Goal: Task Accomplishment & Management: Manage account settings

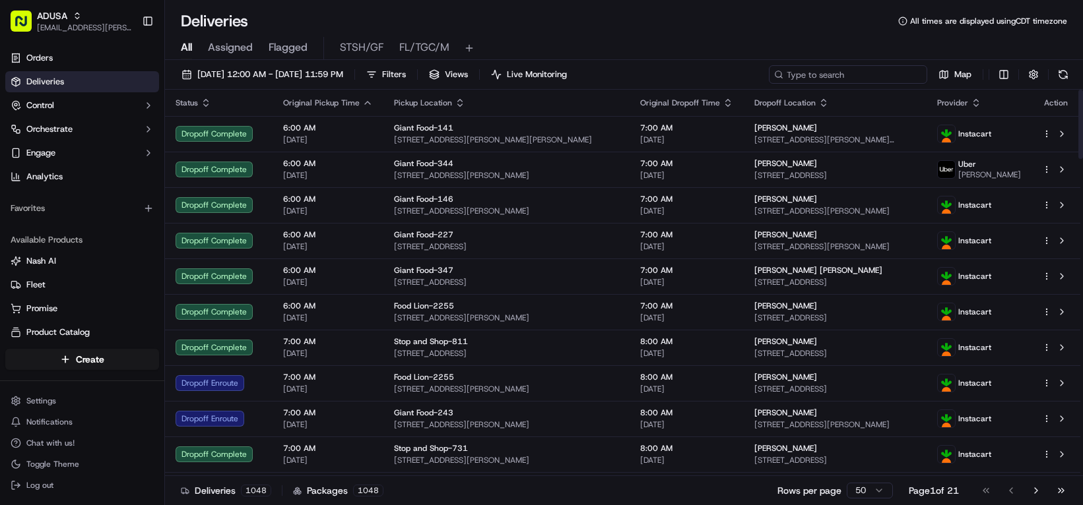
click at [769, 84] on input at bounding box center [848, 74] width 158 height 18
paste input "m716491204"
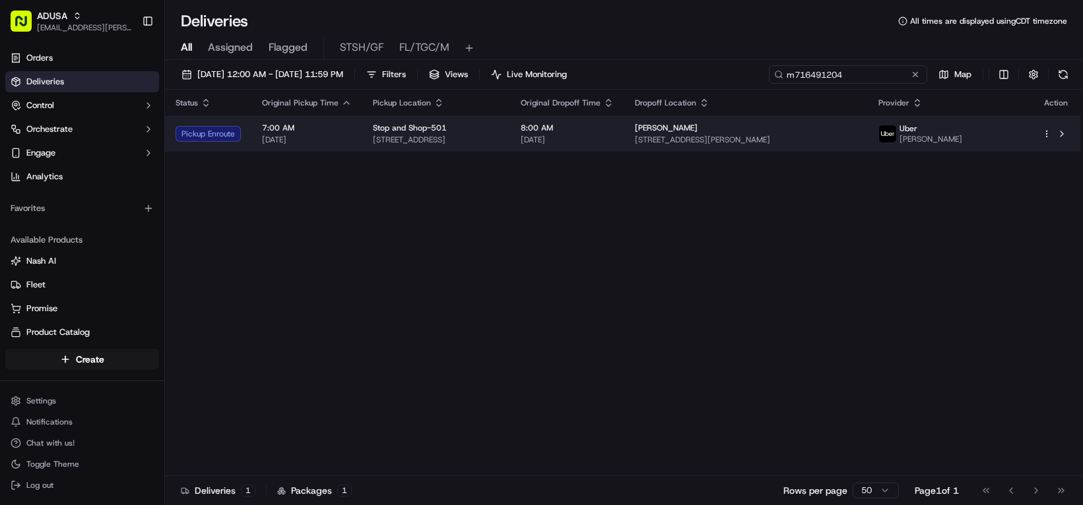
type input "m716491204"
click at [614, 133] on span "8:00 AM" at bounding box center [567, 128] width 93 height 11
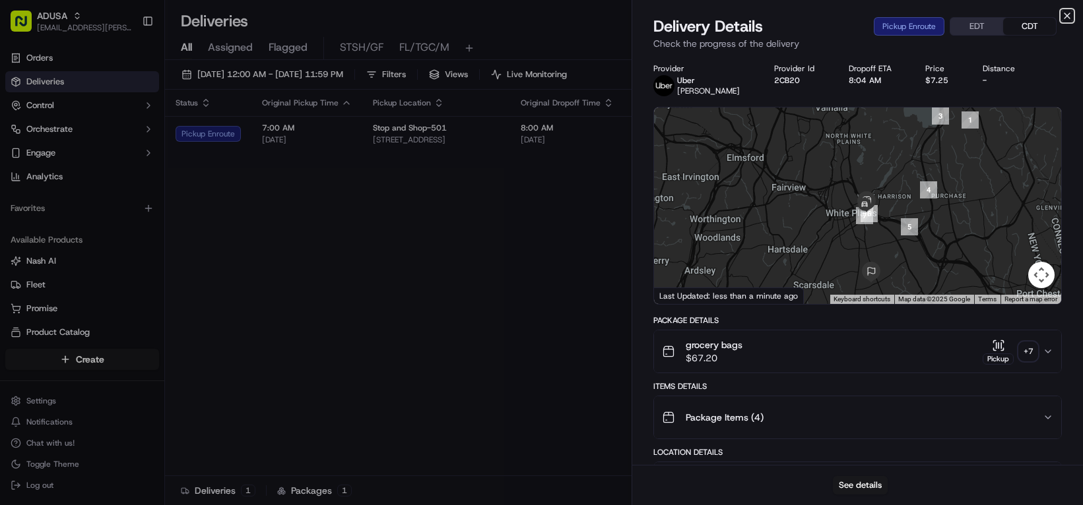
click at [1063, 17] on icon "button" at bounding box center [1067, 16] width 11 height 11
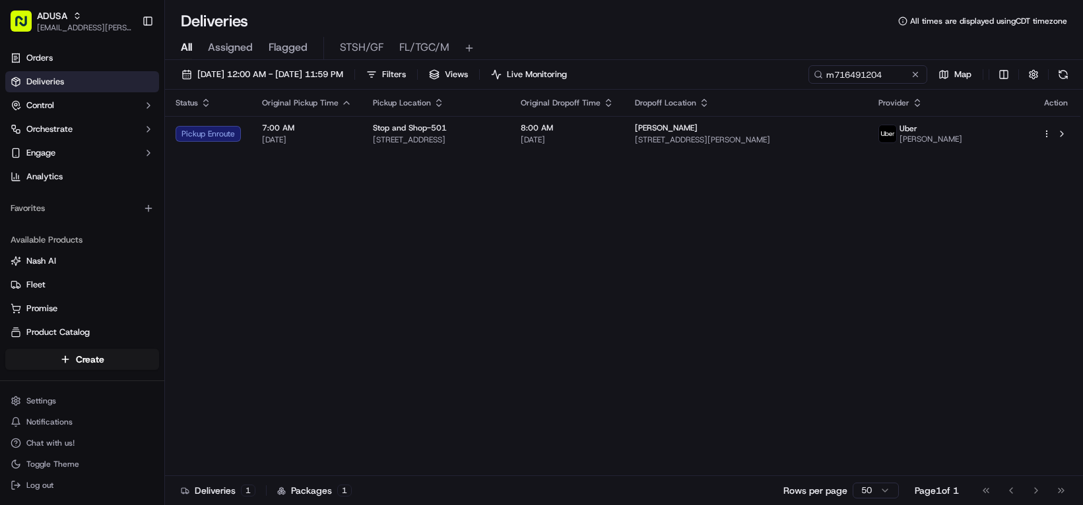
click at [629, 305] on div "Status Original Pickup Time Pickup Location Original Dropoff Time Dropoff Locat…" at bounding box center [622, 283] width 915 height 387
click at [908, 81] on button at bounding box center [914, 74] width 13 height 13
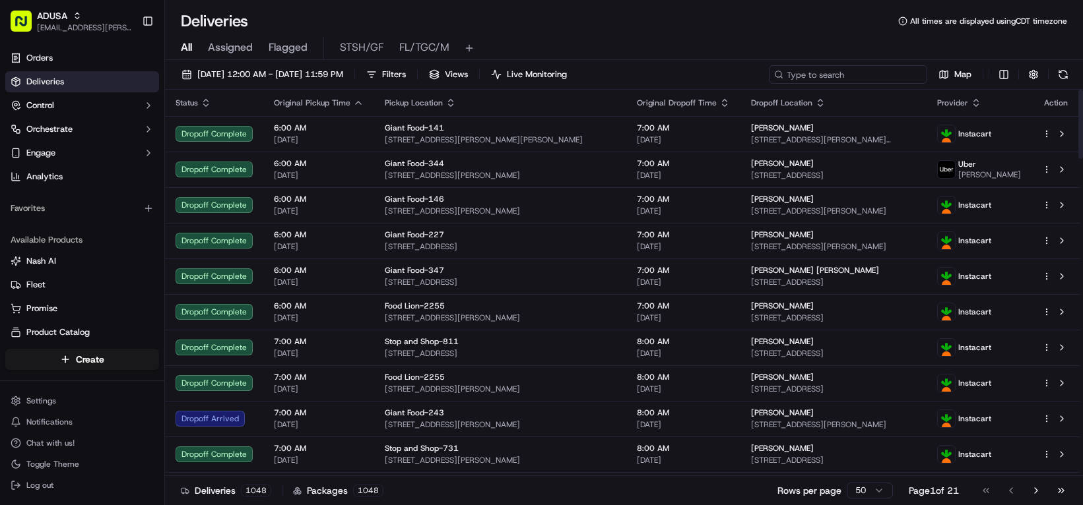
click at [769, 84] on input at bounding box center [848, 74] width 158 height 18
paste input "m713164802"
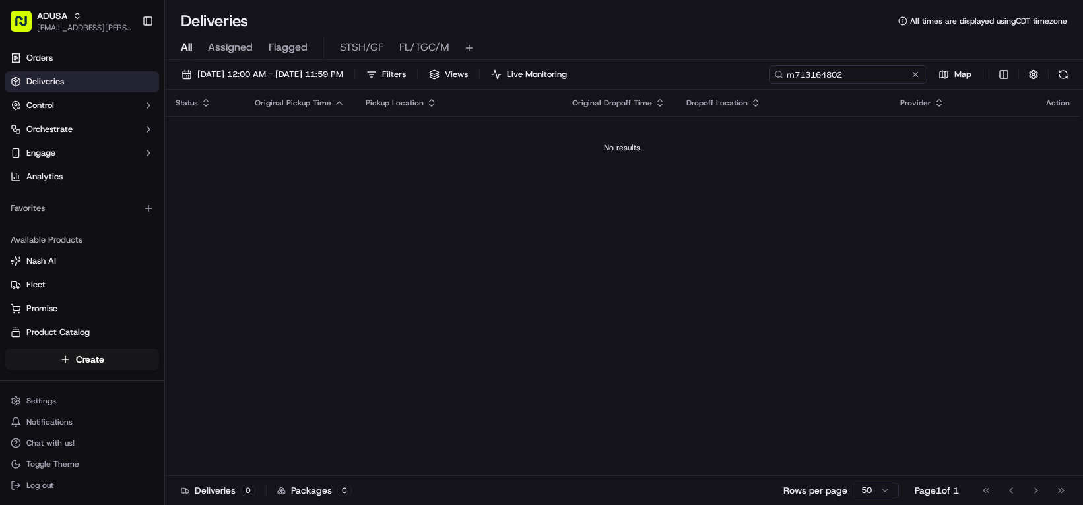
type input "m713164802"
click at [908, 81] on button at bounding box center [914, 74] width 13 height 13
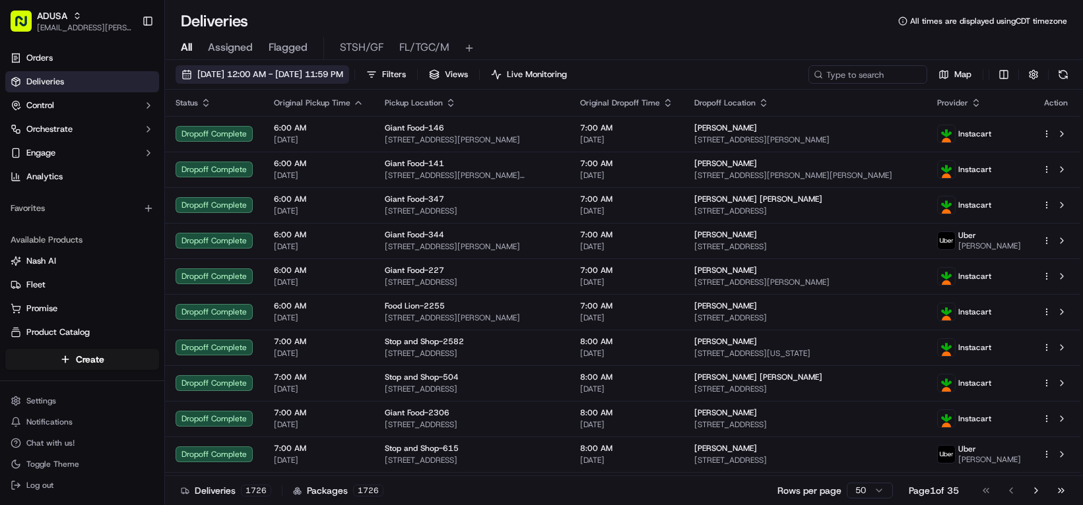
click at [298, 80] on span "09/19/2025 12:00 AM - 09/19/2025 11:59 PM" at bounding box center [270, 75] width 146 height 12
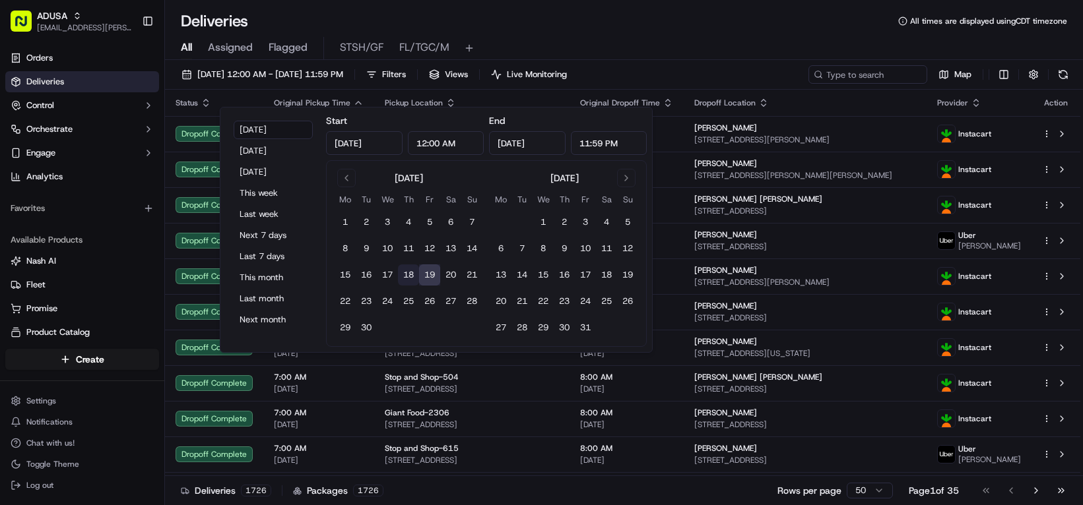
click at [419, 286] on button "18" at bounding box center [408, 275] width 21 height 21
type input "Sep 18, 2025"
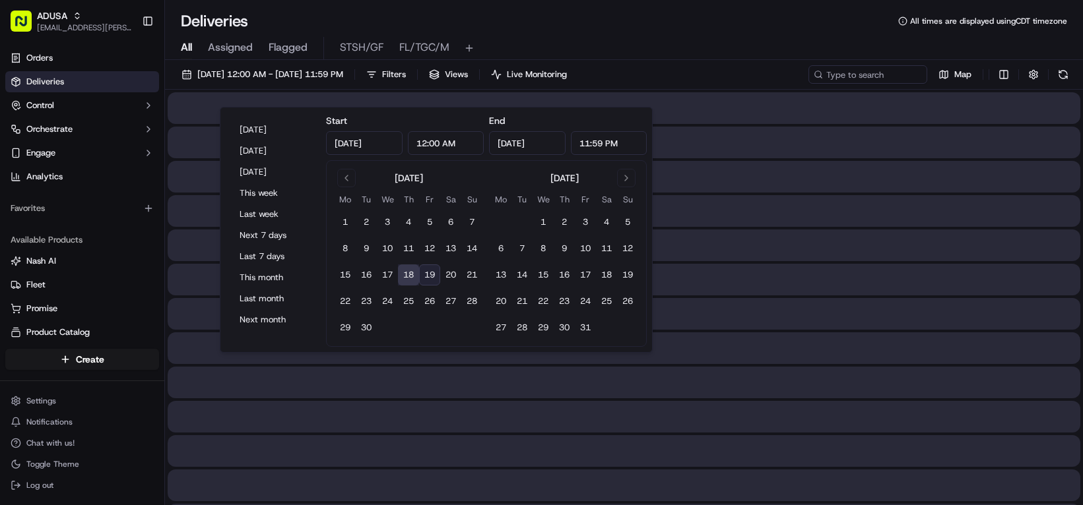
click at [440, 286] on button "19" at bounding box center [429, 275] width 21 height 21
type input "Sep 19, 2025"
click at [737, 44] on div "All Assigned Flagged STSH/GF FL/TGC/M" at bounding box center [624, 46] width 918 height 28
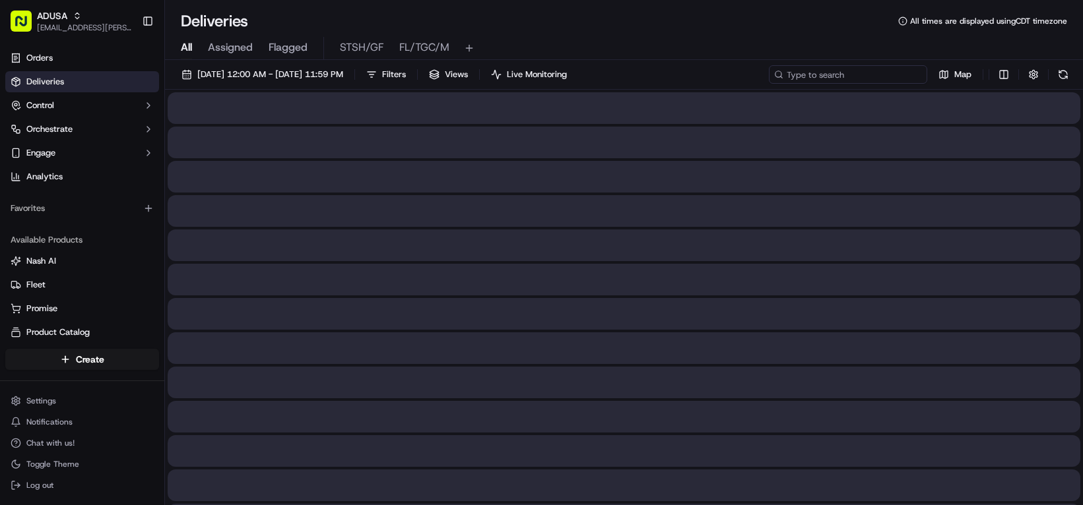
click at [769, 84] on input at bounding box center [848, 74] width 158 height 18
paste input "m713164802"
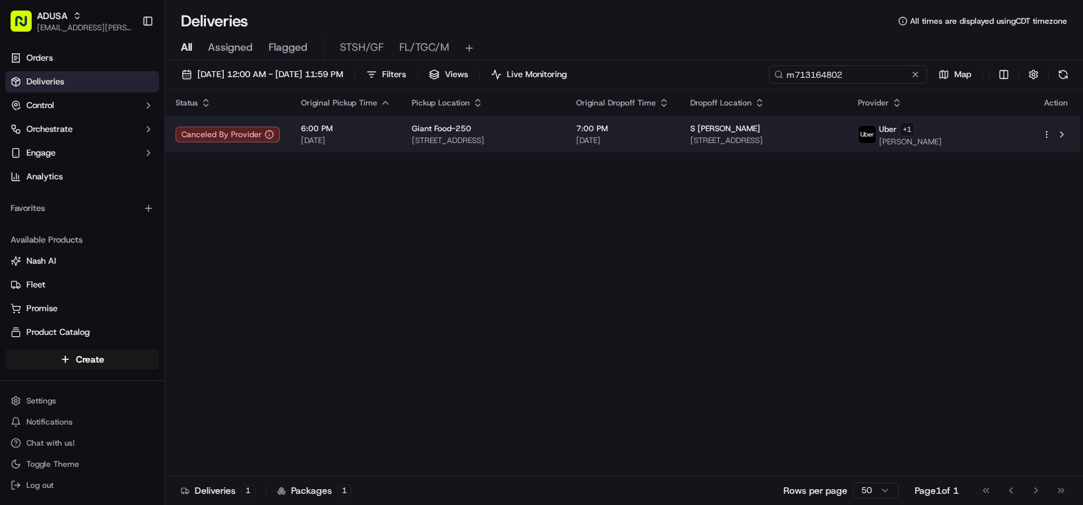
type input "m713164802"
click at [669, 146] on span "09/18/2025" at bounding box center [622, 140] width 93 height 11
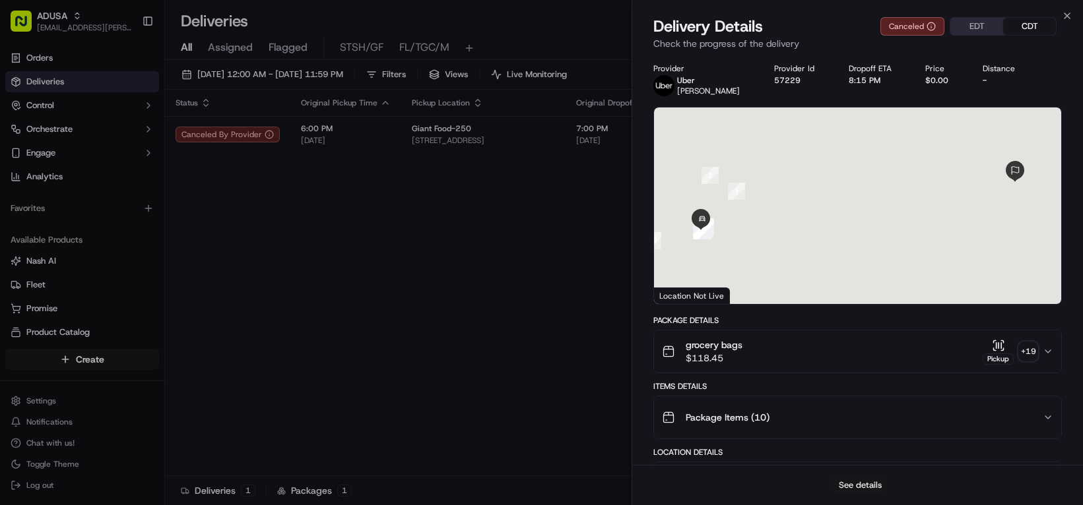
click at [852, 482] on button "See details" at bounding box center [860, 485] width 55 height 18
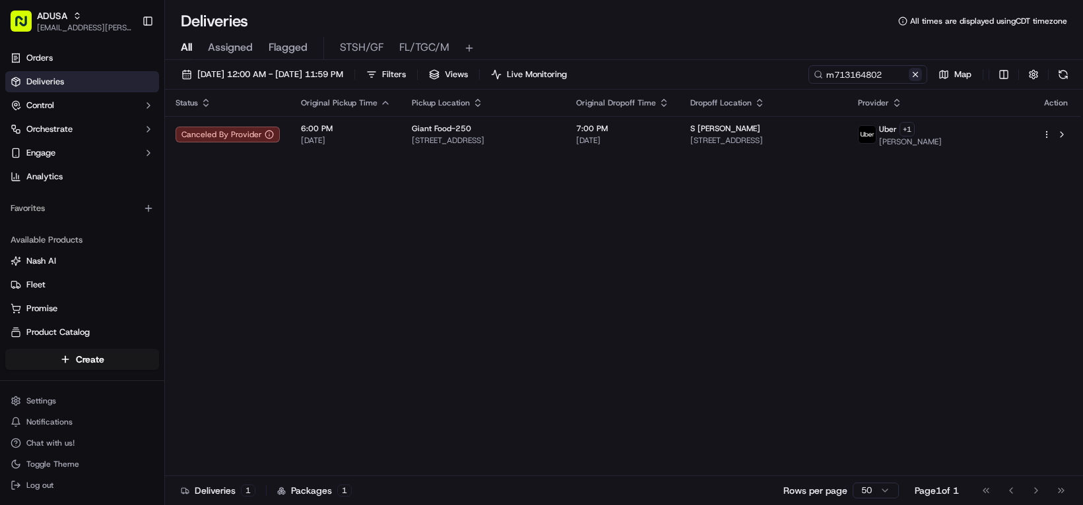
click at [908, 81] on button at bounding box center [914, 74] width 13 height 13
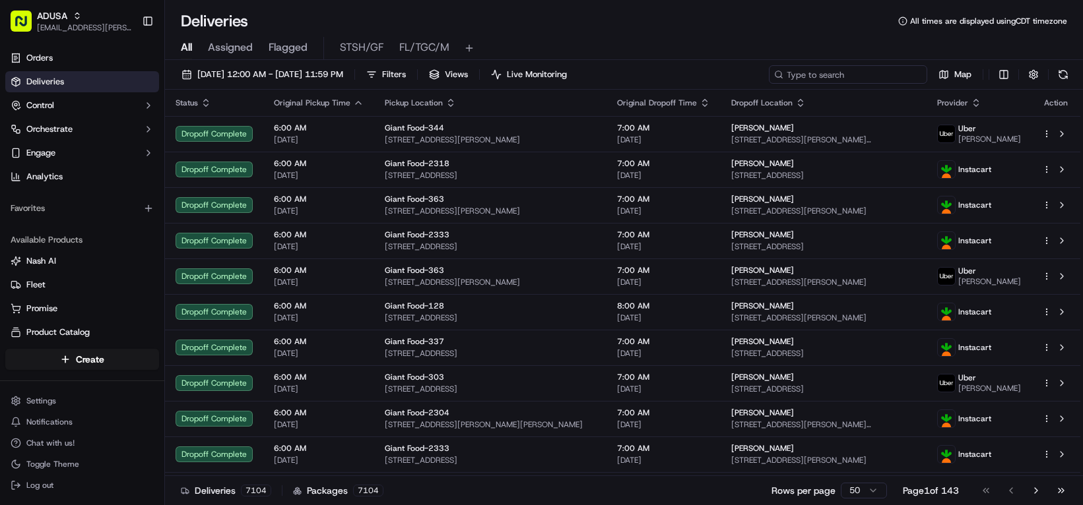
click at [769, 84] on input at bounding box center [848, 74] width 158 height 18
paste input "m708439988"
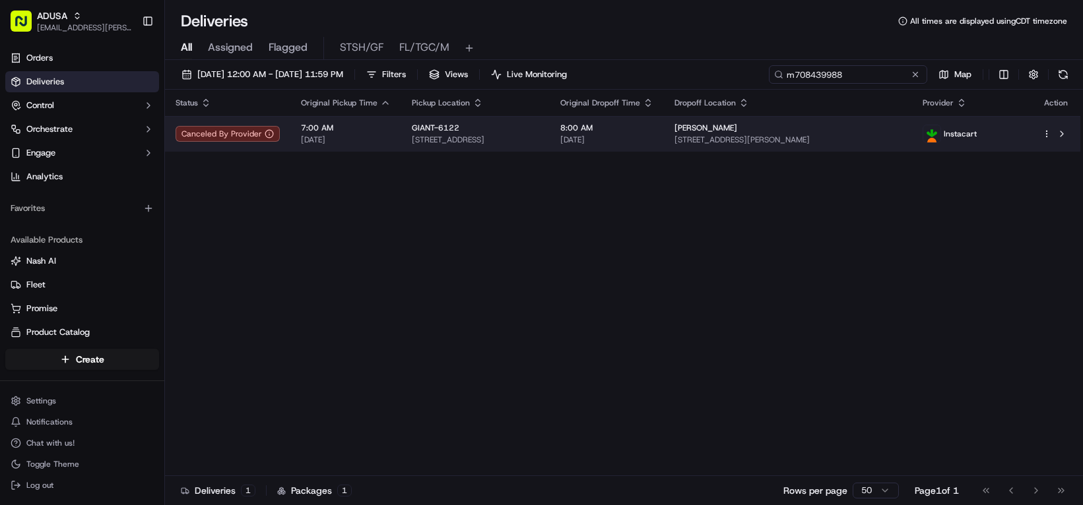
type input "m708439988"
click at [653, 145] on span "[DATE]" at bounding box center [606, 140] width 93 height 11
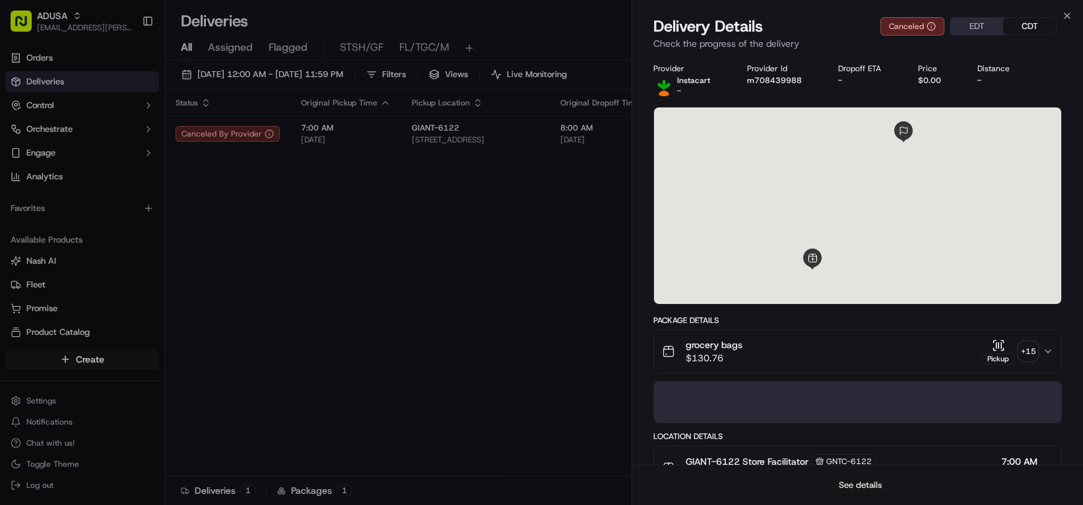
click at [857, 484] on button "See details" at bounding box center [860, 485] width 55 height 18
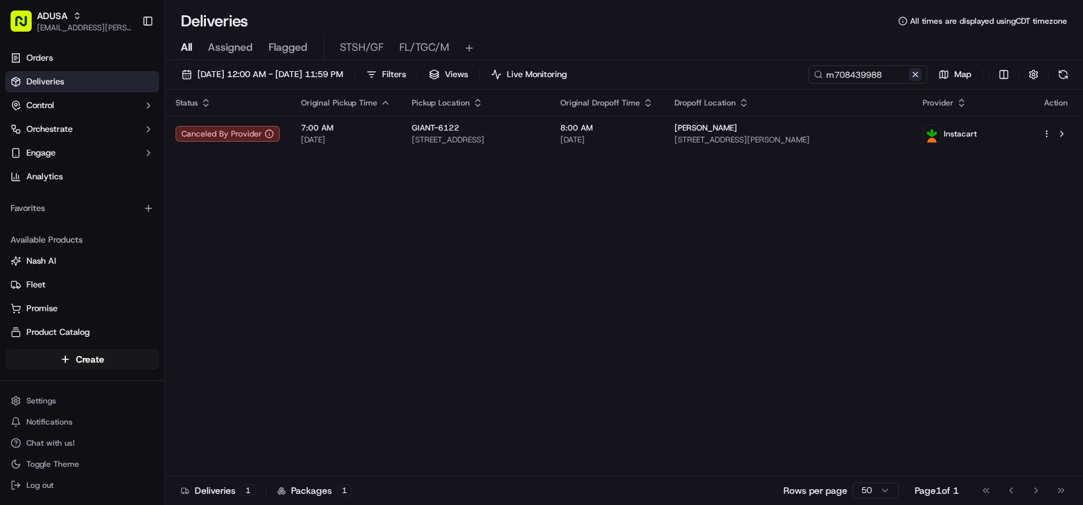
click at [908, 81] on button at bounding box center [914, 74] width 13 height 13
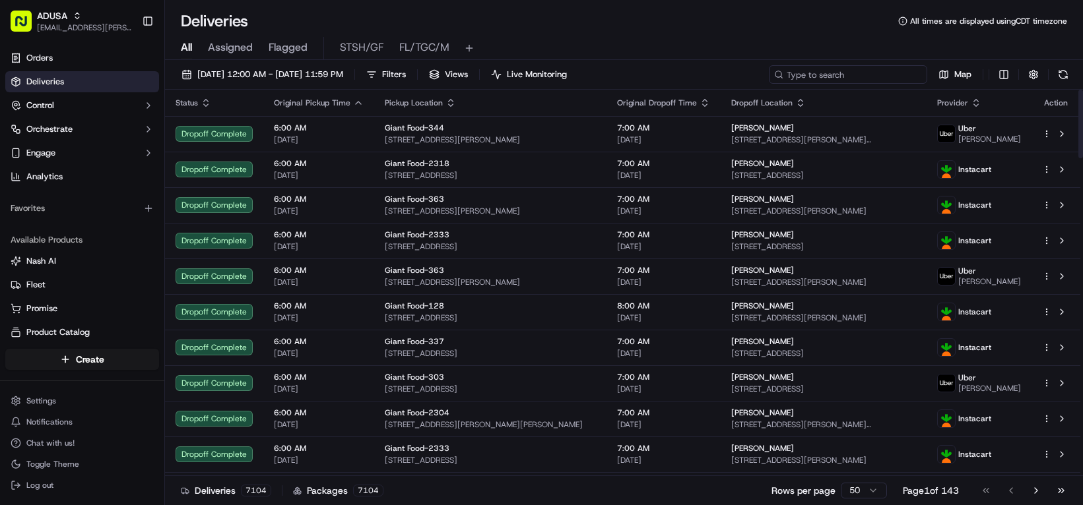
click at [769, 84] on input at bounding box center [848, 74] width 158 height 18
paste input "m708439988"
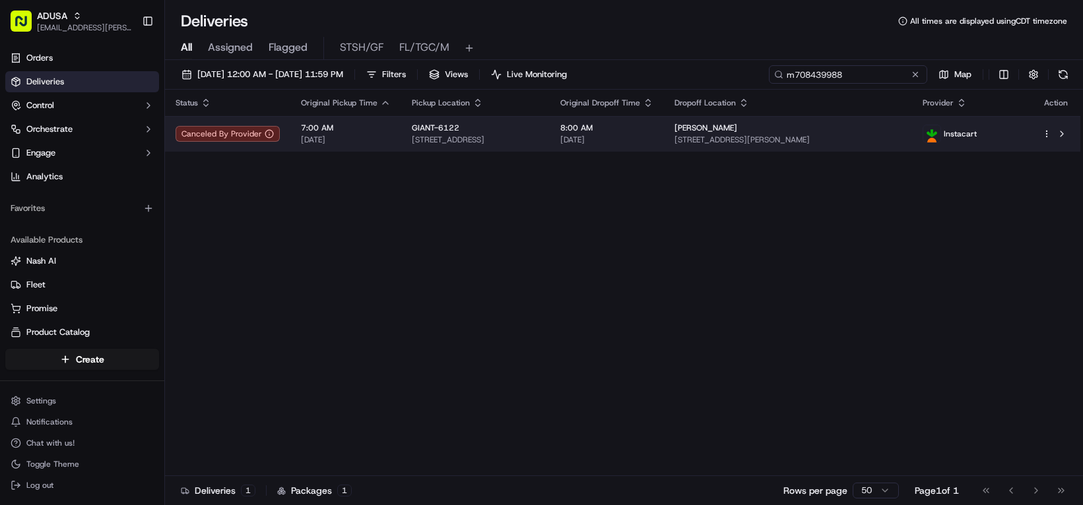
type input "m708439988"
click at [653, 145] on div "8:00 AM 09/19/2025" at bounding box center [606, 134] width 93 height 22
click at [653, 145] on span "[DATE]" at bounding box center [606, 140] width 93 height 11
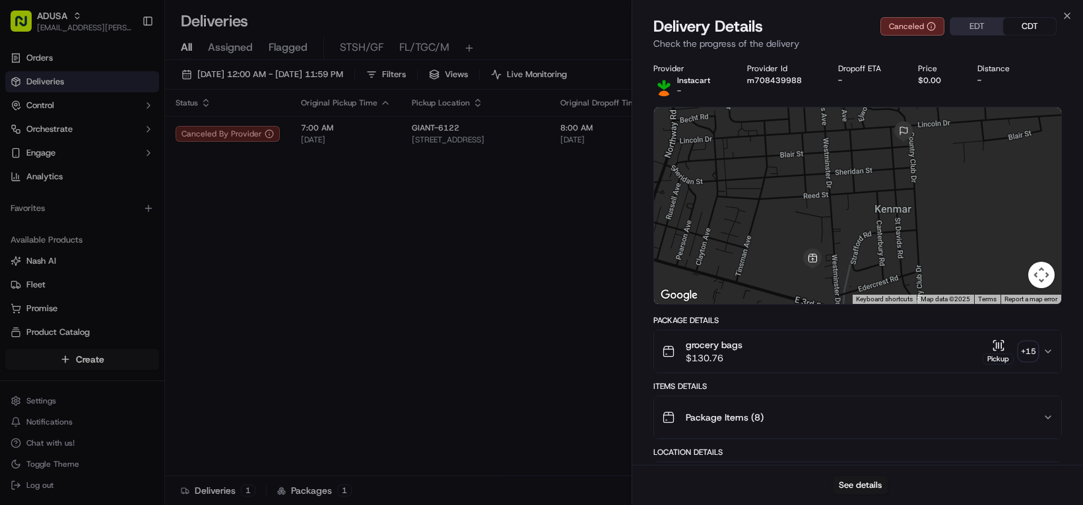
click at [854, 468] on div "See details" at bounding box center [857, 485] width 451 height 40
drag, startPoint x: 332, startPoint y: 286, endPoint x: 365, endPoint y: 261, distance: 41.6
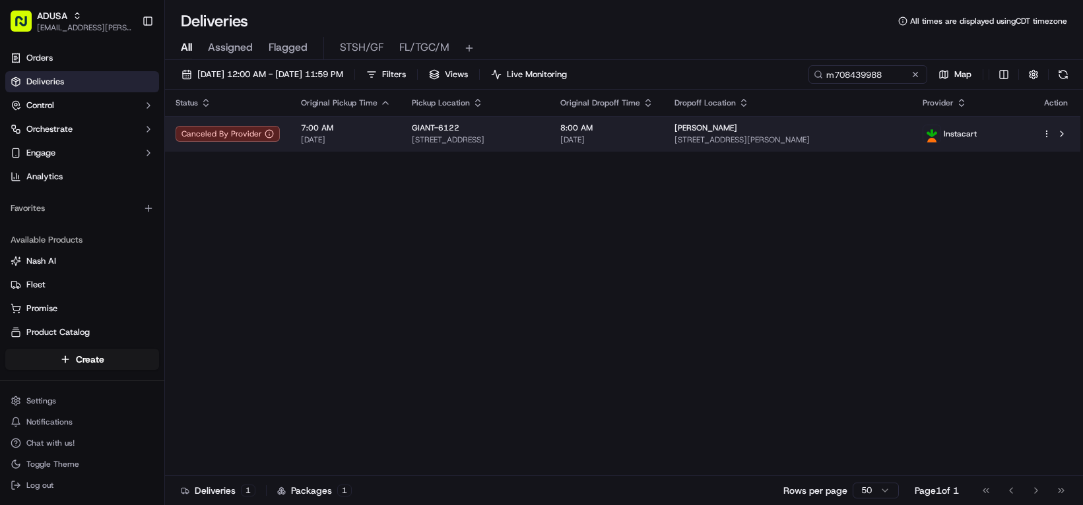
click at [539, 145] on span "1969 E 3rd St, Williamsport, PA 17701, US" at bounding box center [475, 140] width 127 height 11
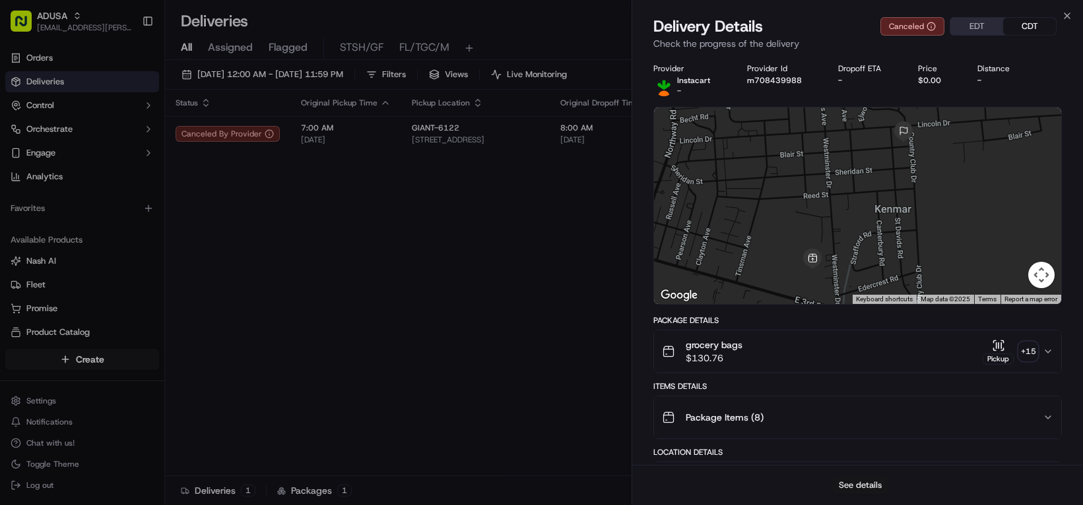
click at [849, 486] on button "See details" at bounding box center [860, 485] width 55 height 18
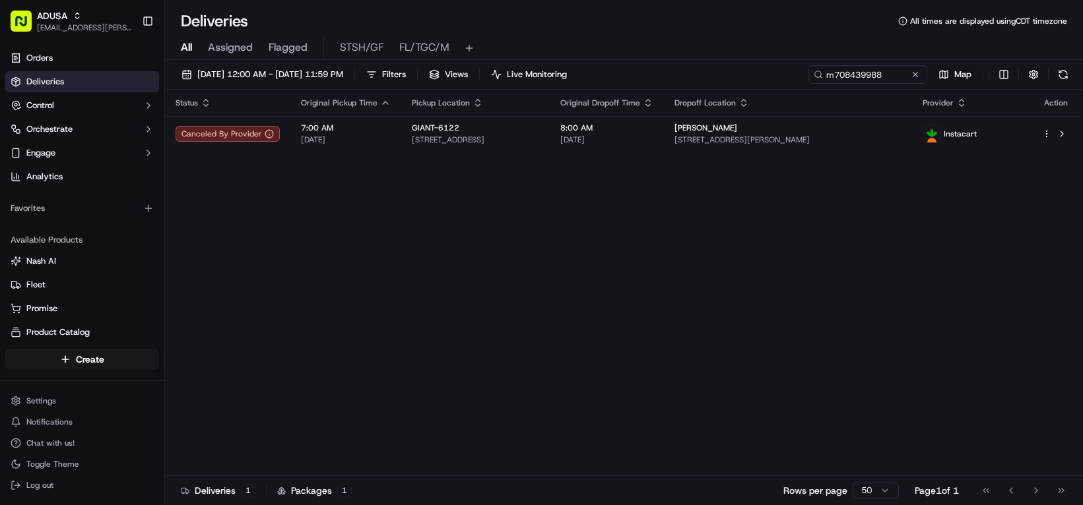
click at [908, 81] on button at bounding box center [914, 74] width 13 height 13
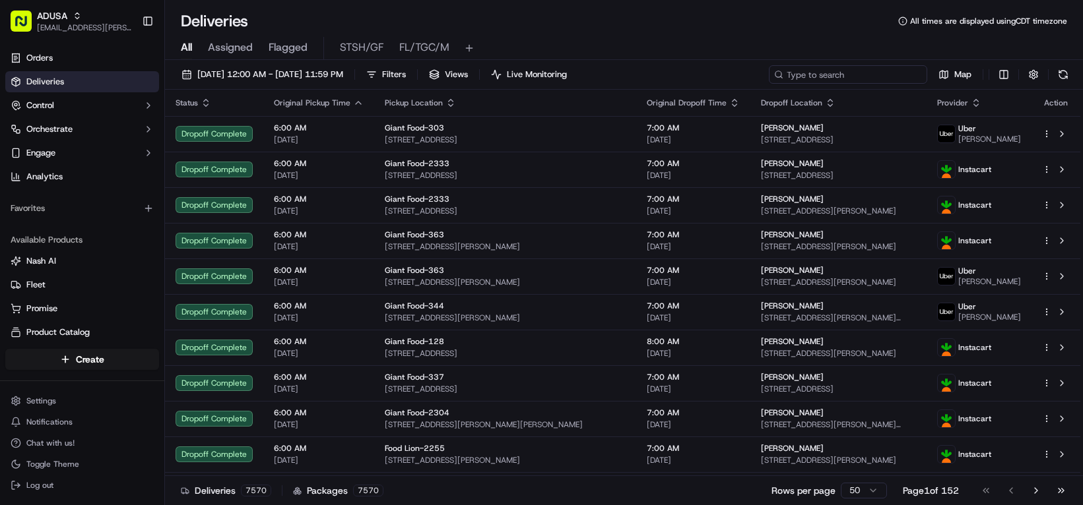
click at [769, 84] on input at bounding box center [848, 74] width 158 height 18
paste input "m716020229"
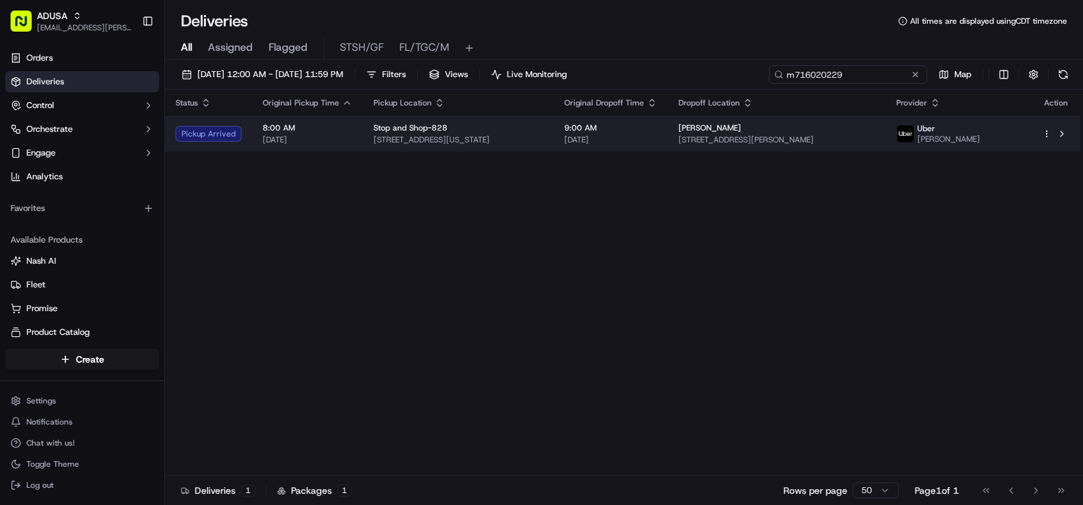
type input "m716020229"
click at [657, 145] on span "[DATE]" at bounding box center [610, 140] width 93 height 11
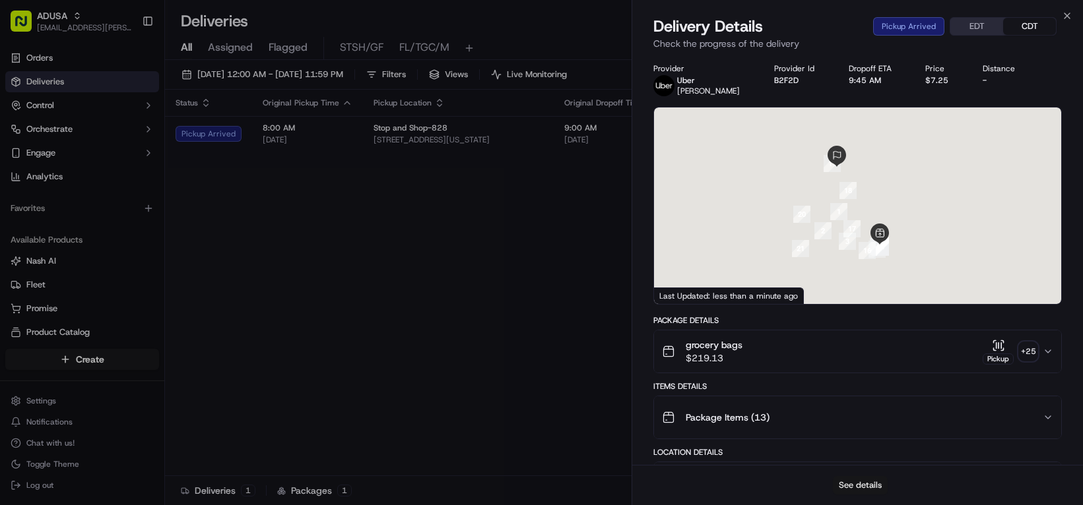
click at [873, 476] on button "See details" at bounding box center [860, 485] width 55 height 18
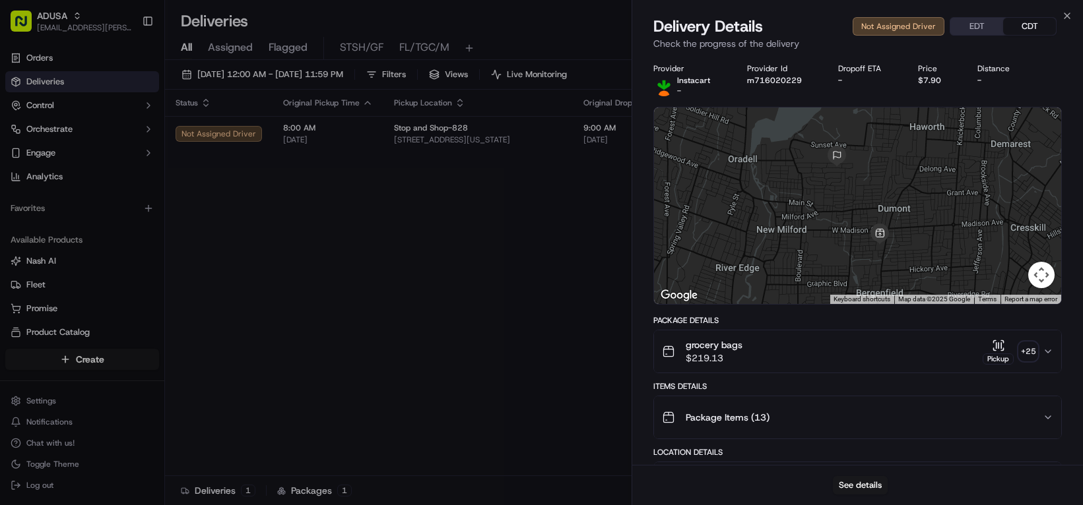
drag, startPoint x: 432, startPoint y: 404, endPoint x: 443, endPoint y: 336, distance: 68.2
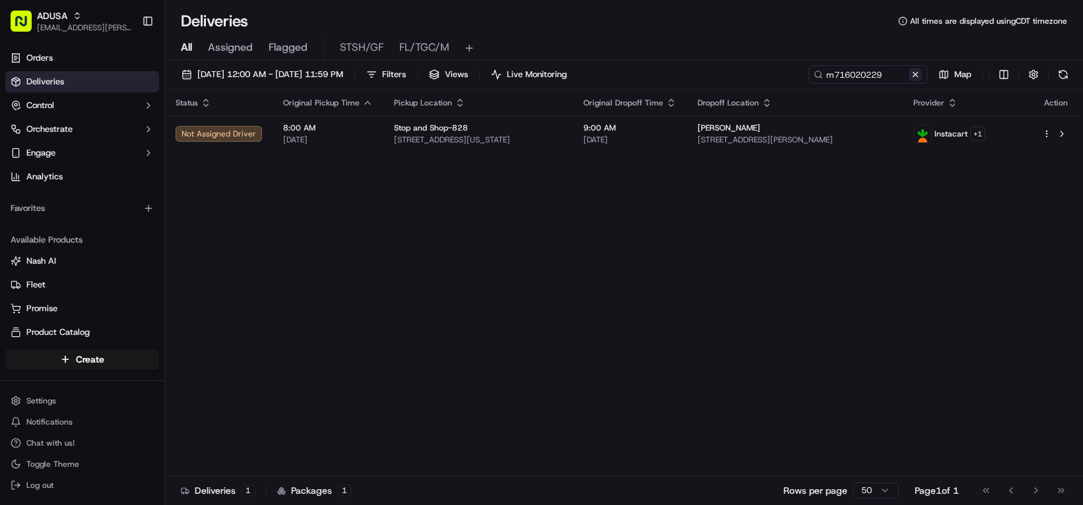
click at [908, 81] on button at bounding box center [914, 74] width 13 height 13
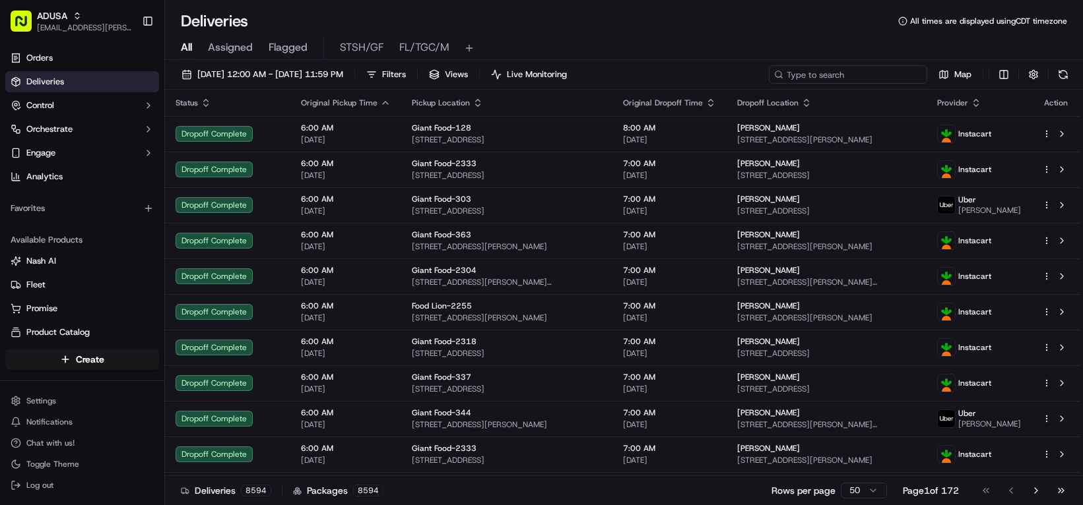
click at [769, 84] on input at bounding box center [848, 74] width 158 height 18
paste input "m715695891"
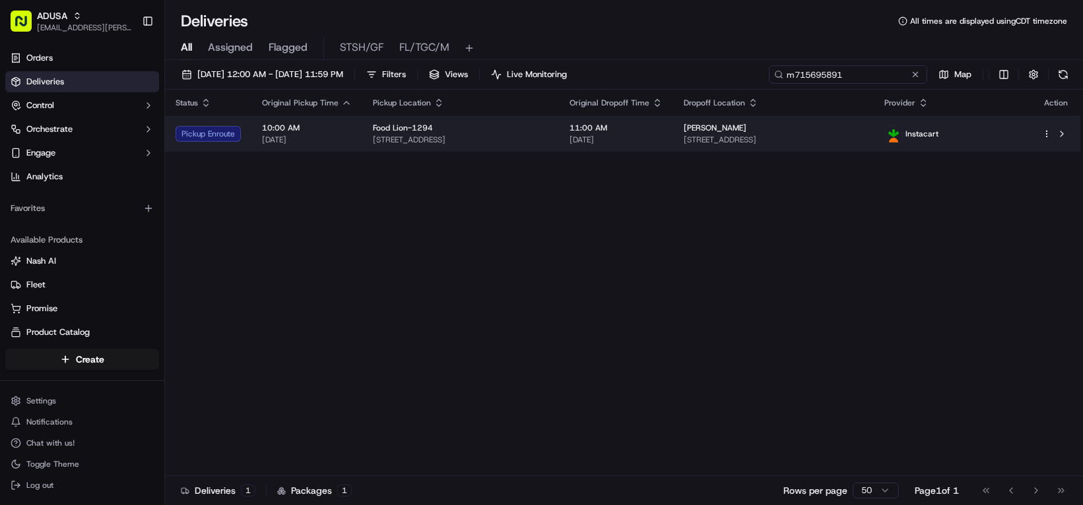
type input "m715695891"
click at [746, 133] on span "Barbara DeBonte" at bounding box center [714, 128] width 63 height 11
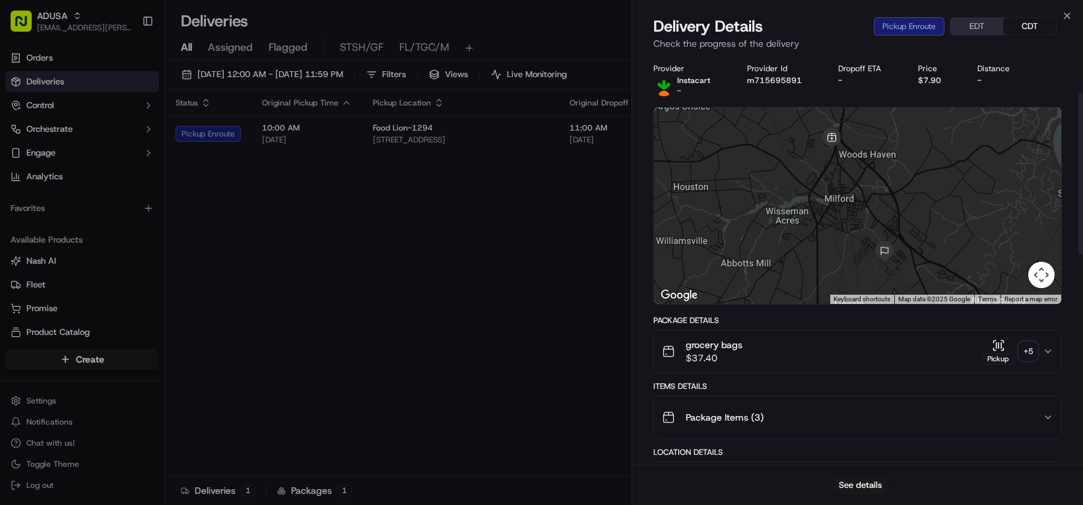
scroll to position [330, 0]
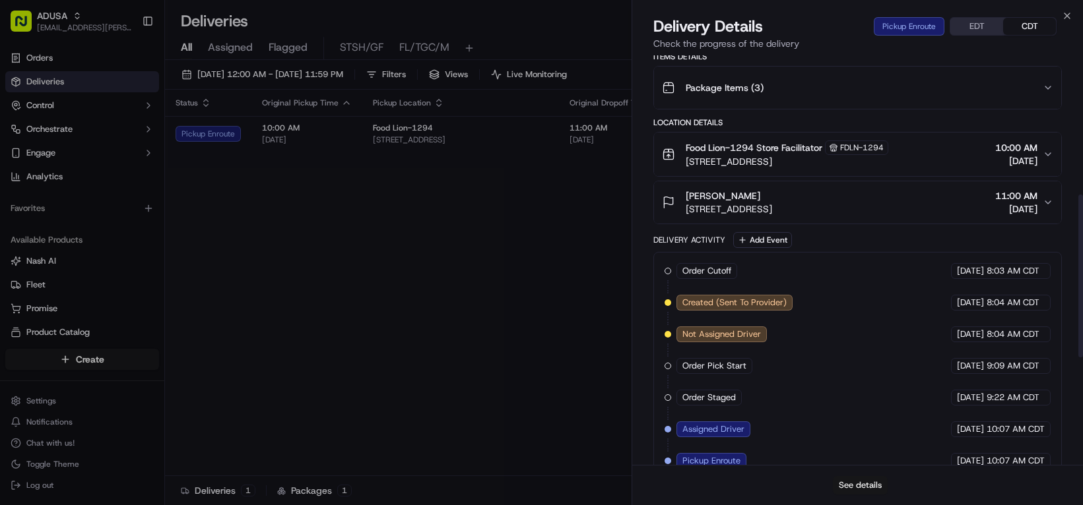
click at [864, 481] on button "See details" at bounding box center [860, 485] width 55 height 18
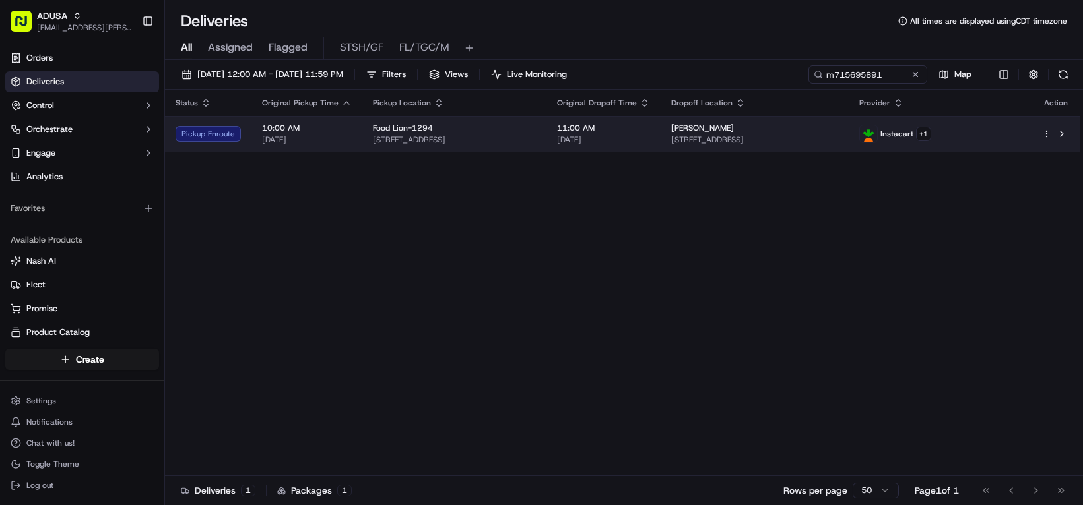
click at [781, 145] on div "Barbara DeBonte 4401 Summer Brook Ln, Milford, DE 19963, US" at bounding box center [754, 134] width 167 height 22
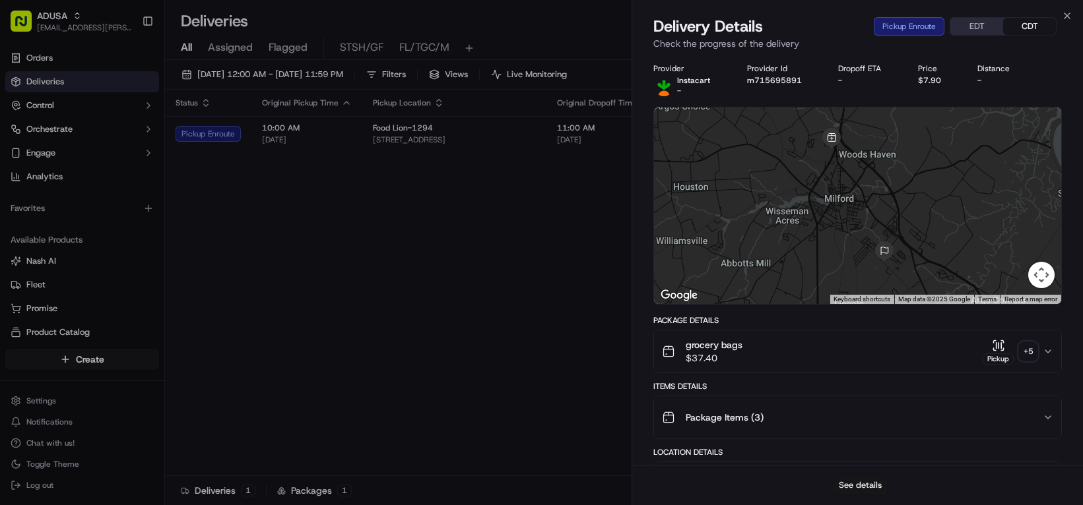
click at [860, 479] on button "See details" at bounding box center [860, 485] width 55 height 18
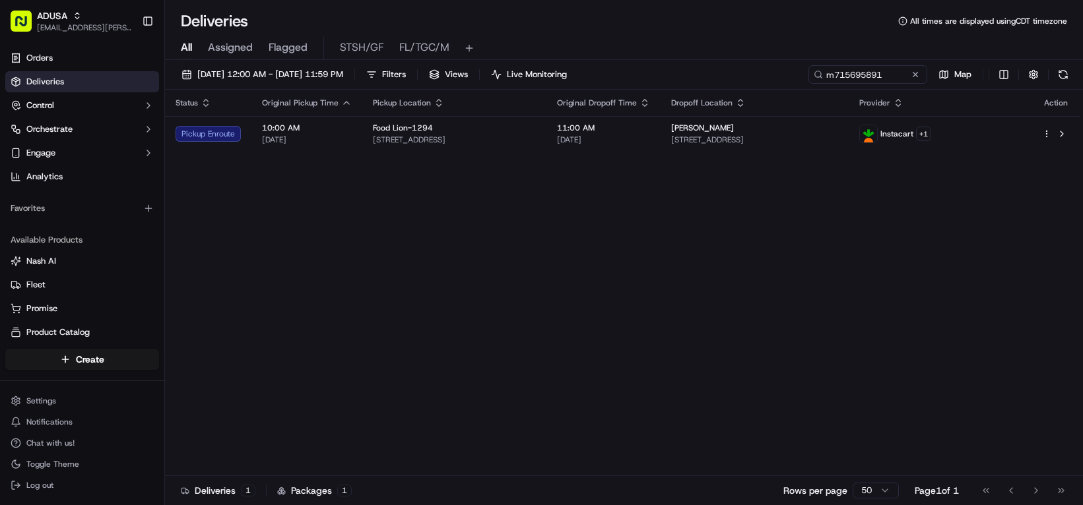
drag, startPoint x: 403, startPoint y: 343, endPoint x: 338, endPoint y: 216, distance: 142.2
click at [908, 81] on button at bounding box center [914, 74] width 13 height 13
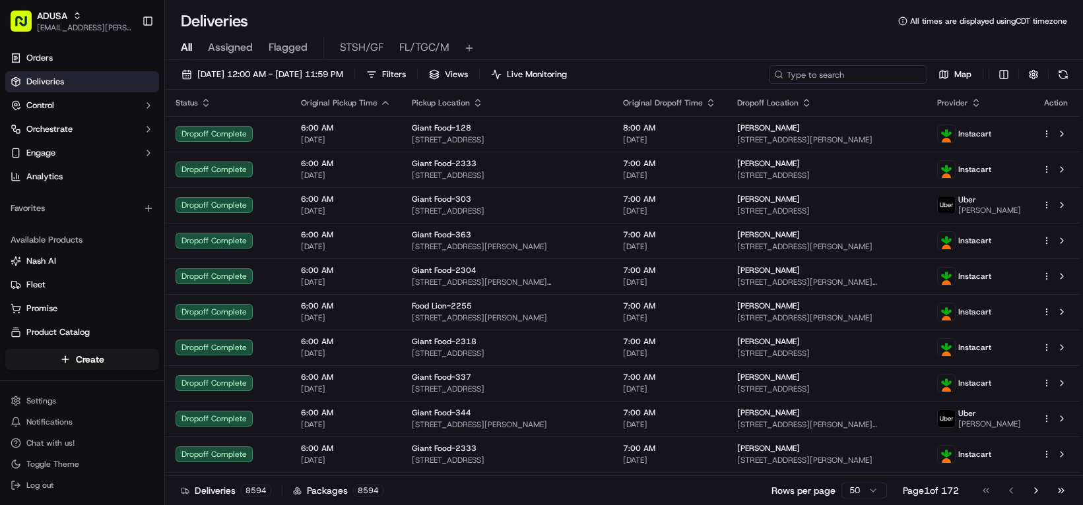
click at [769, 84] on input at bounding box center [848, 74] width 158 height 18
paste input "m715222467"
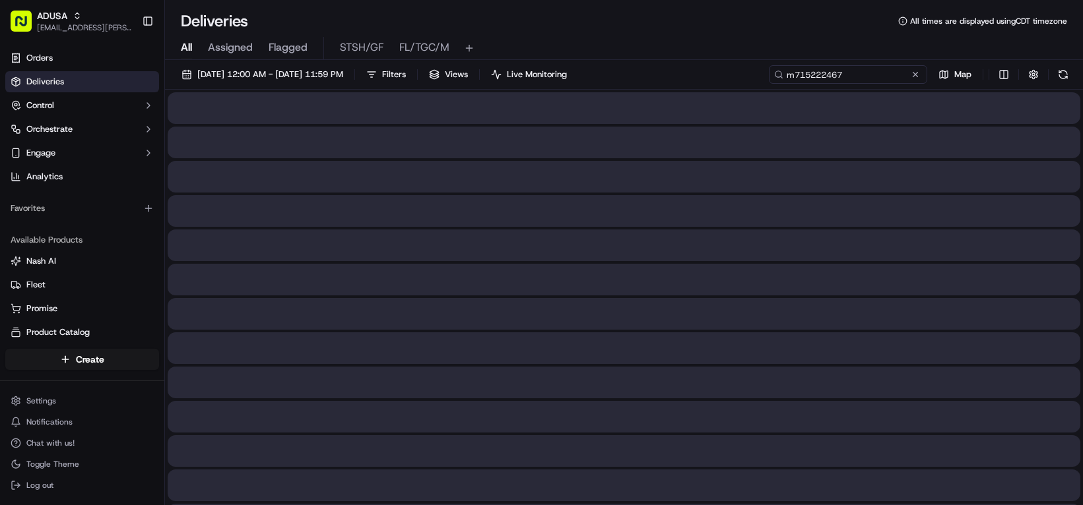
type input "m715222467"
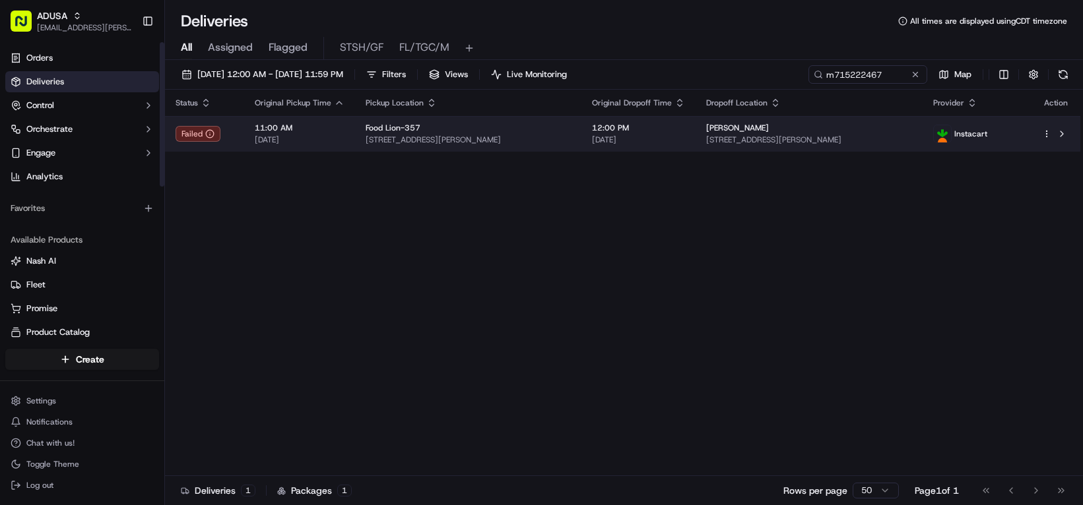
click at [864, 145] on span "[STREET_ADDRESS][PERSON_NAME]" at bounding box center [808, 140] width 205 height 11
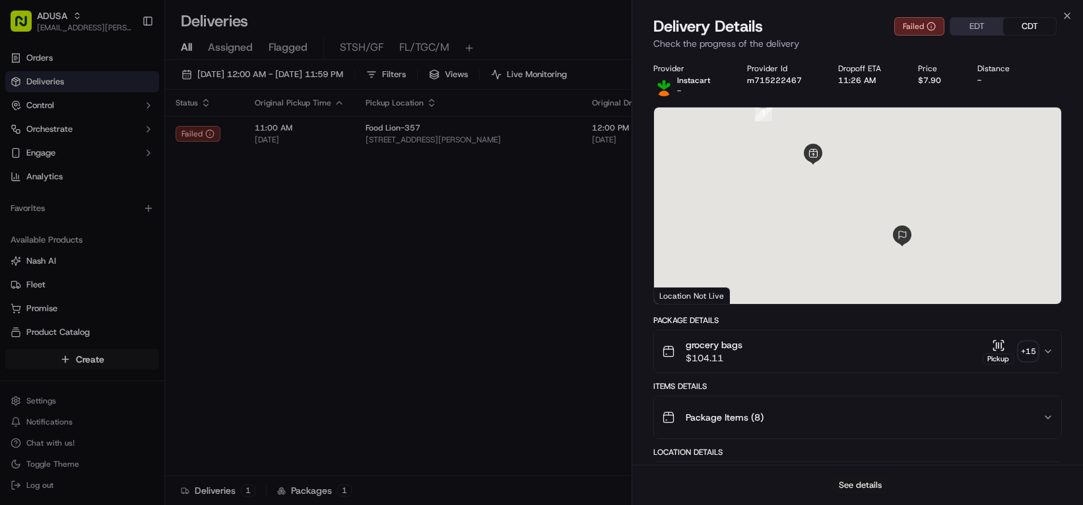
click at [834, 483] on button "See details" at bounding box center [860, 485] width 55 height 18
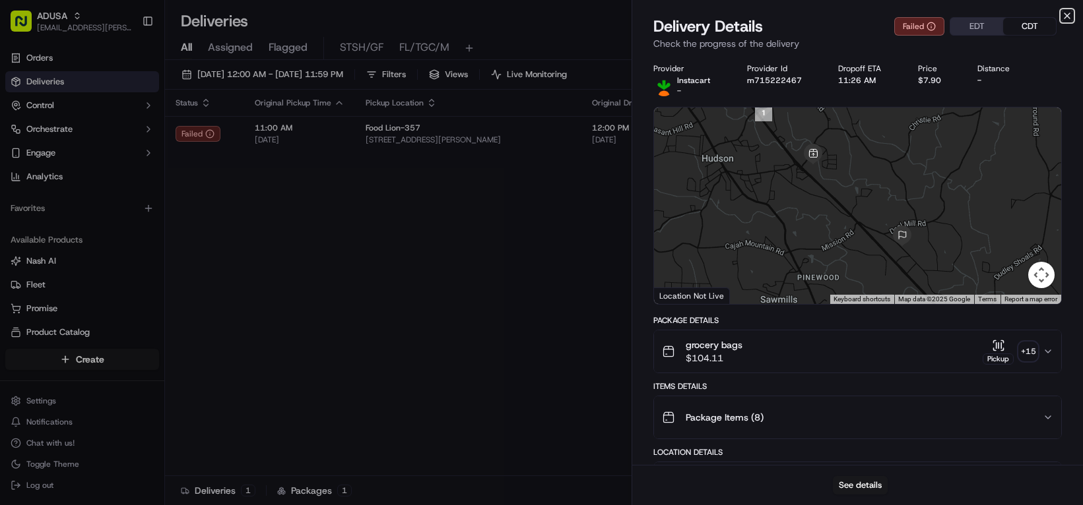
click at [1063, 16] on icon "button" at bounding box center [1067, 16] width 11 height 11
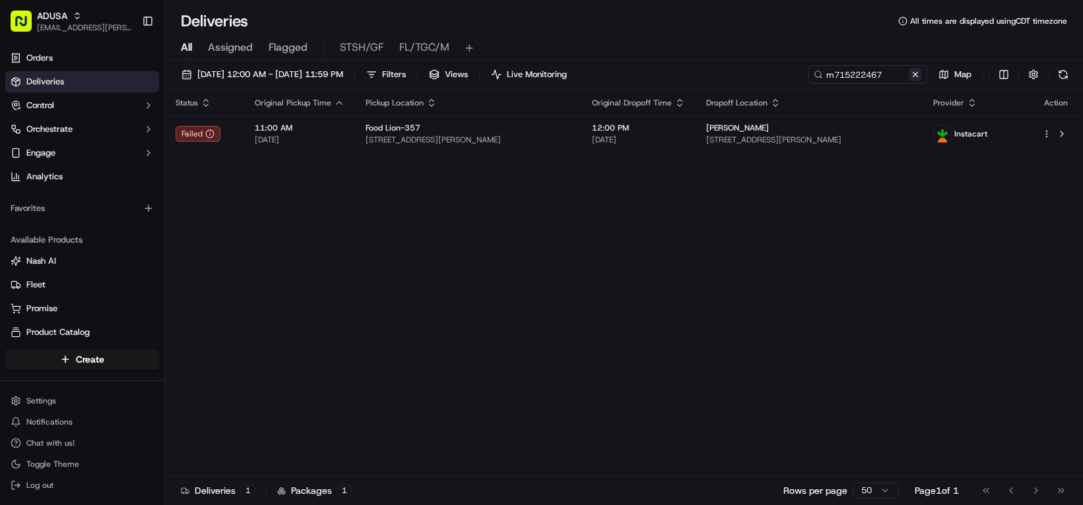
click at [908, 81] on button at bounding box center [914, 74] width 13 height 13
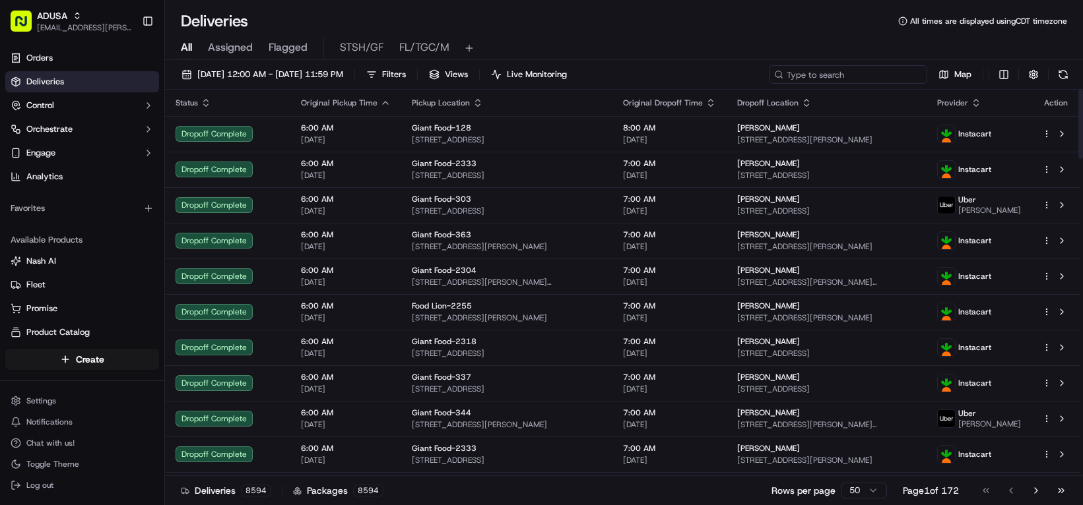
click at [769, 84] on input at bounding box center [848, 74] width 158 height 18
paste input "m715222467"
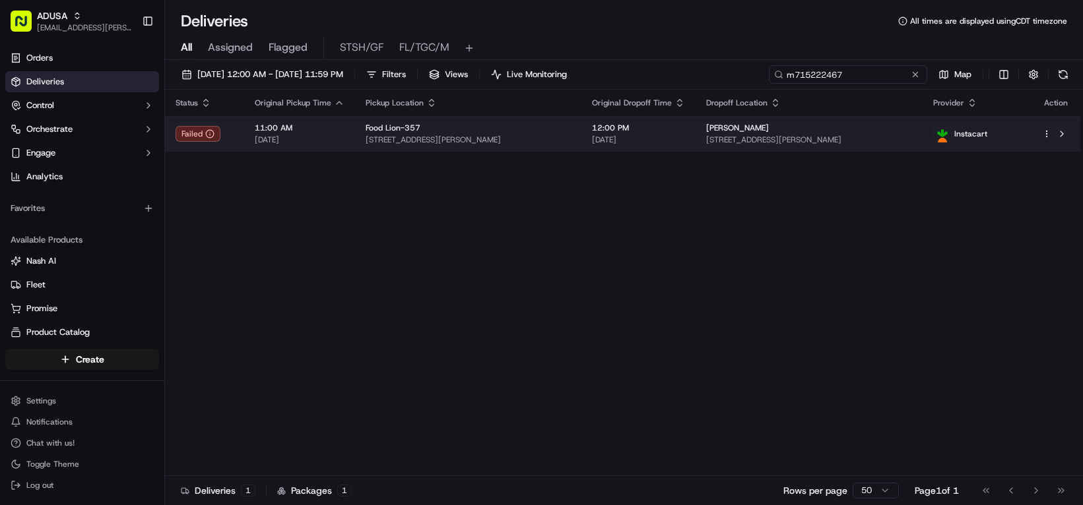
type input "m715222467"
click at [695, 152] on td "12:00 PM 09/19/2025" at bounding box center [638, 134] width 114 height 36
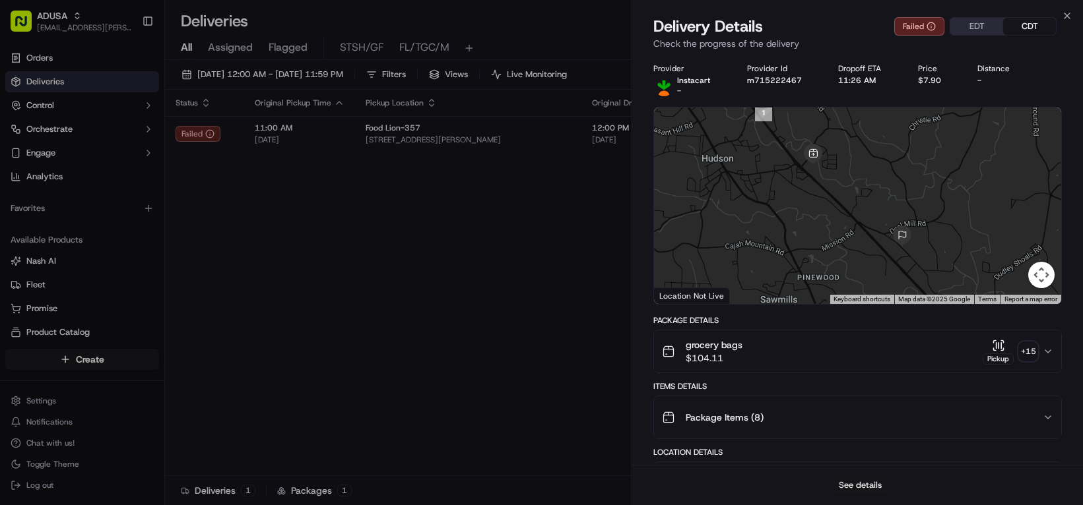
click at [859, 483] on button "See details" at bounding box center [860, 485] width 55 height 18
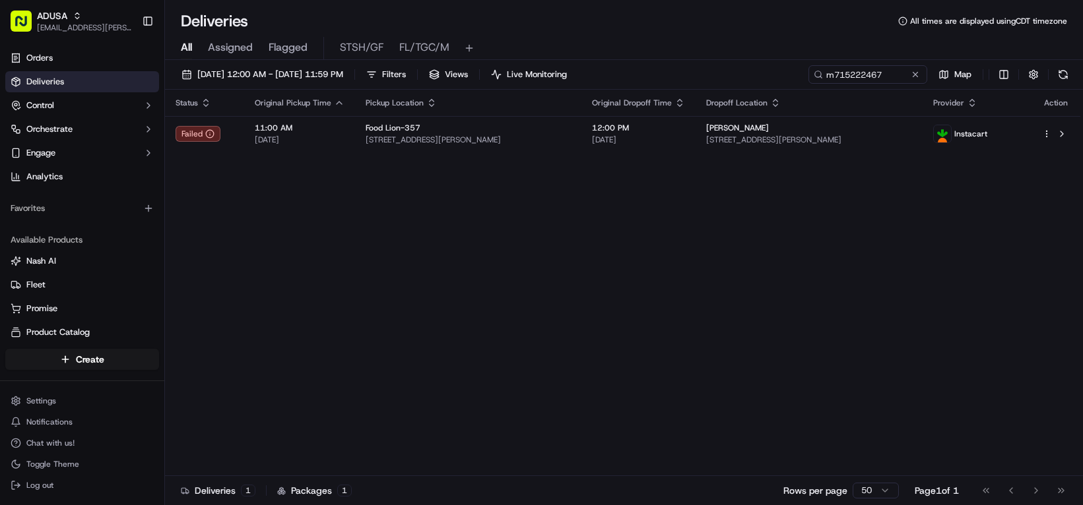
drag, startPoint x: 275, startPoint y: 284, endPoint x: 312, endPoint y: 152, distance: 136.4
click at [908, 81] on button at bounding box center [914, 74] width 13 height 13
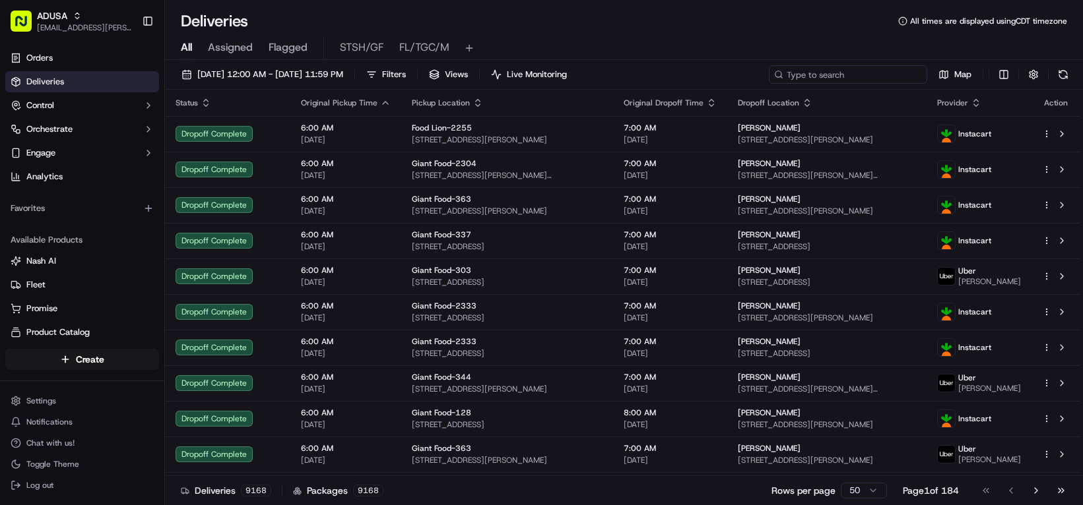
click at [769, 84] on input at bounding box center [848, 74] width 158 height 18
paste input "m711267458"
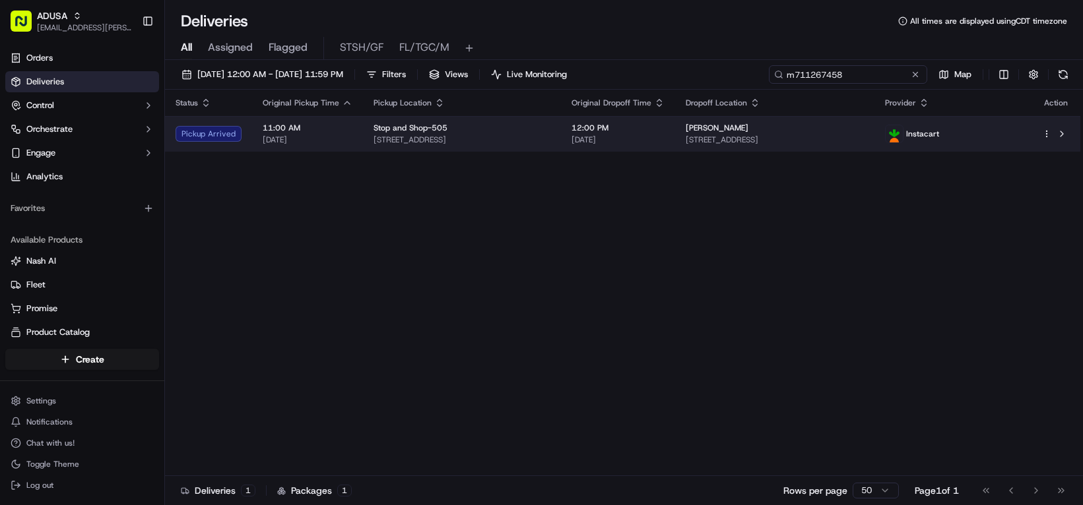
type input "m711267458"
click at [675, 152] on td "12:00 PM 09/19/2025" at bounding box center [618, 134] width 114 height 36
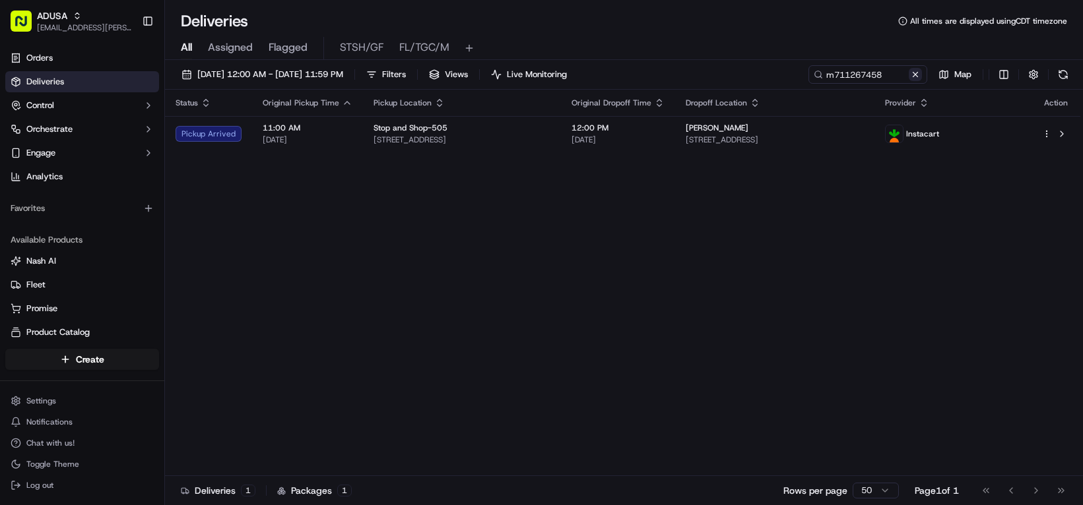
click at [908, 81] on button at bounding box center [914, 74] width 13 height 13
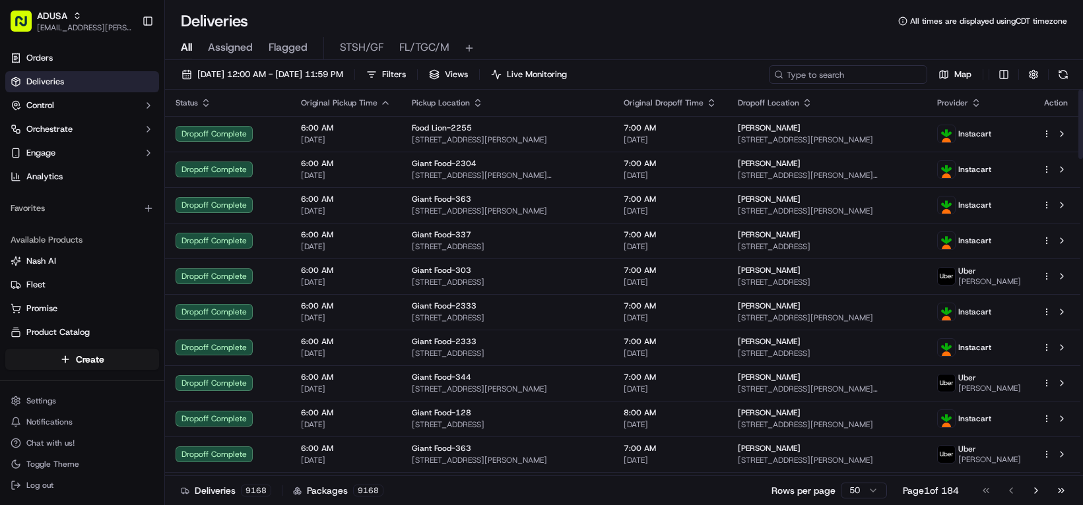
click at [769, 84] on input at bounding box center [848, 74] width 158 height 18
paste input "m603360939"
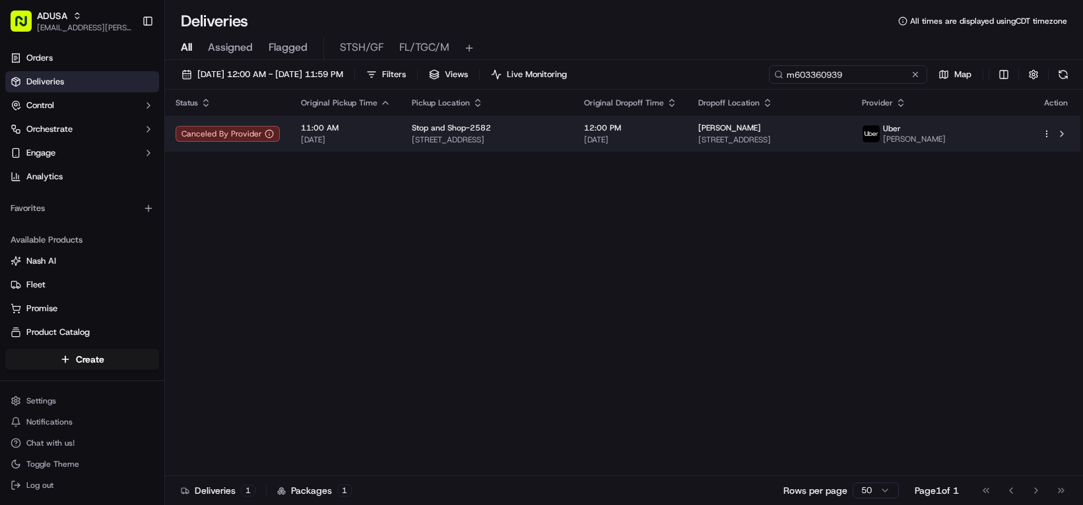
type input "m603360939"
click at [677, 145] on span "[DATE]" at bounding box center [630, 140] width 93 height 11
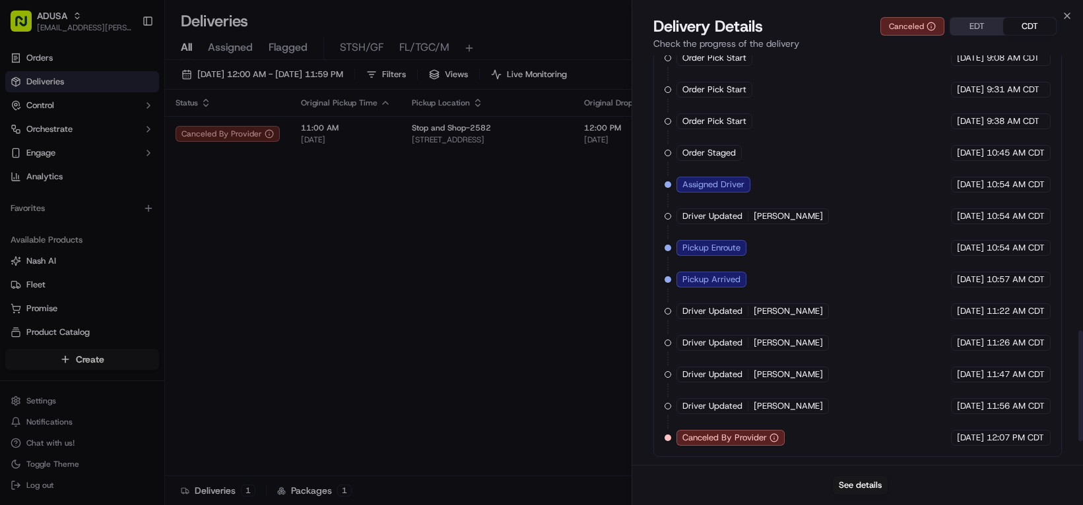
scroll to position [961, 0]
click at [848, 476] on button "See details" at bounding box center [860, 485] width 55 height 18
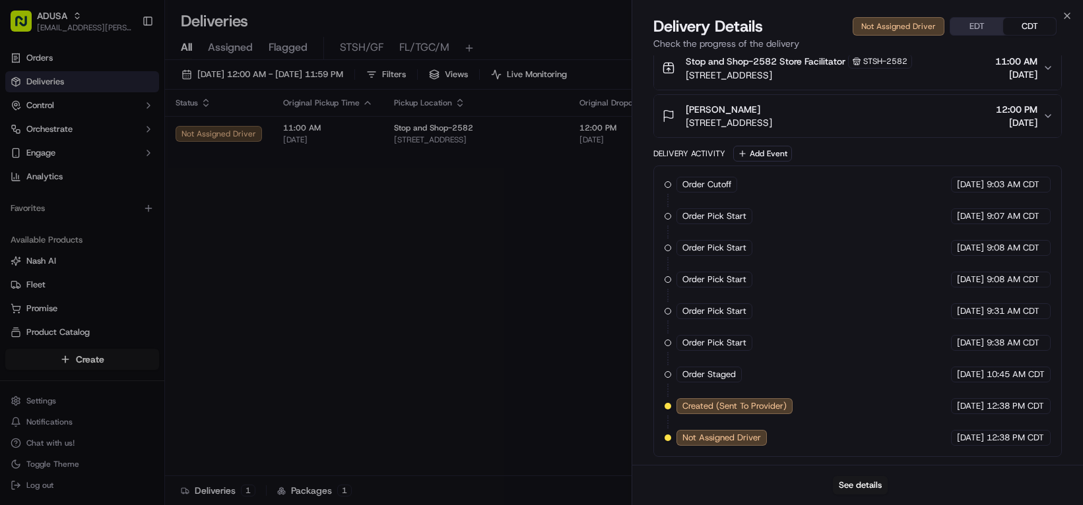
scroll to position [608, 0]
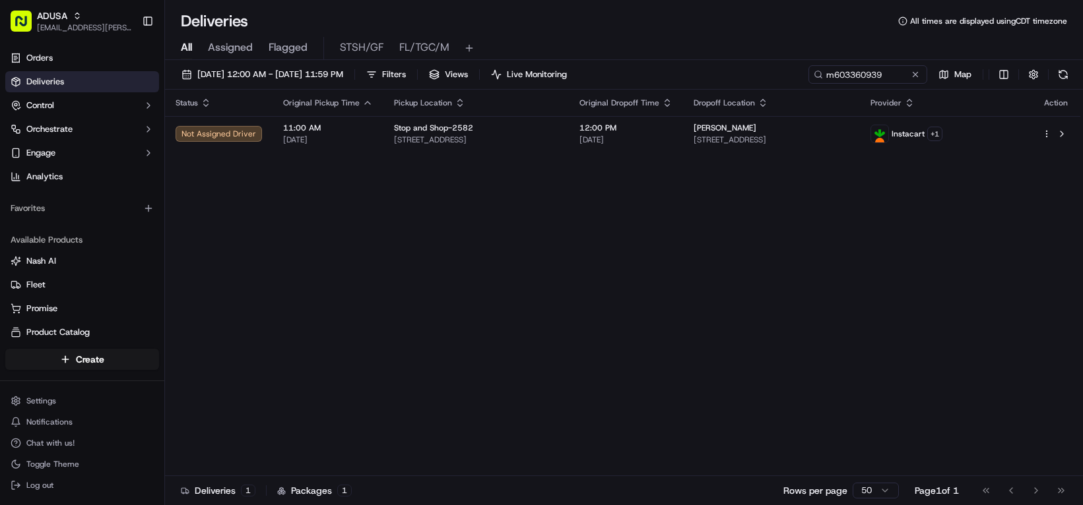
click at [291, 319] on div "Status Original Pickup Time Pickup Location Original Dropoff Time Dropoff Locat…" at bounding box center [622, 283] width 915 height 387
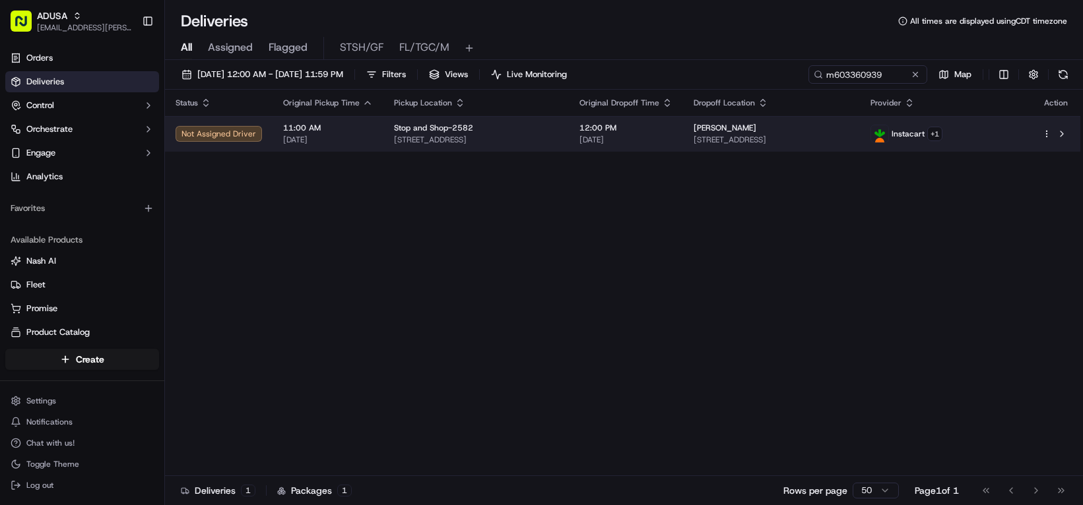
click at [824, 145] on span "600 Shore Rd, Apartment 3M, Long Beach, NY 11561, US" at bounding box center [771, 140] width 156 height 11
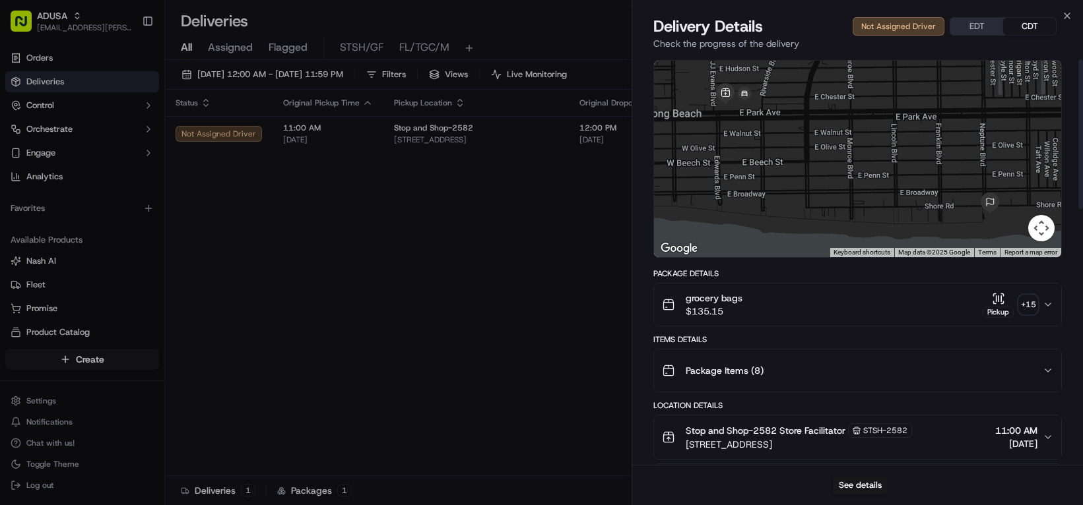
scroll to position [0, 0]
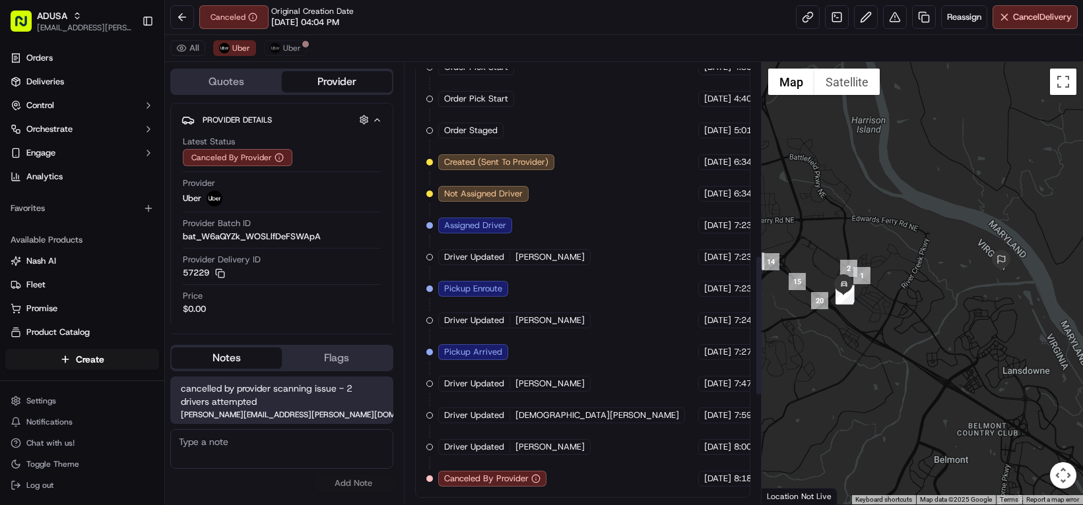
scroll to position [348, 0]
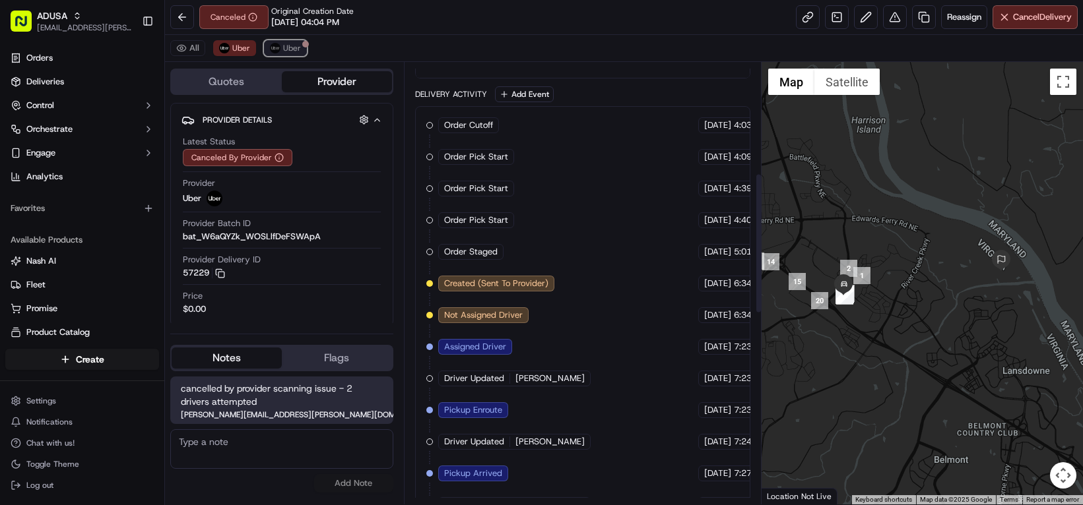
click at [301, 53] on span "Uber" at bounding box center [292, 48] width 18 height 11
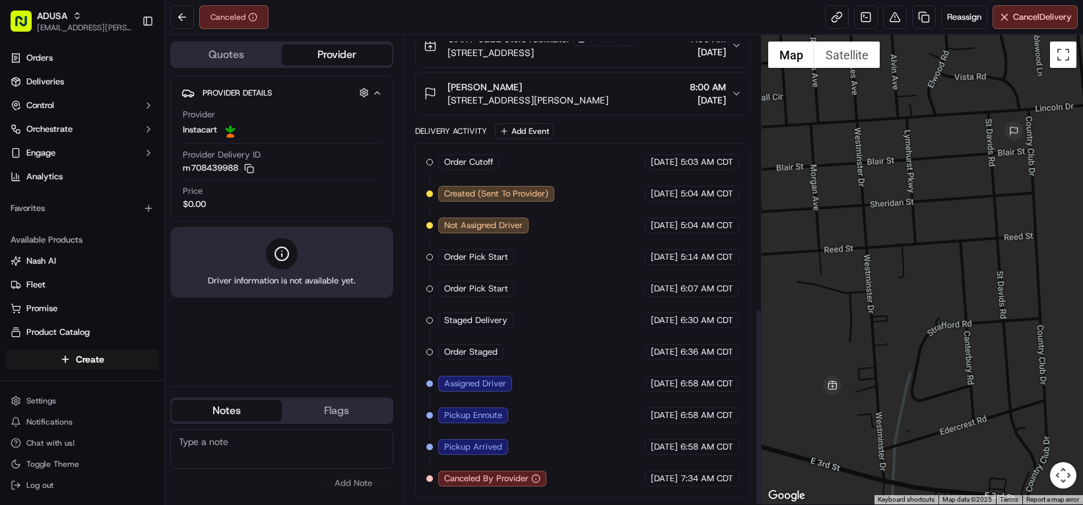
scroll to position [644, 0]
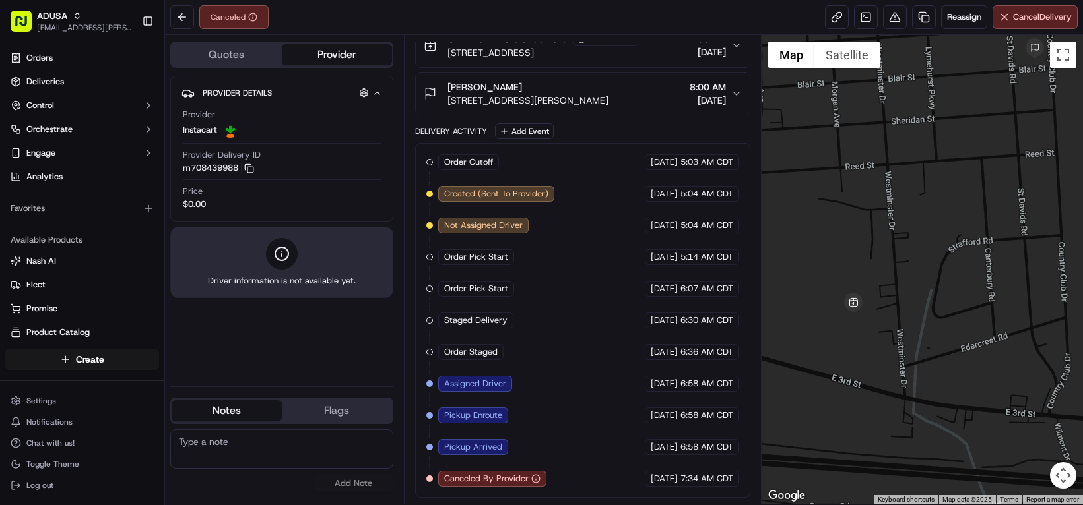
drag, startPoint x: 950, startPoint y: 375, endPoint x: 970, endPoint y: 292, distance: 84.8
click at [970, 292] on div at bounding box center [921, 270] width 321 height 470
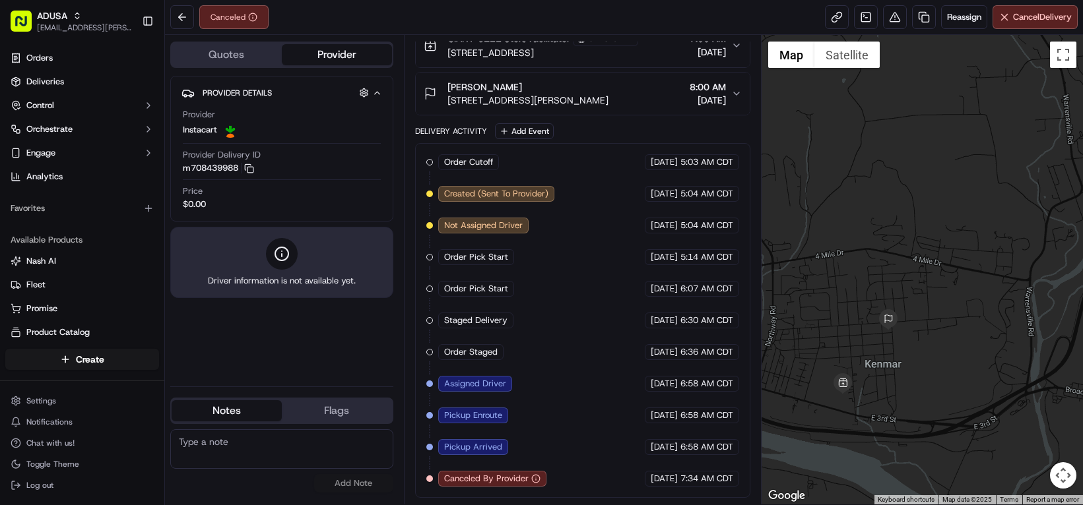
drag, startPoint x: 939, startPoint y: 285, endPoint x: 829, endPoint y: 352, distance: 129.7
click at [829, 352] on div at bounding box center [921, 270] width 321 height 470
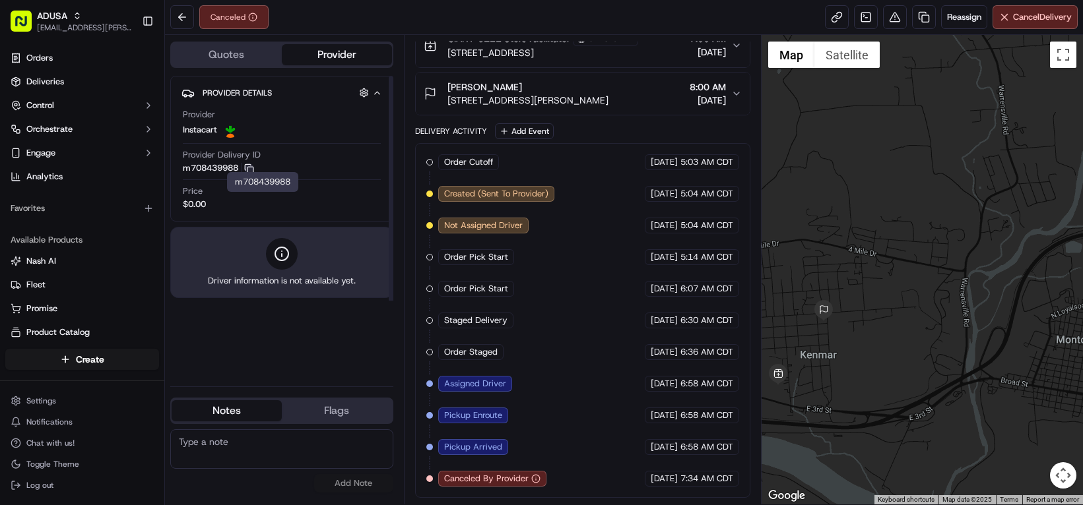
click at [254, 174] on icon "button" at bounding box center [249, 169] width 10 height 10
click at [883, 25] on button at bounding box center [895, 17] width 24 height 24
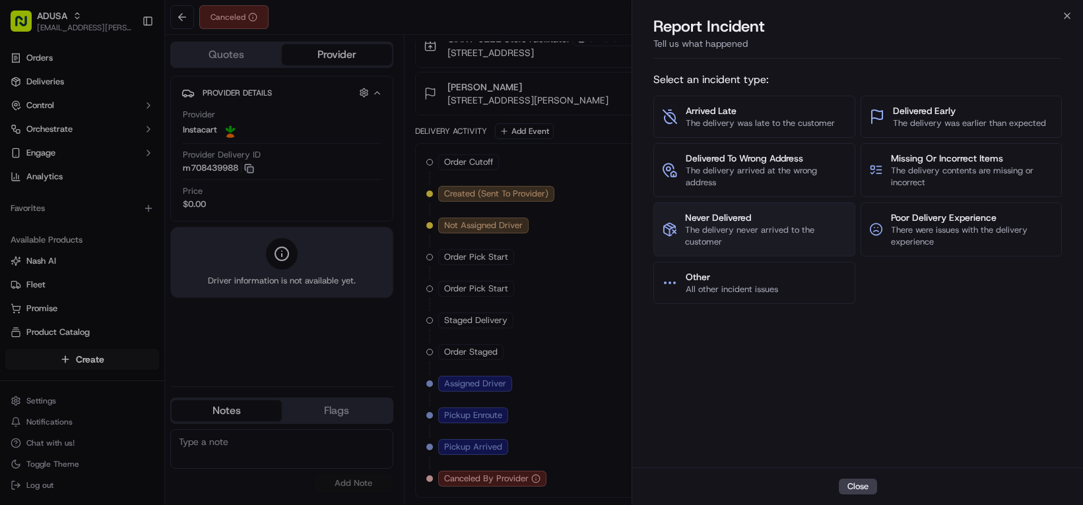
click at [751, 248] on span "The delivery never arrived to the customer" at bounding box center [765, 236] width 161 height 24
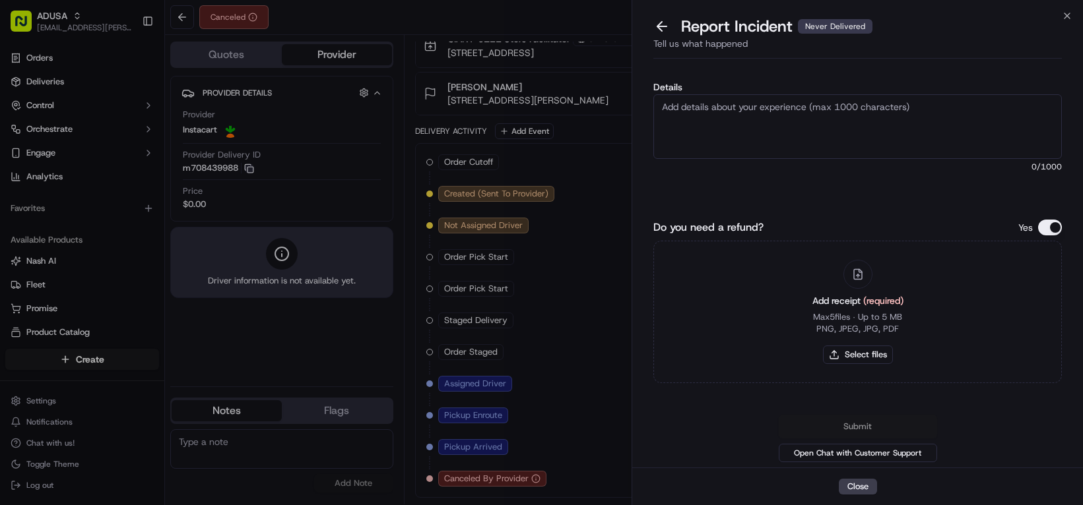
click at [727, 140] on textarea "Details" at bounding box center [857, 126] width 408 height 65
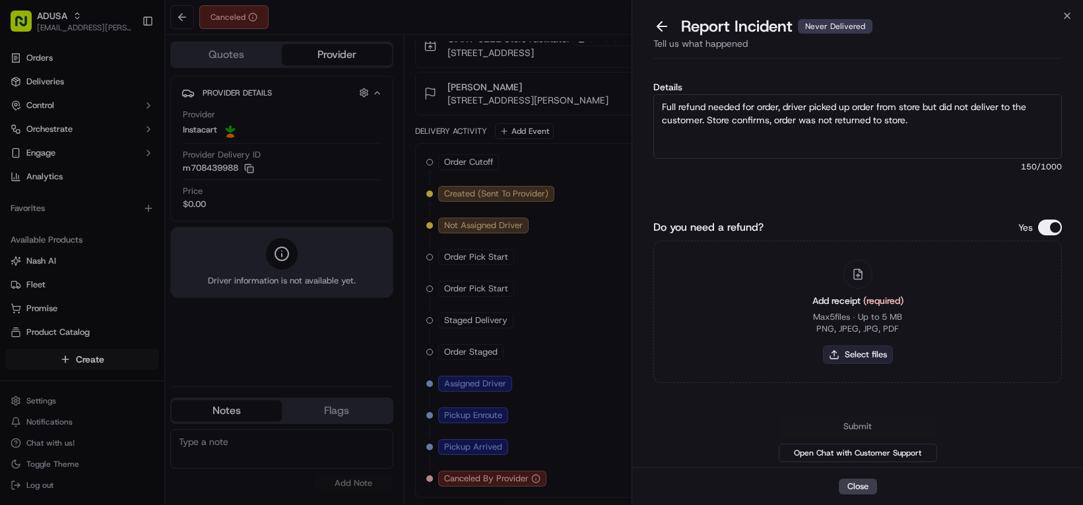
type textarea "Full refund needed for order, driver picked up order from store but did not del…"
click at [826, 364] on button "Select files" at bounding box center [858, 355] width 70 height 18
type input "C:\fakepath\m708439988.pdf"
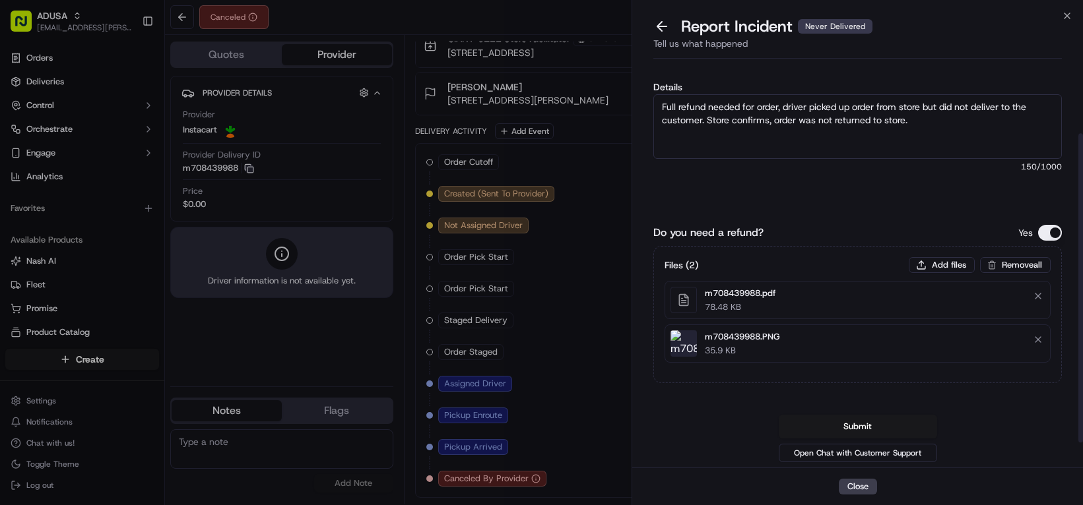
scroll to position [77, 0]
click at [862, 415] on button "Submit" at bounding box center [857, 427] width 158 height 24
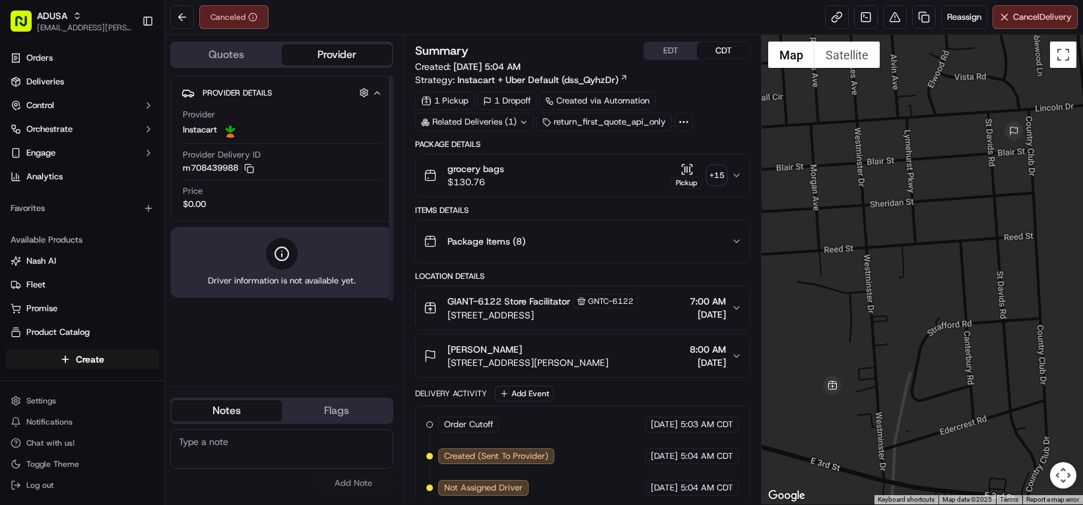
click at [289, 453] on textarea at bounding box center [281, 449] width 223 height 40
type textarea "Store called, cust did not receive order. Showing cancelled by shopper, unknkow…"
click at [362, 478] on button "Add Note" at bounding box center [353, 483] width 79 height 18
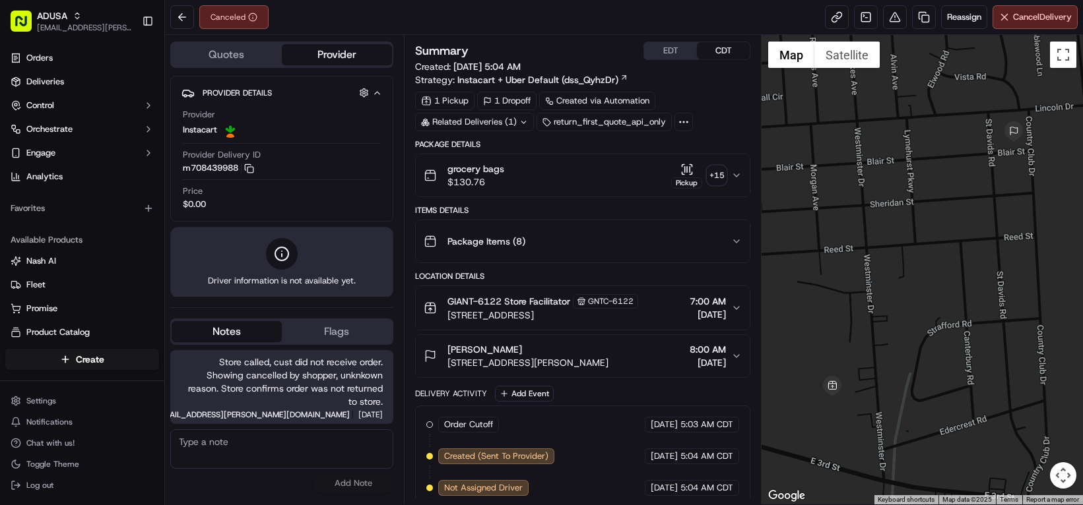
scroll to position [9, 0]
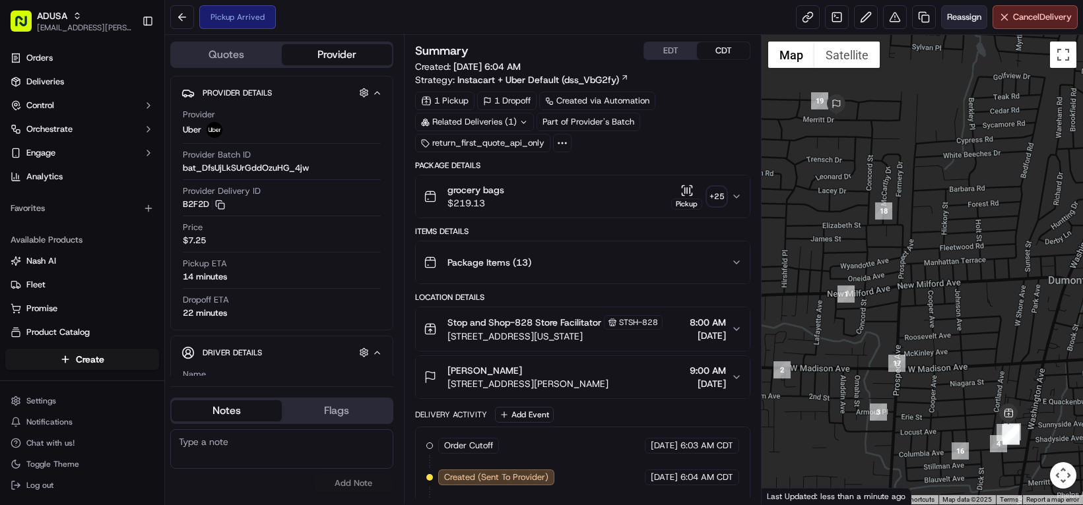
click at [947, 22] on span "Reassign" at bounding box center [964, 17] width 34 height 12
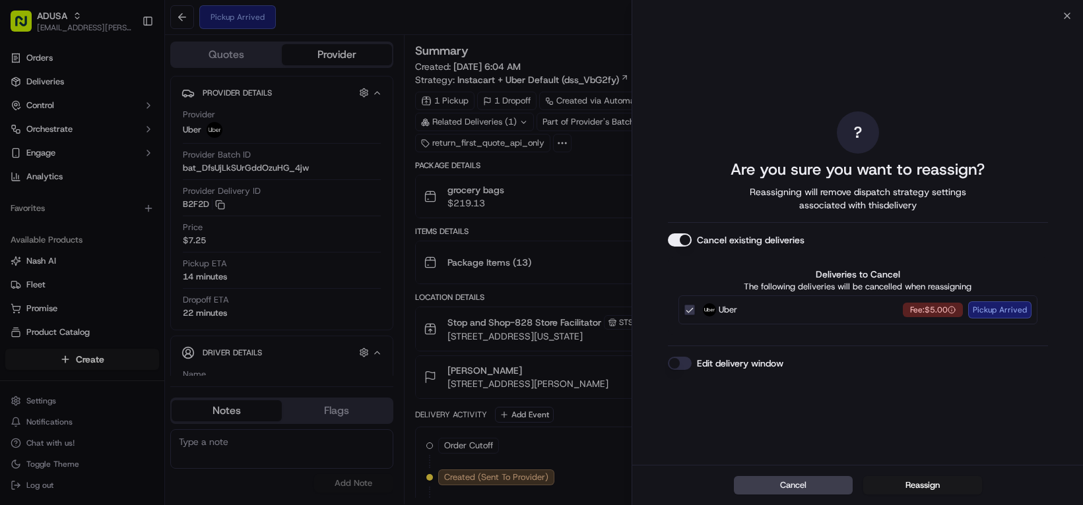
click at [677, 370] on button "Edit delivery window" at bounding box center [680, 363] width 24 height 13
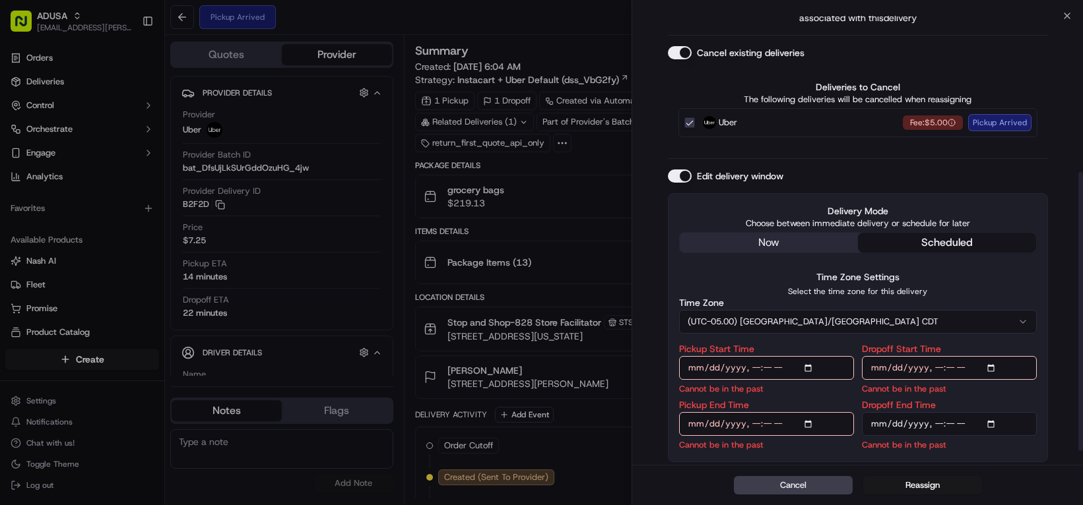
scroll to position [243, 0]
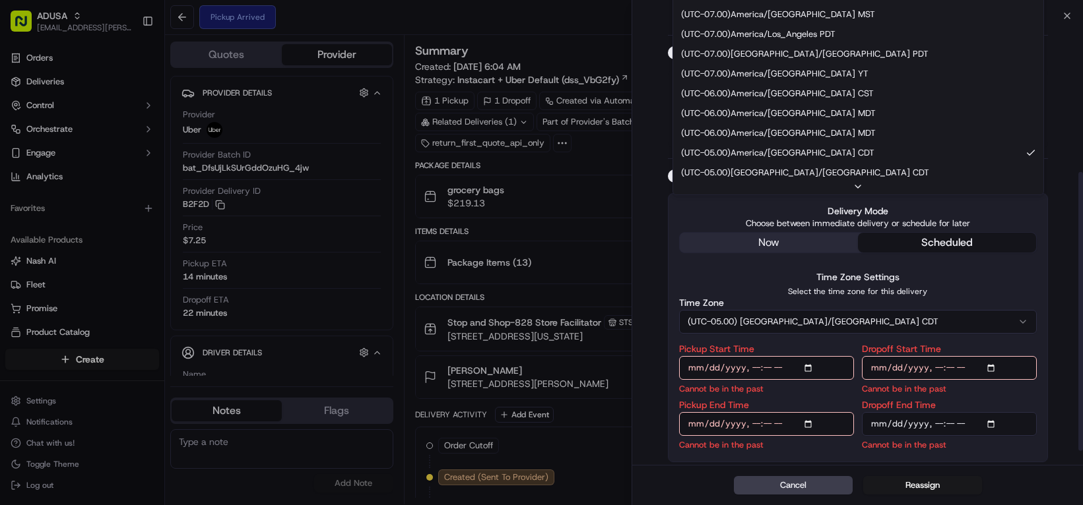
click at [842, 310] on button "(UTC-05.00) America/Chicago CDT" at bounding box center [858, 322] width 358 height 24
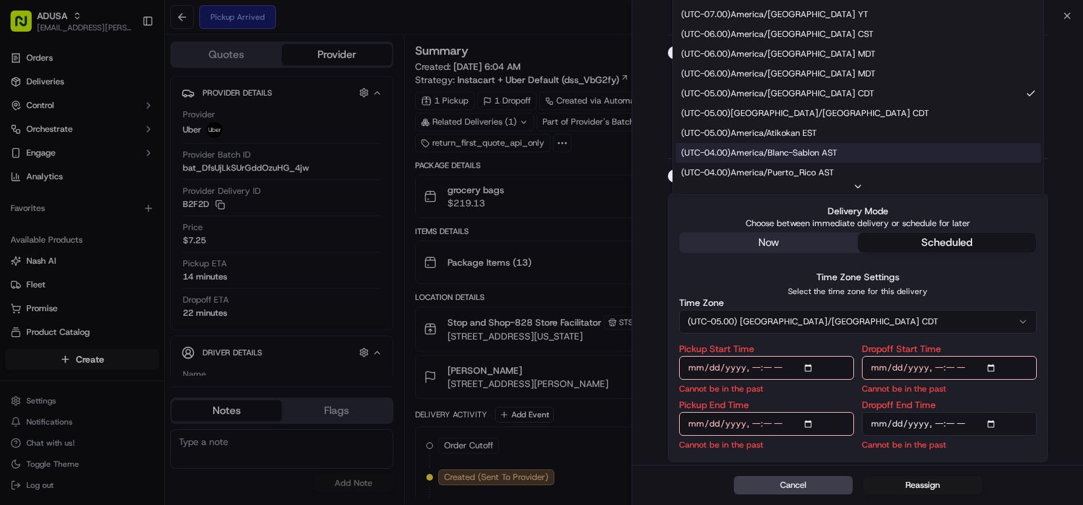
scroll to position [132, 0]
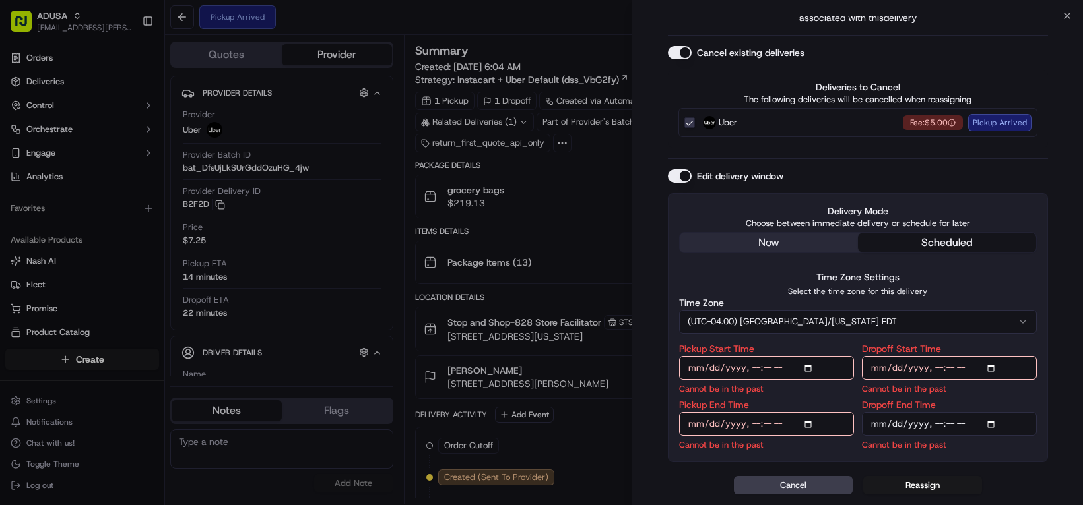
click at [755, 356] on input "Pickup Start Time" at bounding box center [766, 368] width 175 height 24
click at [765, 356] on input "Pickup Start Time" at bounding box center [766, 368] width 175 height 24
type input "[DATE]T11:00"
click at [759, 412] on input "Pickup End Time" at bounding box center [766, 424] width 175 height 24
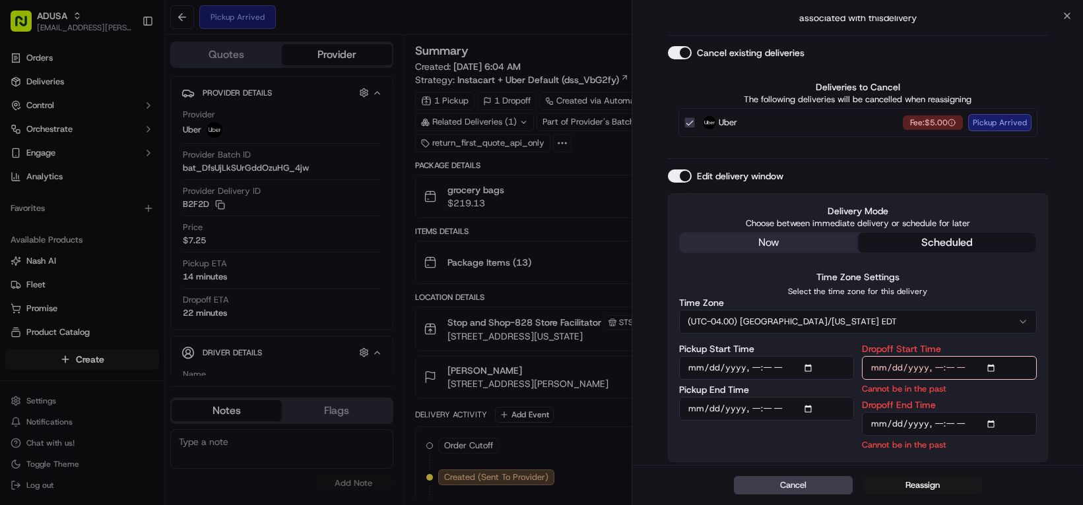
type input "2025-09-19T11:30"
click at [959, 356] on input "Dropoff Start Time" at bounding box center [949, 368] width 175 height 24
type input "2025-09-19T11:30"
click at [957, 412] on input "Dropoff End Time" at bounding box center [949, 424] width 175 height 24
click at [995, 412] on input "Dropoff End Time" at bounding box center [949, 424] width 175 height 24
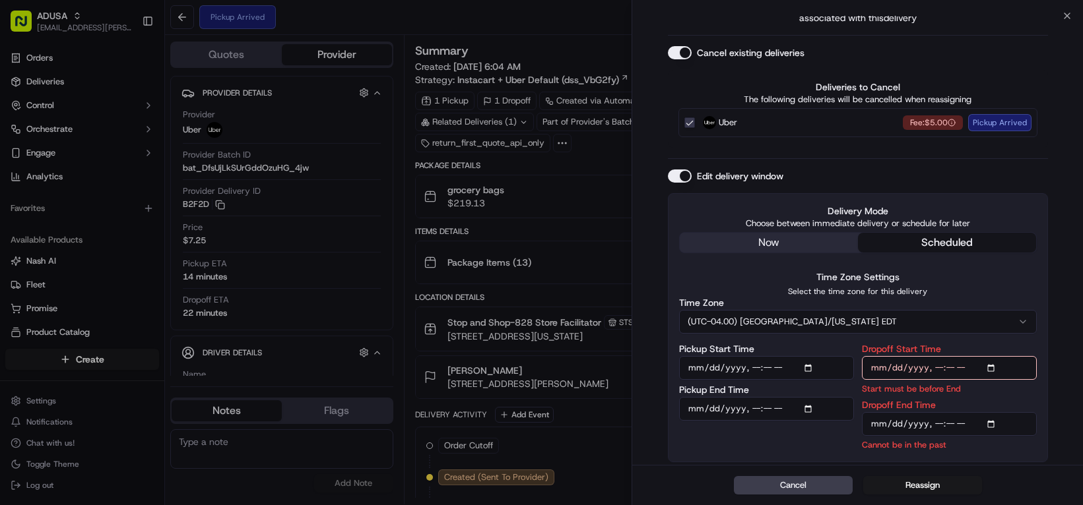
type input "2025-09-19T12:00"
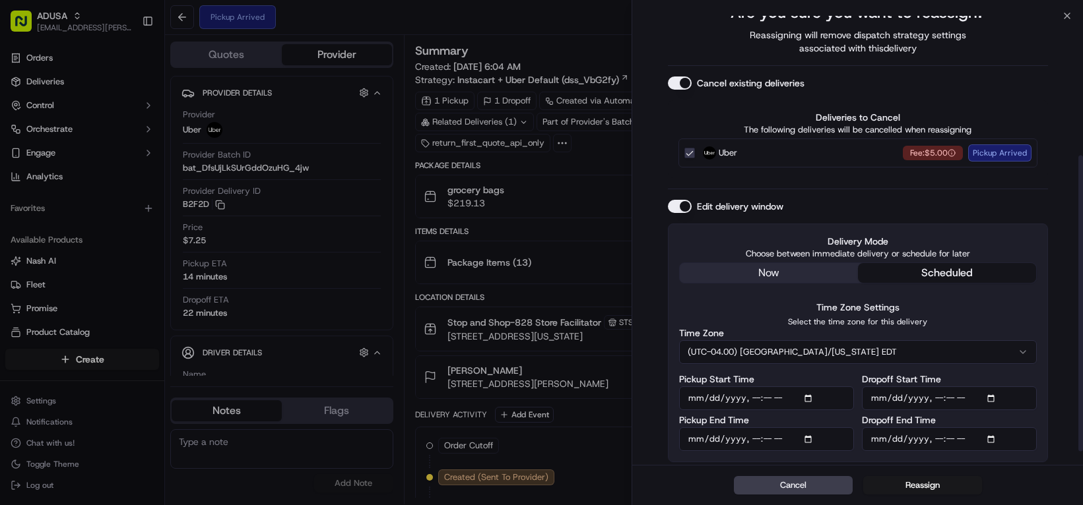
scroll to position [205, 0]
click at [922, 479] on button "Reassign" at bounding box center [922, 485] width 119 height 18
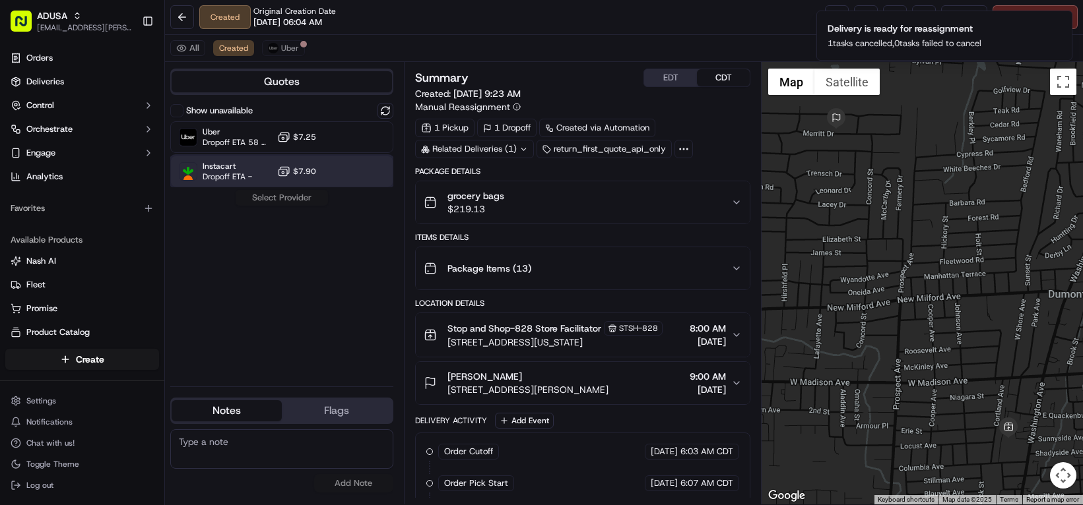
click at [343, 187] on div "Instacart Dropoff ETA - $7.90" at bounding box center [281, 172] width 223 height 32
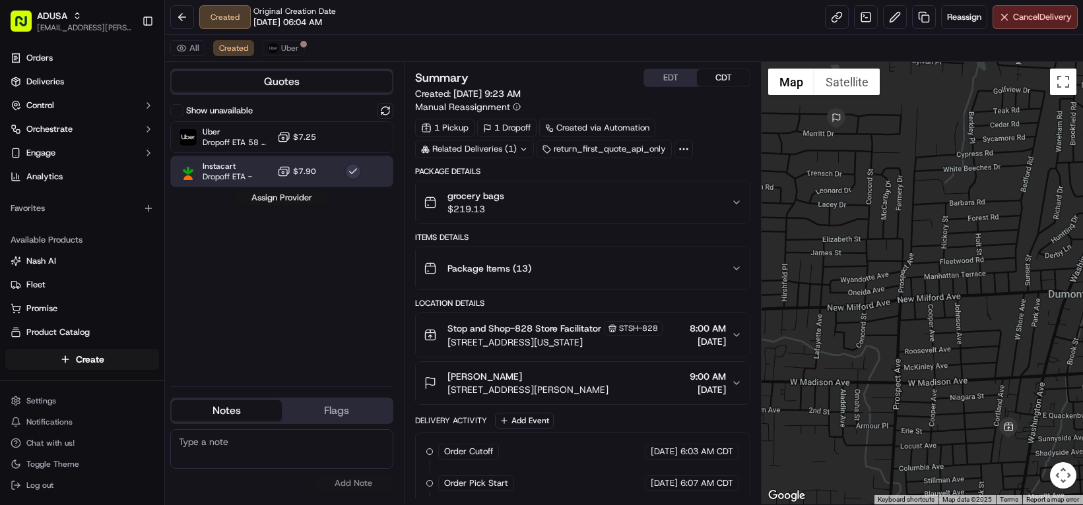
click at [321, 206] on button "Assign Provider" at bounding box center [282, 198] width 94 height 16
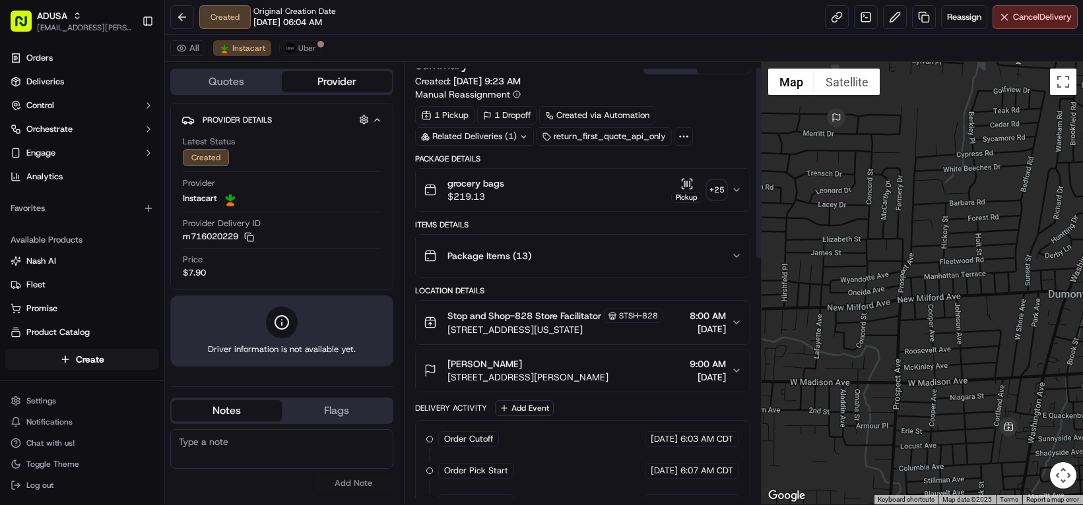
scroll to position [0, 0]
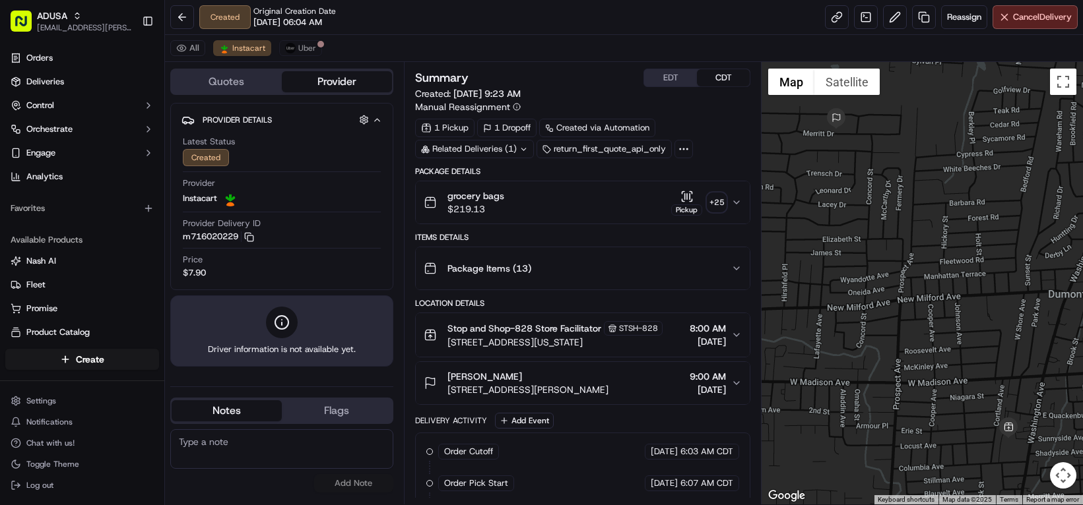
click at [295, 462] on textarea at bounding box center [281, 449] width 223 height 40
click at [266, 452] on textarea at bounding box center [281, 449] width 223 height 40
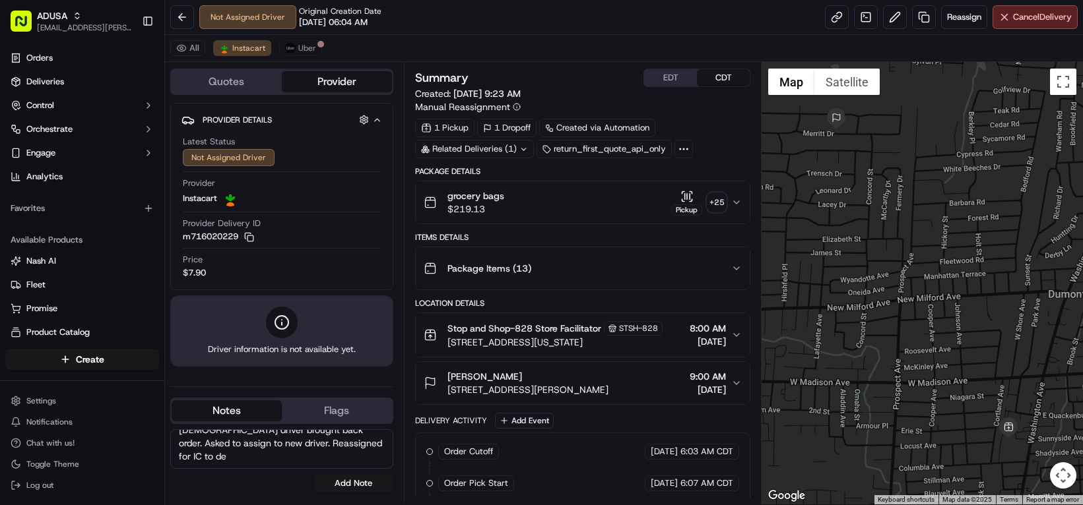
scroll to position [51, 0]
type textarea "CC called over, store had called them stating Uber driver brought back order. A…"
click at [366, 493] on button "Add Note" at bounding box center [353, 483] width 79 height 18
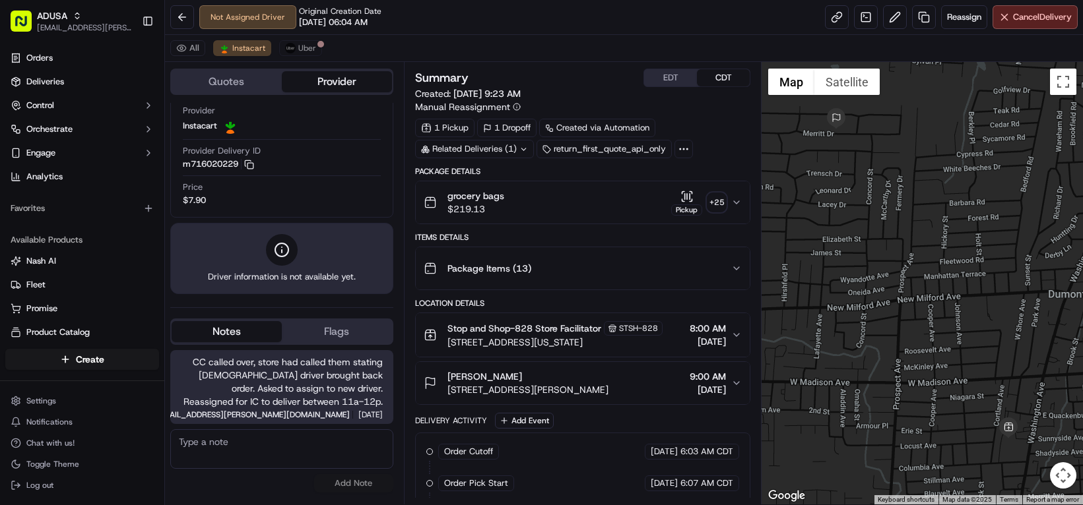
scroll to position [9, 0]
click at [316, 53] on span "Uber" at bounding box center [307, 48] width 18 height 11
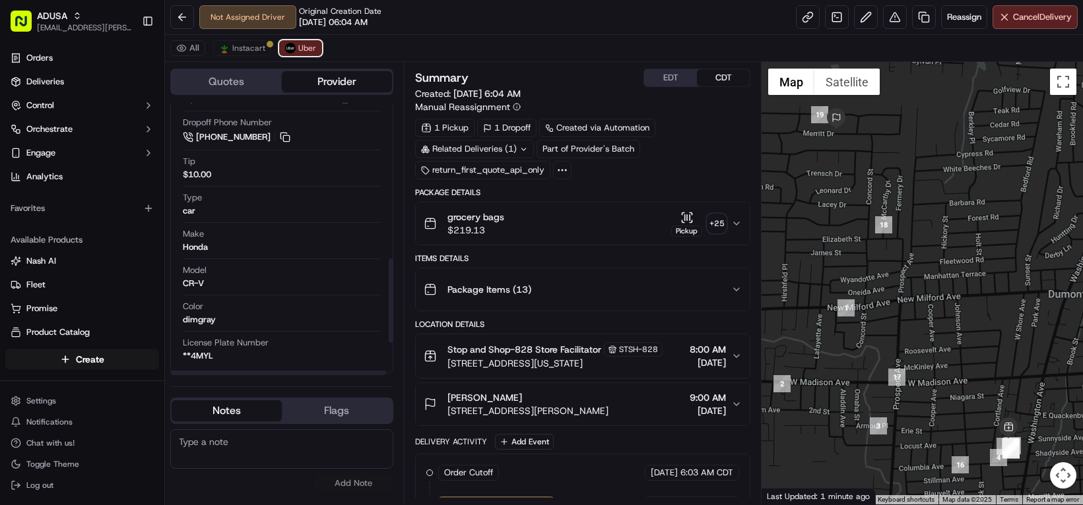
scroll to position [445, 0]
click at [274, 456] on textarea at bounding box center [281, 449] width 223 height 40
type textarea "Uber driver did not complete order, brought back to store."
click at [385, 487] on button "Add Note" at bounding box center [353, 483] width 79 height 18
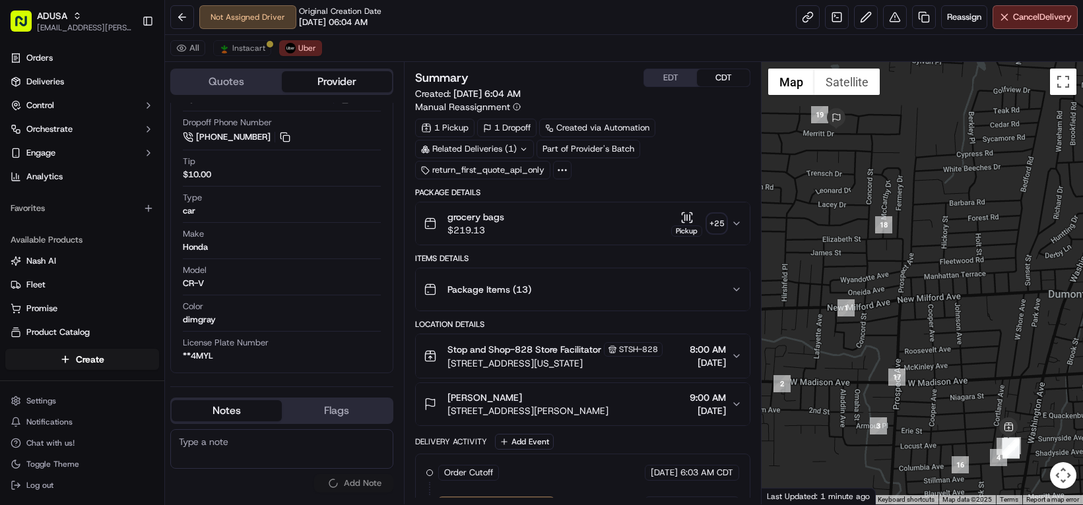
scroll to position [0, 0]
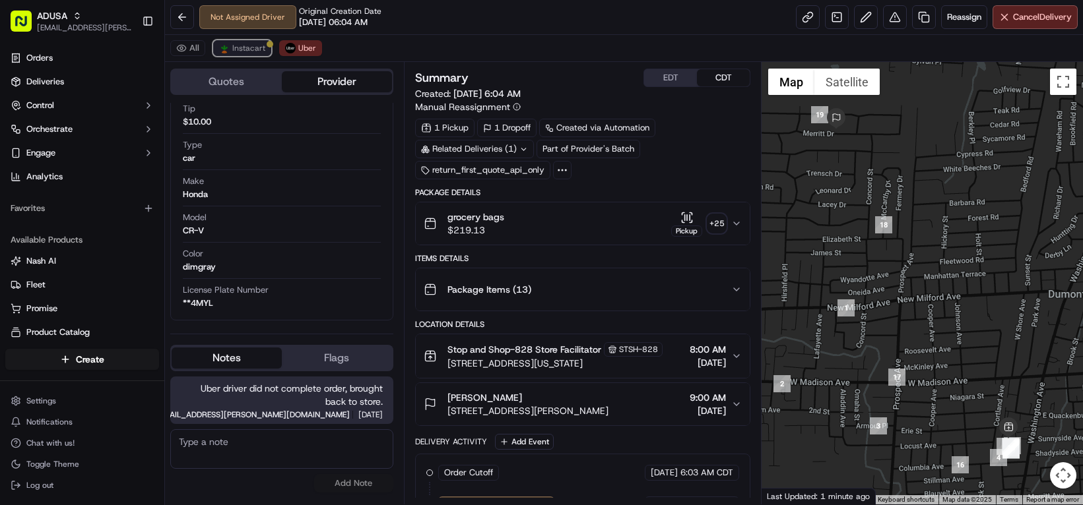
click at [265, 53] on span "Instacart" at bounding box center [248, 48] width 33 height 11
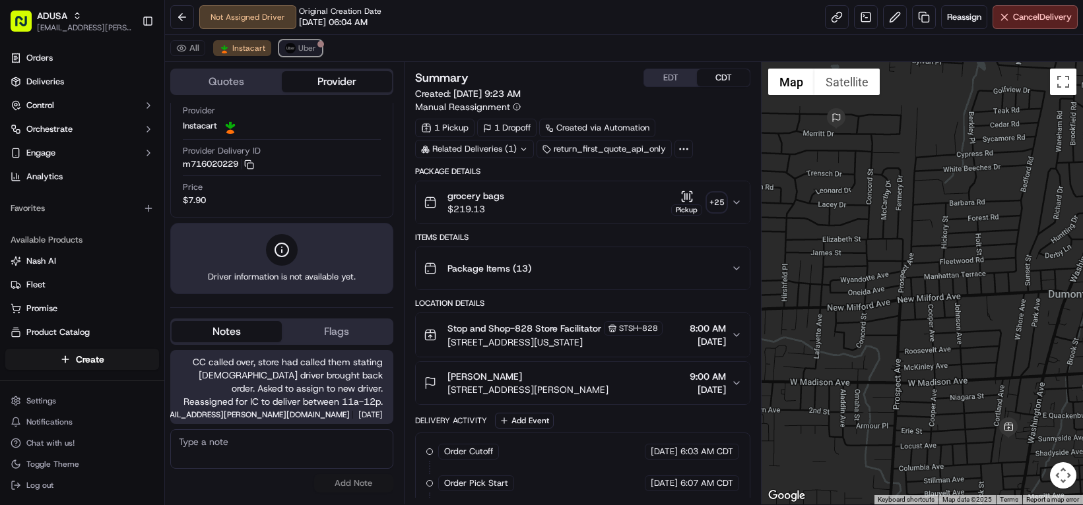
click at [316, 53] on span "Uber" at bounding box center [307, 48] width 18 height 11
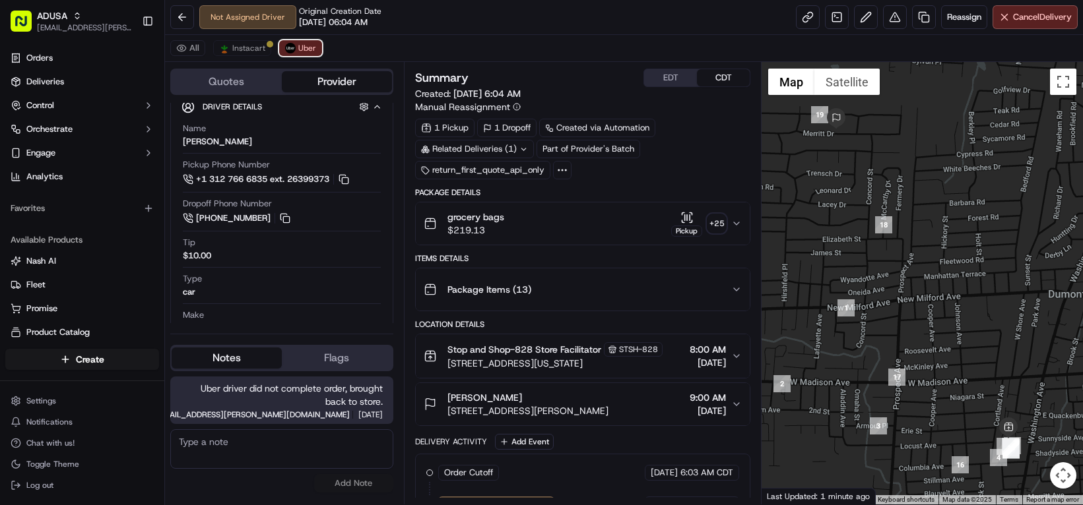
scroll to position [445, 0]
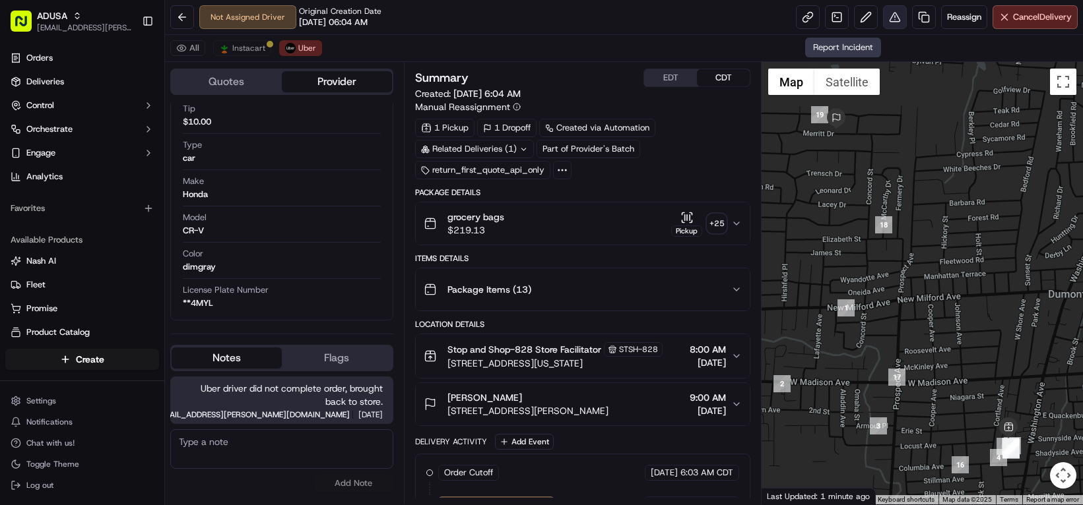
click at [883, 23] on button at bounding box center [895, 17] width 24 height 24
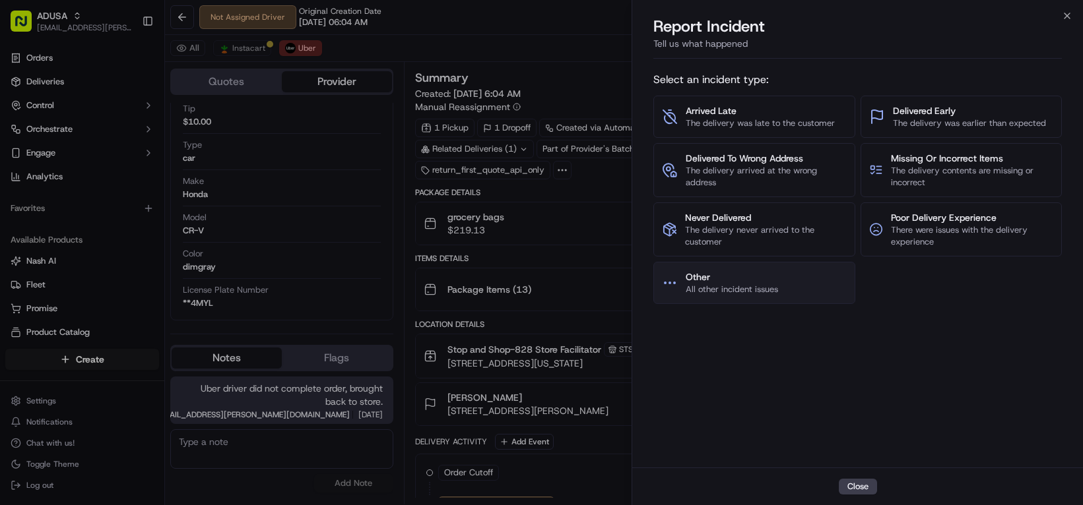
click at [777, 296] on span "All other incident issues" at bounding box center [731, 290] width 92 height 12
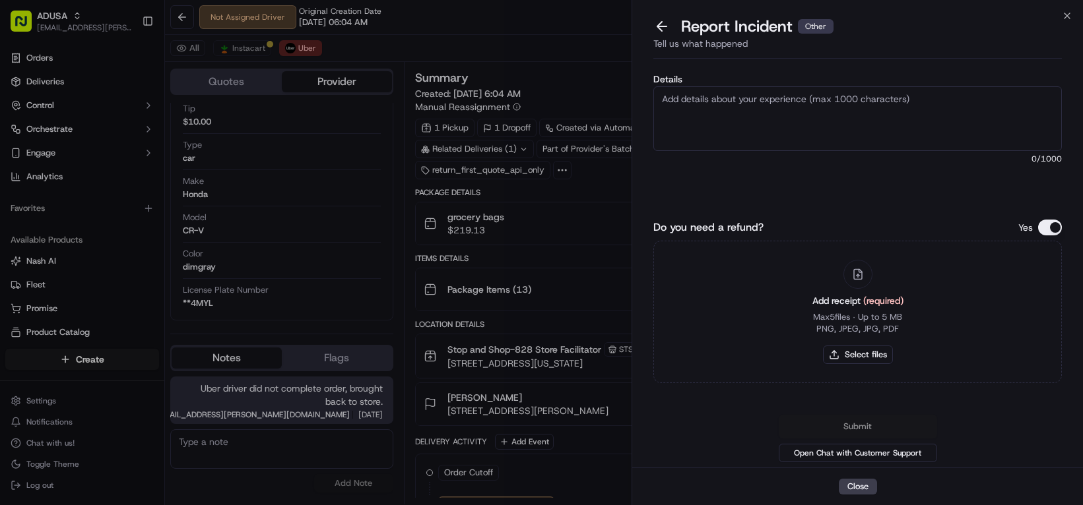
click at [747, 148] on textarea "Details" at bounding box center [857, 118] width 408 height 65
type textarea "Refund of delivery charge needed as driver did not complete order. Store report…"
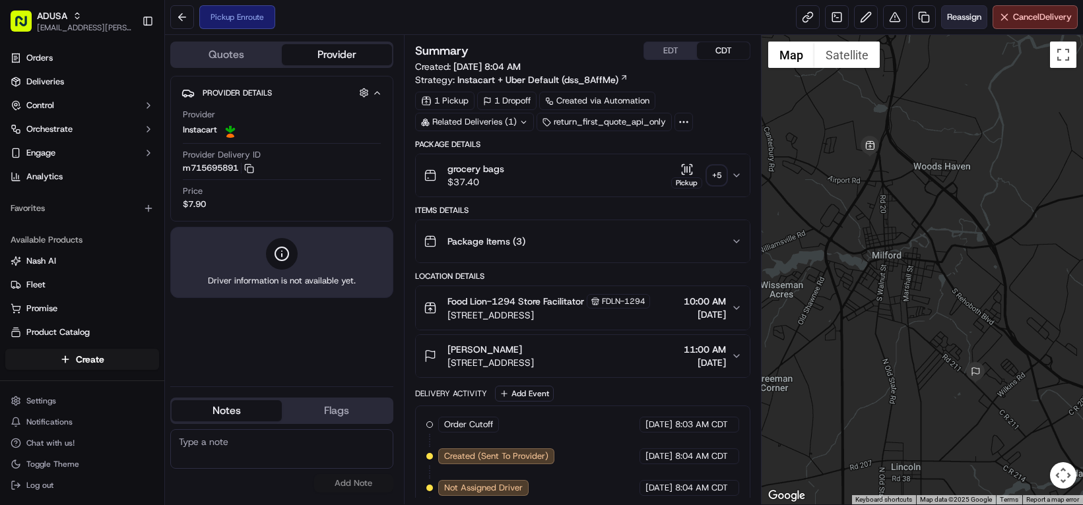
click at [947, 23] on span "Reassign" at bounding box center [964, 17] width 34 height 12
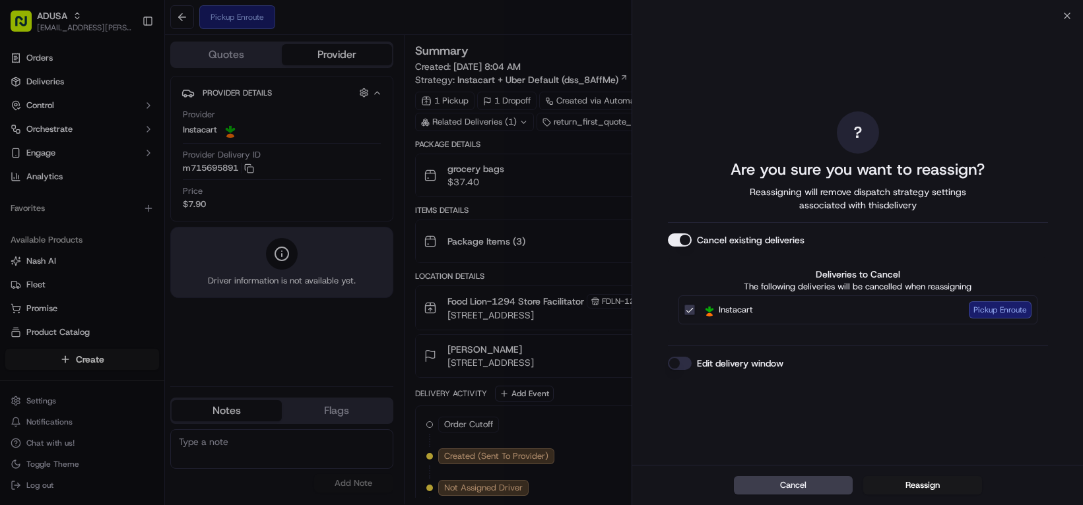
click at [680, 370] on button "Edit delivery window" at bounding box center [680, 363] width 24 height 13
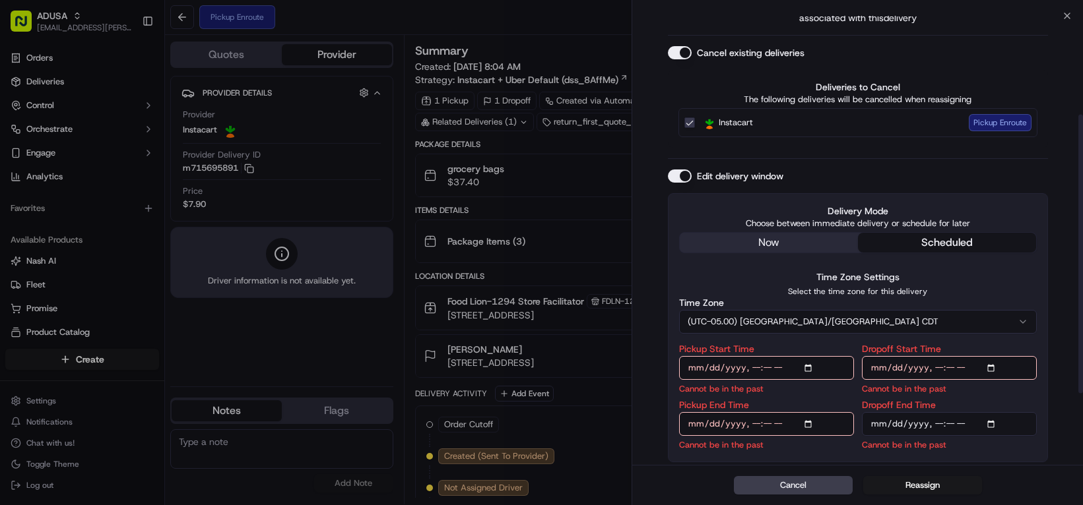
scroll to position [243, 0]
click at [819, 310] on button "(UTC-05.00) [GEOGRAPHIC_DATA]/[GEOGRAPHIC_DATA] CDT" at bounding box center [858, 322] width 358 height 24
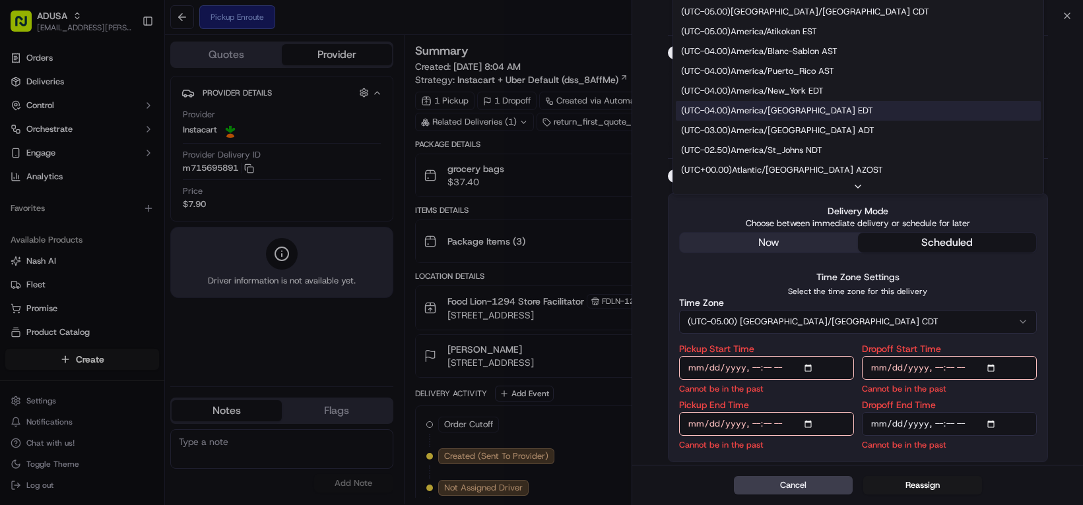
scroll to position [198, 0]
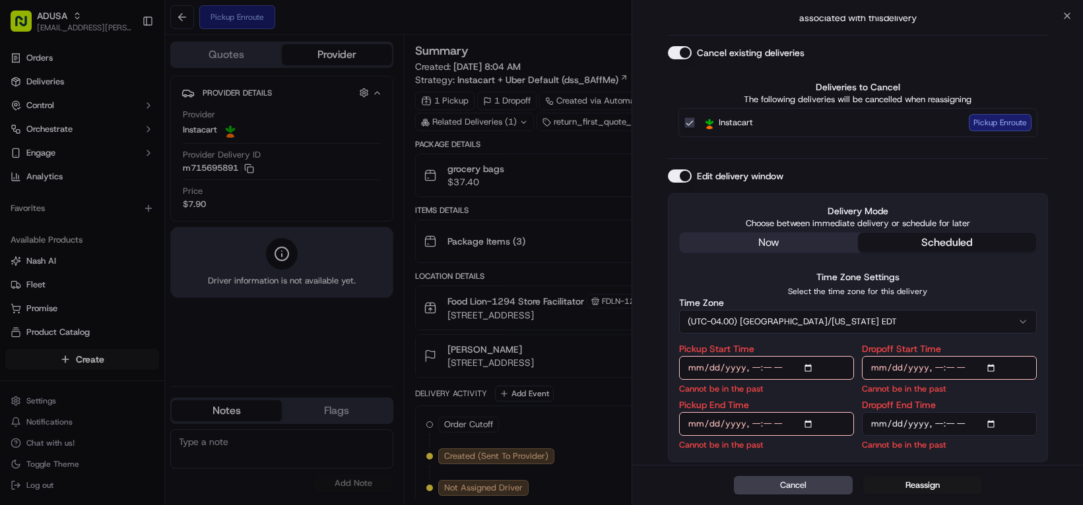
click at [761, 356] on input "Pickup Start Time" at bounding box center [766, 368] width 175 height 24
click at [805, 356] on input "Pickup Start Time" at bounding box center [766, 368] width 175 height 24
type input "2025-09-19T13:00"
click at [764, 412] on input "Pickup End Time" at bounding box center [766, 424] width 175 height 24
click at [779, 412] on input "Pickup End Time" at bounding box center [766, 424] width 175 height 24
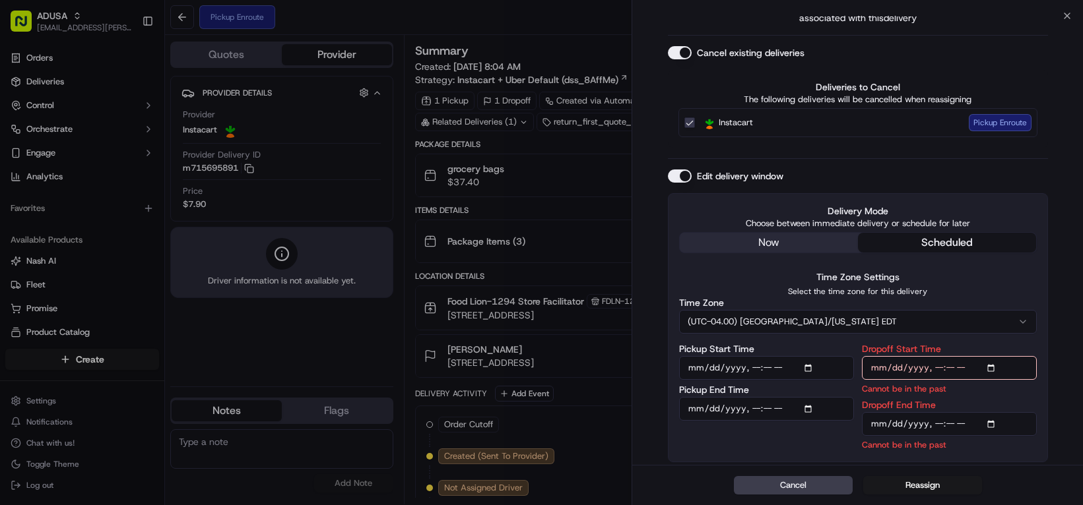
click at [780, 397] on input "Pickup End Time" at bounding box center [766, 409] width 175 height 24
type input "2025-09-19T13:30"
click at [954, 356] on input "Dropoff Start Time" at bounding box center [949, 368] width 175 height 24
click at [974, 356] on input "Dropoff Start Time" at bounding box center [949, 368] width 175 height 24
type input "2025-09-19T13:30"
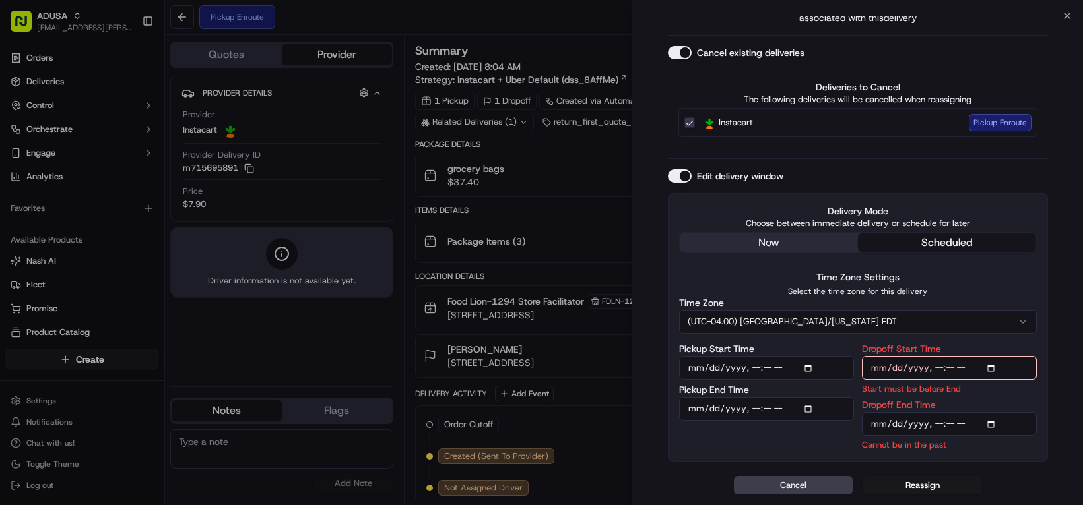
click at [951, 412] on input "Dropoff End Time" at bounding box center [949, 424] width 175 height 24
click at [993, 412] on input "Dropoff End Time" at bounding box center [949, 424] width 175 height 24
type input "2025-09-19T14:00"
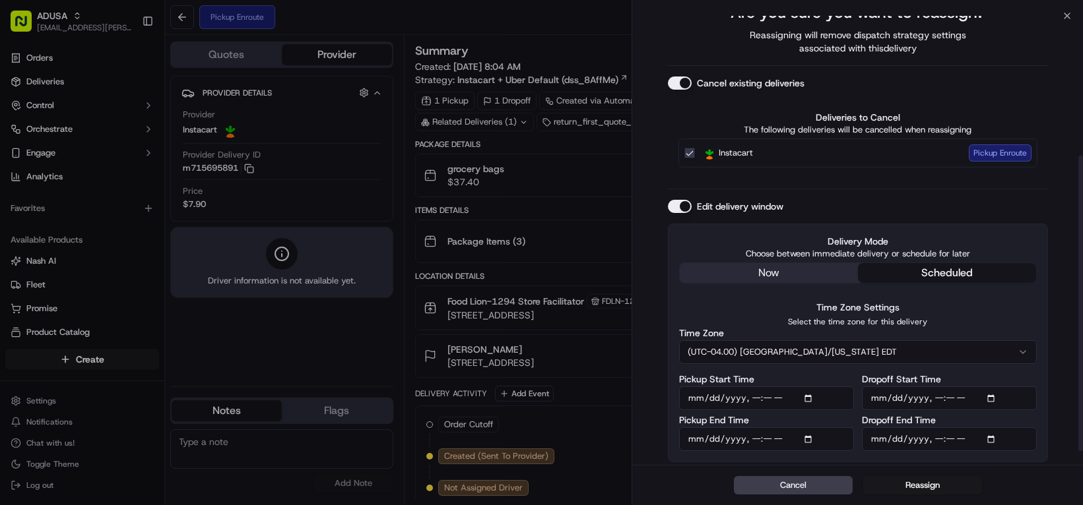
scroll to position [205, 0]
click at [915, 484] on button "Reassign" at bounding box center [922, 485] width 119 height 18
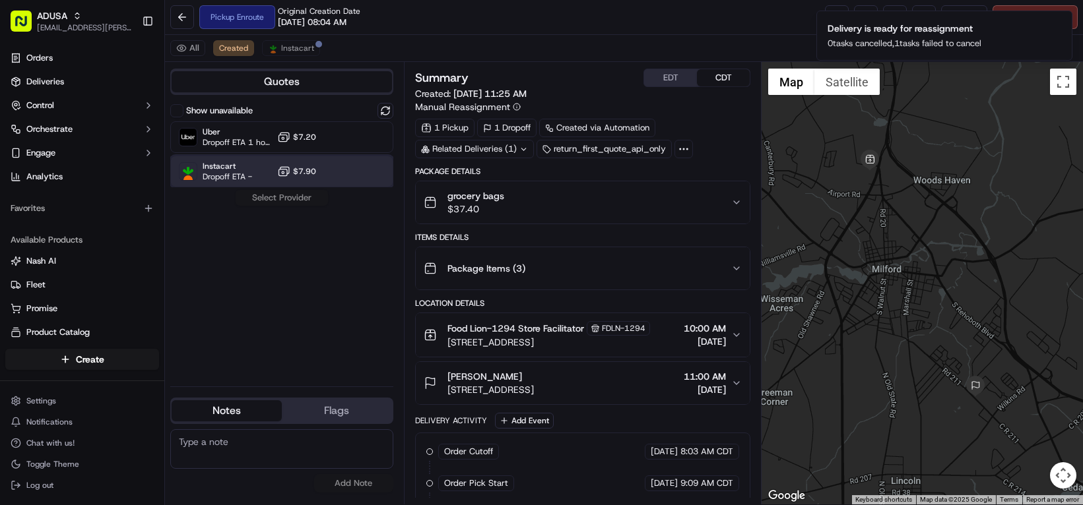
click at [335, 187] on div "Instacart Dropoff ETA - $7.90" at bounding box center [281, 172] width 223 height 32
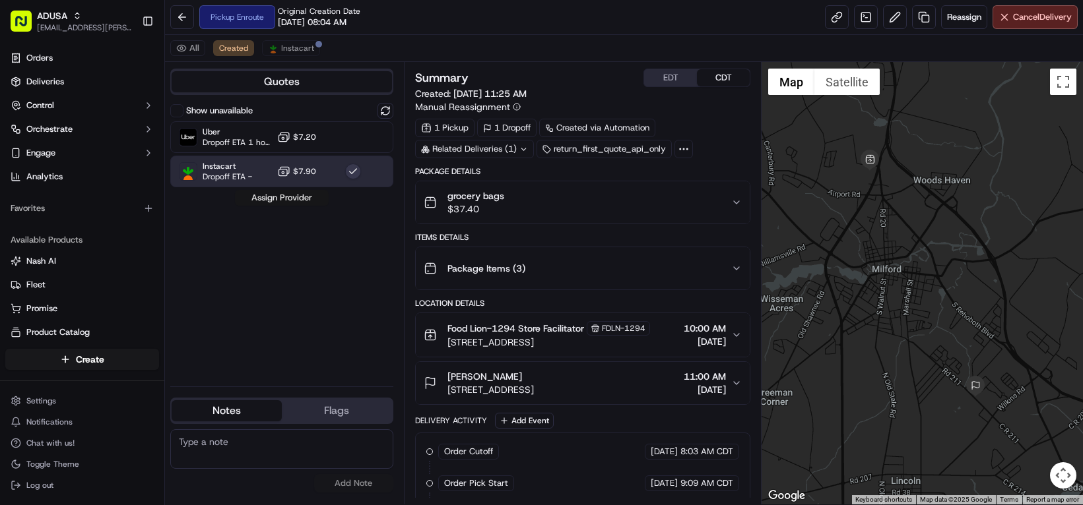
click at [329, 206] on button "Assign Provider" at bounding box center [282, 198] width 94 height 16
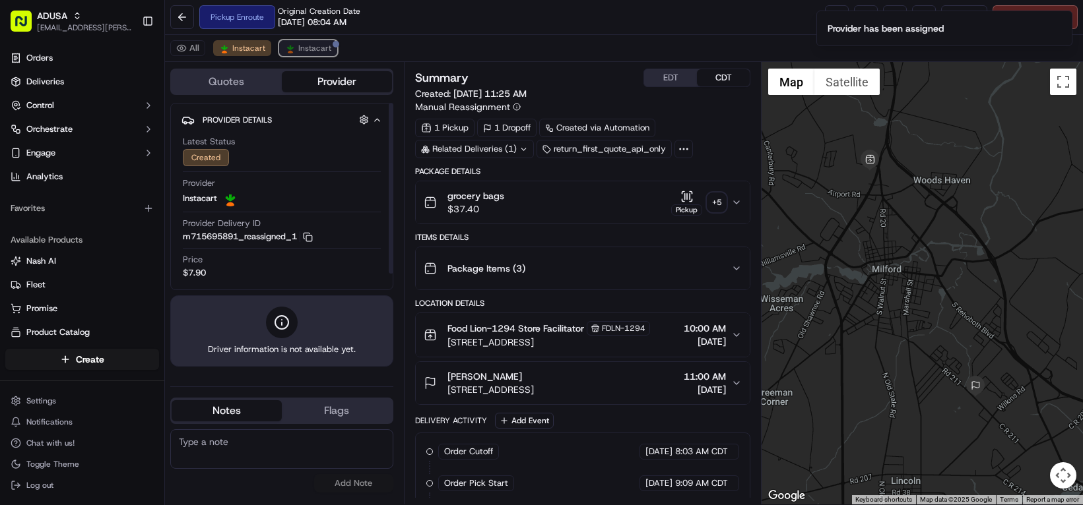
click at [331, 53] on span "Instacart" at bounding box center [314, 48] width 33 height 11
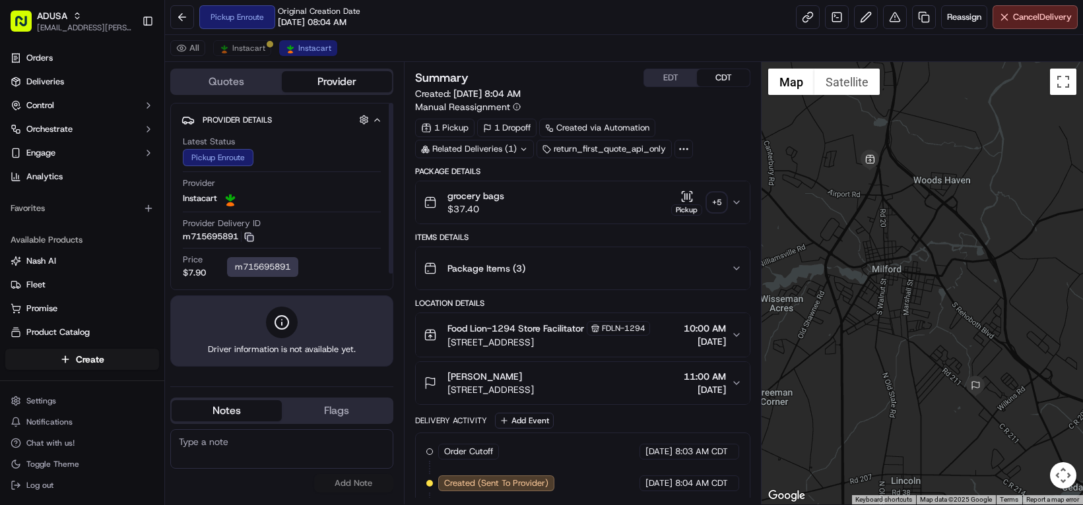
click at [254, 242] on icon "button" at bounding box center [249, 237] width 10 height 10
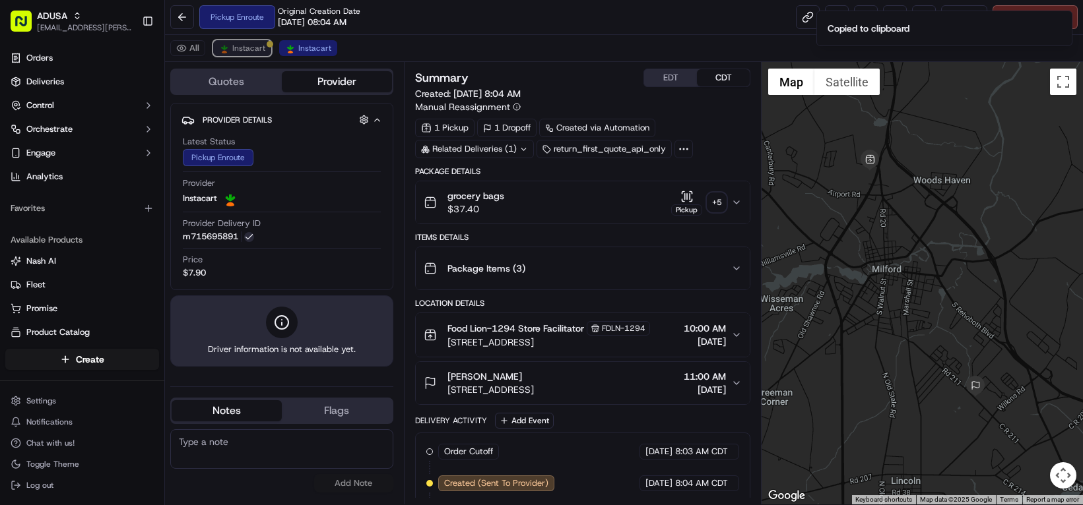
click at [271, 56] on button "Instacart" at bounding box center [242, 48] width 58 height 16
click at [289, 462] on textarea at bounding box center [281, 449] width 223 height 40
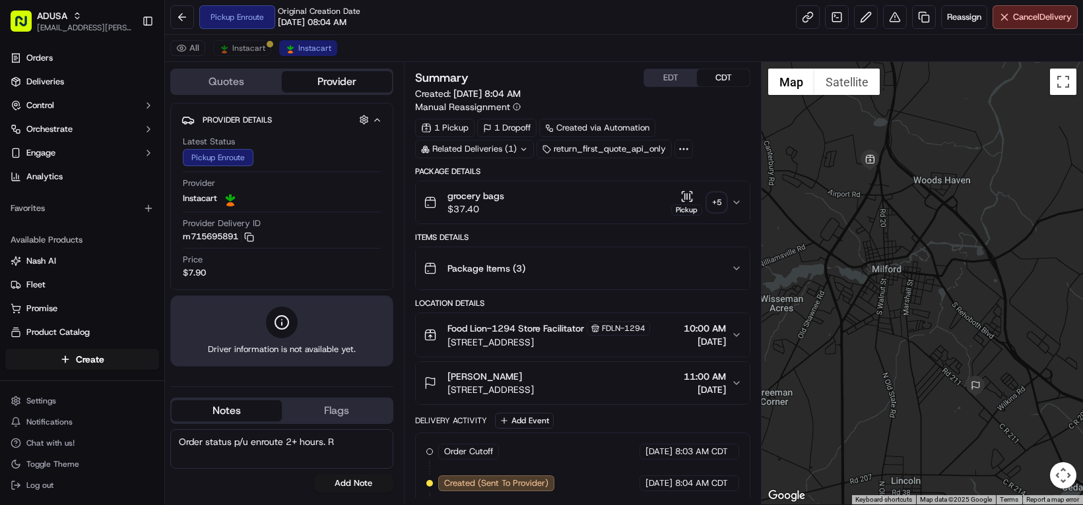
scroll to position [1, 0]
type textarea "Order status p/u enroute 2+ hours. Reassigned for 1-2p ET."
click at [377, 493] on button "Add Note" at bounding box center [353, 483] width 79 height 18
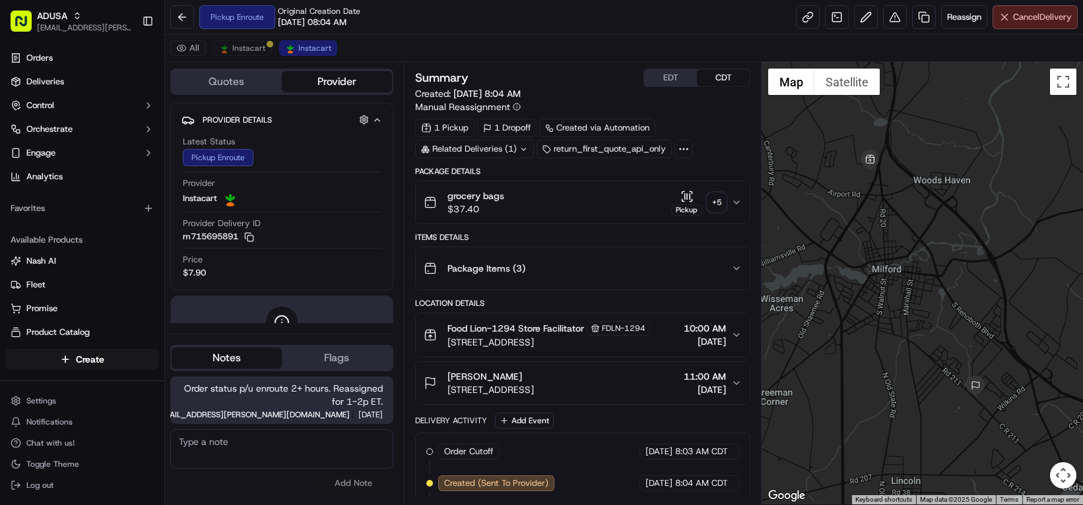
click at [1027, 23] on span "Cancel Delivery" at bounding box center [1042, 17] width 59 height 12
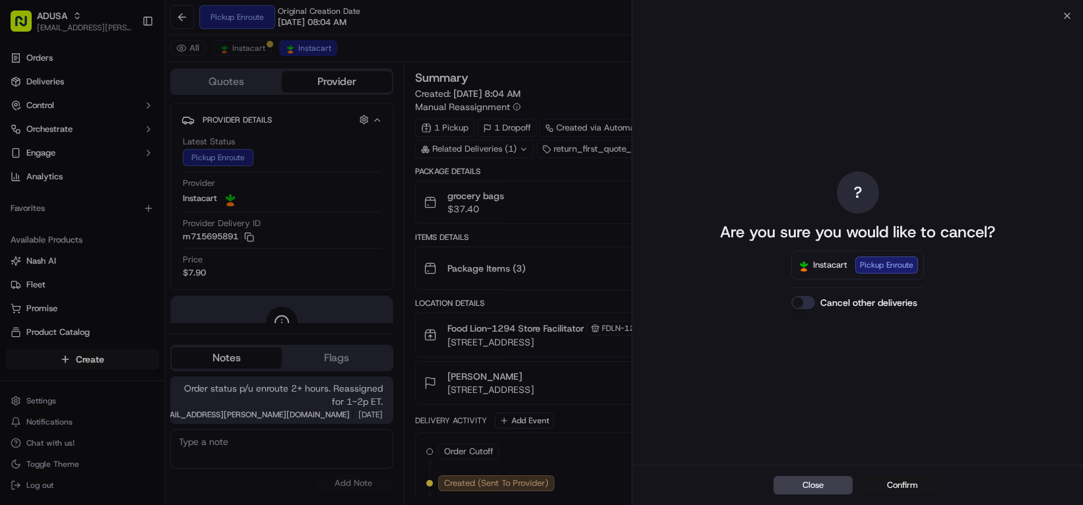
click at [909, 486] on button "Confirm" at bounding box center [902, 485] width 79 height 18
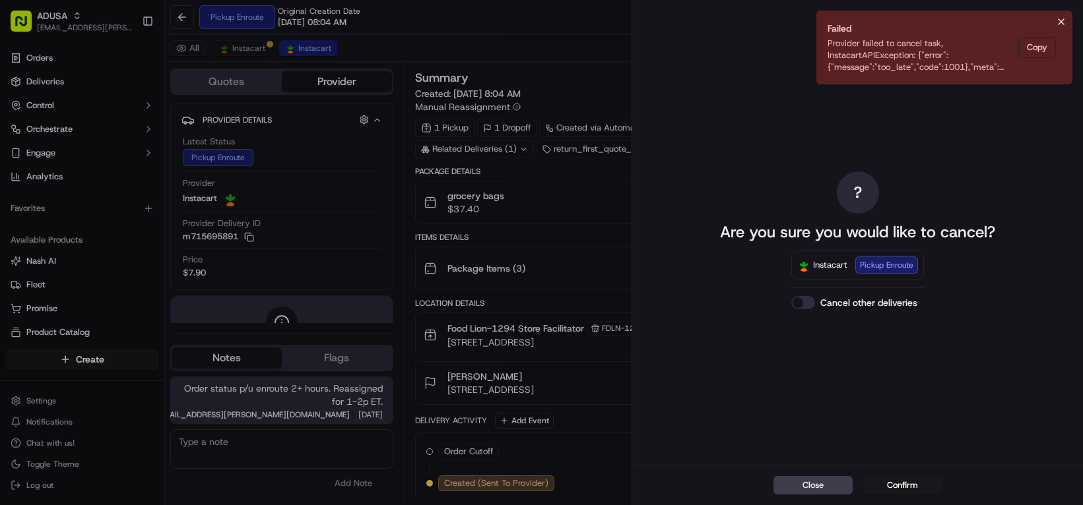
click at [1058, 24] on icon "Notifications (F8)" at bounding box center [1060, 21] width 5 height 5
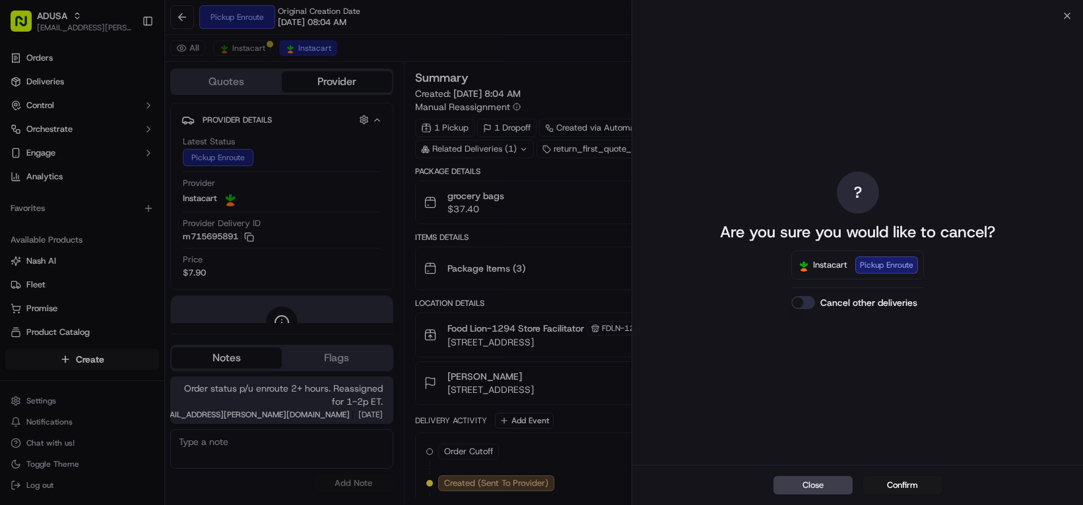
click at [1067, 20] on div "? Are you sure you would like to cancel? Instacart Pickup Enroute Cancel other …" at bounding box center [857, 240] width 451 height 449
click at [1063, 20] on div "Close ? Are you sure you would like to cancel? Instacart Pickup Enroute Cancel …" at bounding box center [856, 252] width 451 height 505
click at [1062, 18] on icon "button" at bounding box center [1067, 16] width 11 height 11
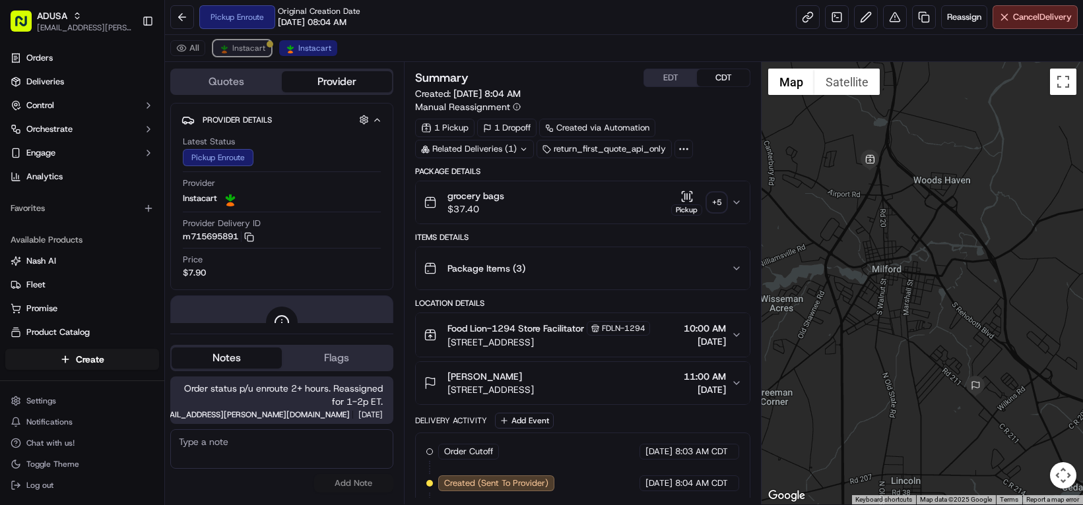
click at [265, 53] on span "Instacart" at bounding box center [248, 48] width 33 height 11
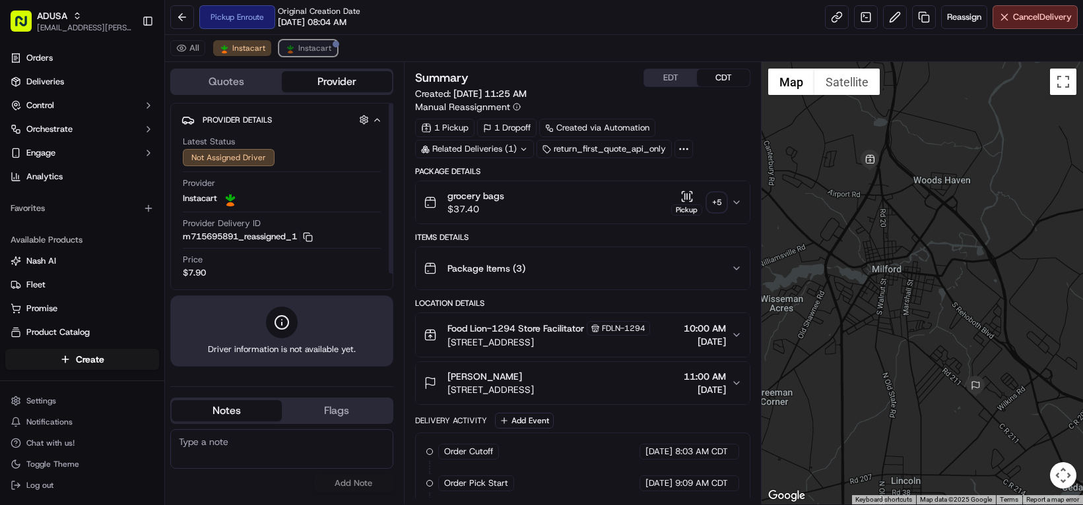
click at [331, 53] on span "Instacart" at bounding box center [314, 48] width 33 height 11
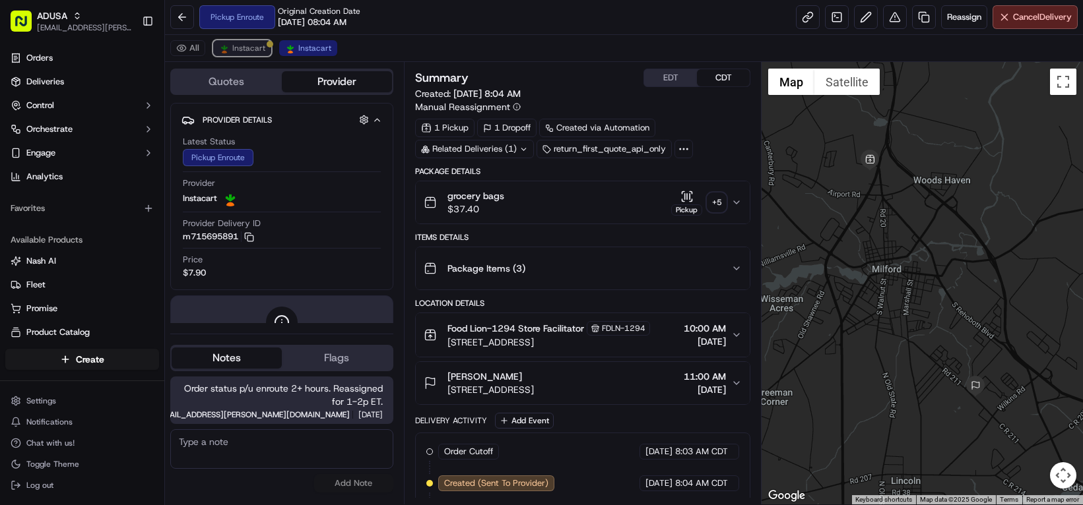
click at [265, 53] on span "Instacart" at bounding box center [248, 48] width 33 height 11
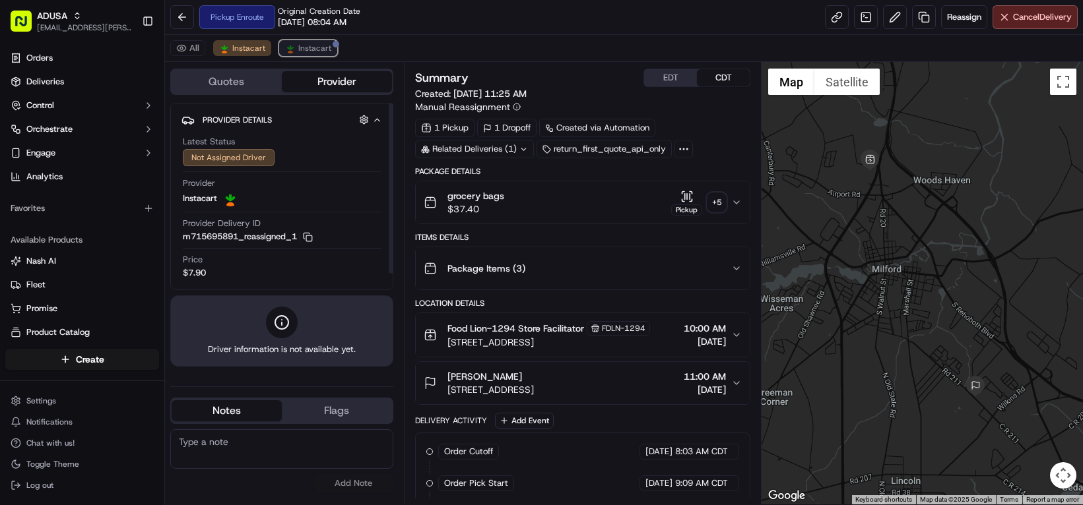
click at [331, 53] on span "Instacart" at bounding box center [314, 48] width 33 height 11
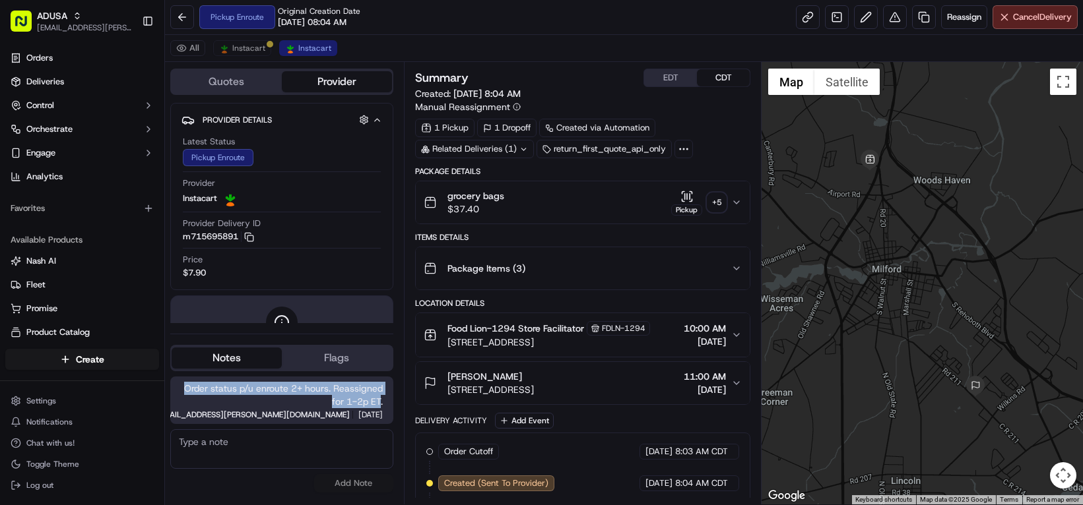
drag, startPoint x: 261, startPoint y: 386, endPoint x: 406, endPoint y: 395, distance: 145.4
click at [383, 395] on span "Order status p/u enroute 2+ hours. Reassigned for 1-2p ET." at bounding box center [282, 395] width 202 height 26
copy span "Order status p/u enroute 2+ hours. Reassigned for 1-2p ET"
click at [265, 53] on span "Instacart" at bounding box center [248, 48] width 33 height 11
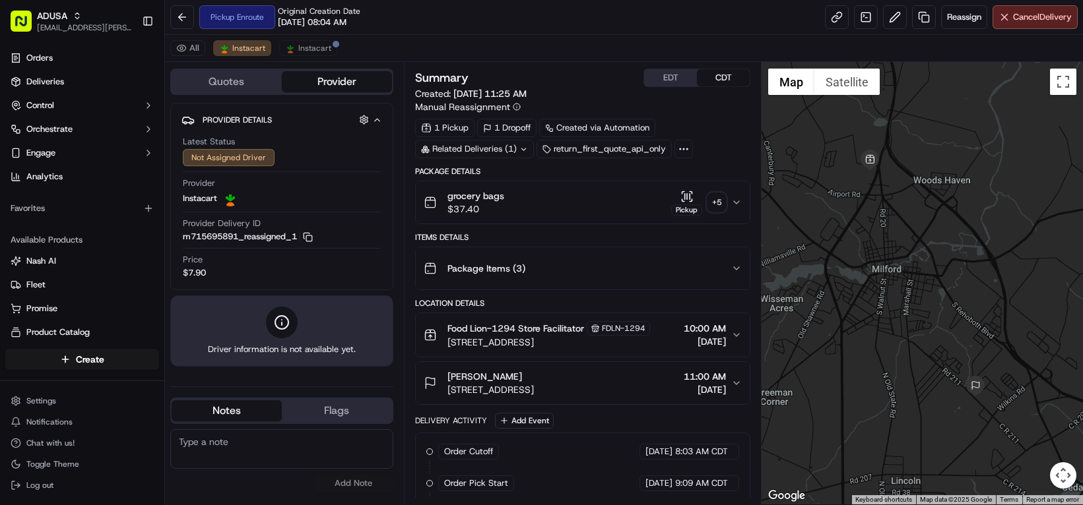
click at [299, 462] on textarea at bounding box center [281, 449] width 223 height 40
paste textarea "Order status p/u enroute 2+ hours. Reassigned for 1-2p ET"
type textarea "Order status p/u enroute 2+ hours. Reassigned for 1-2p ET"
click at [374, 493] on button "Add Note" at bounding box center [353, 483] width 79 height 18
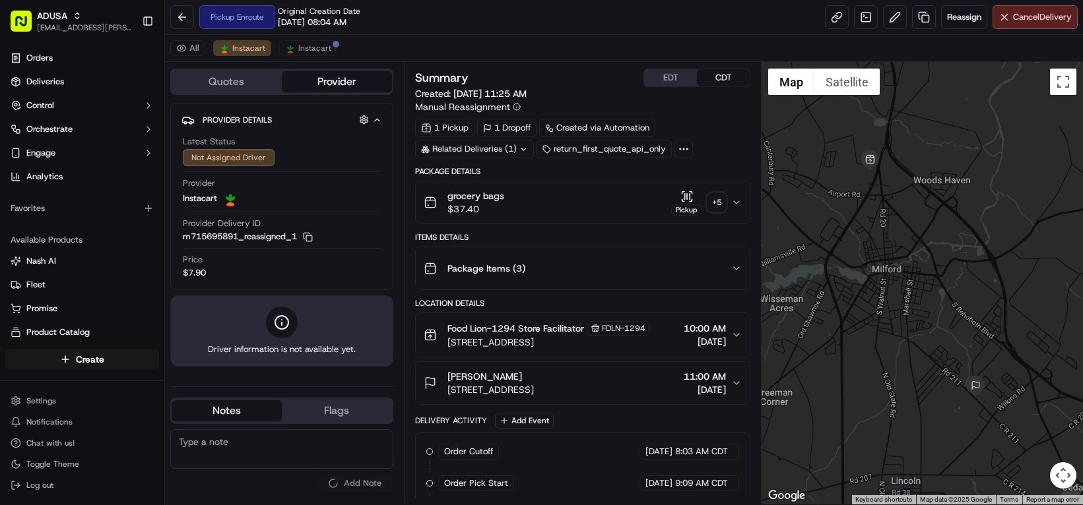
scroll to position [0, 0]
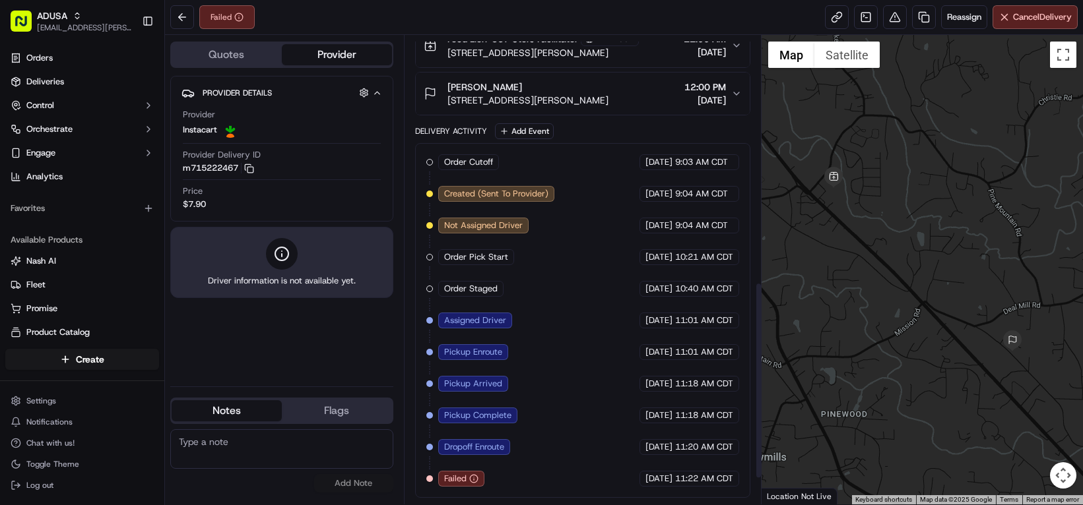
scroll to position [644, 0]
drag, startPoint x: 1022, startPoint y: 315, endPoint x: 932, endPoint y: 335, distance: 92.5
click at [932, 338] on div at bounding box center [921, 270] width 321 height 470
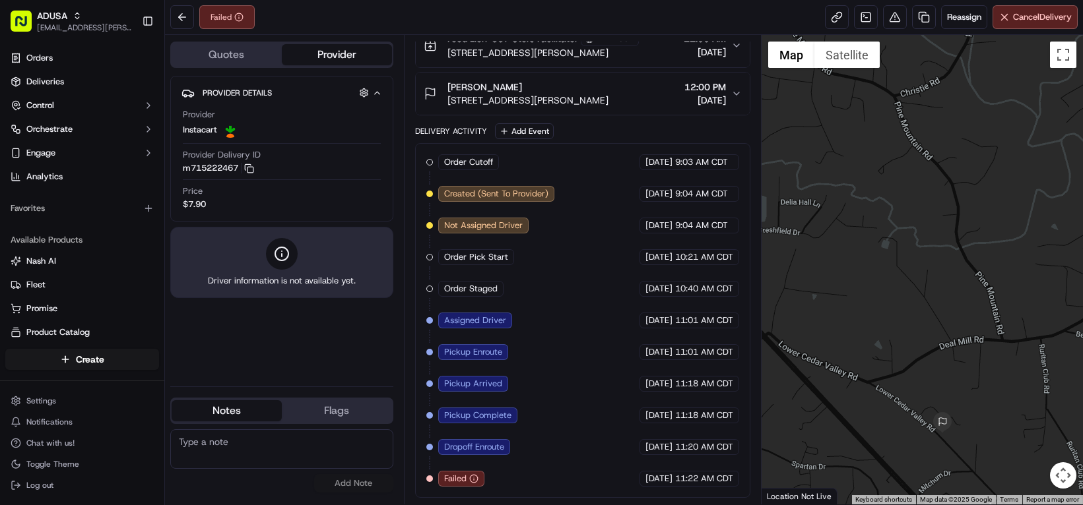
drag, startPoint x: 943, startPoint y: 346, endPoint x: 1021, endPoint y: 329, distance: 79.7
click at [1033, 340] on div at bounding box center [921, 270] width 321 height 470
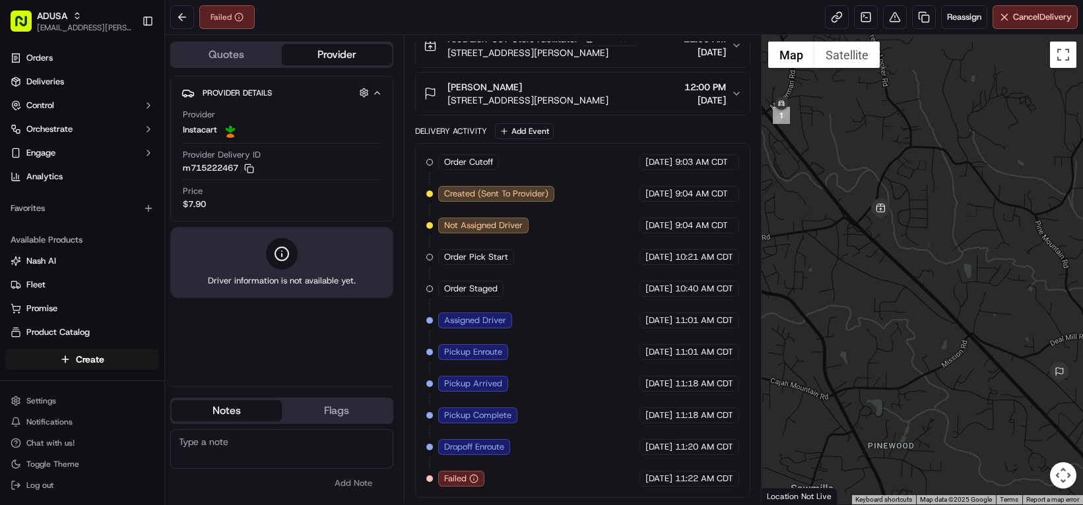
drag, startPoint x: 856, startPoint y: 317, endPoint x: 1036, endPoint y: 347, distance: 182.6
click at [1036, 347] on div at bounding box center [921, 270] width 321 height 470
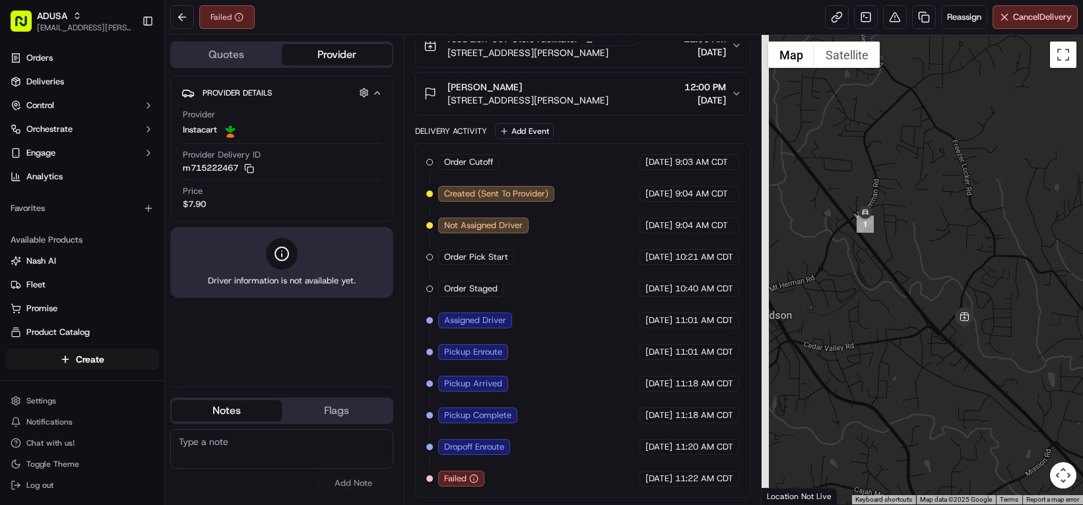
drag, startPoint x: 885, startPoint y: 238, endPoint x: 917, endPoint y: 300, distance: 70.2
click at [922, 325] on div at bounding box center [921, 270] width 321 height 470
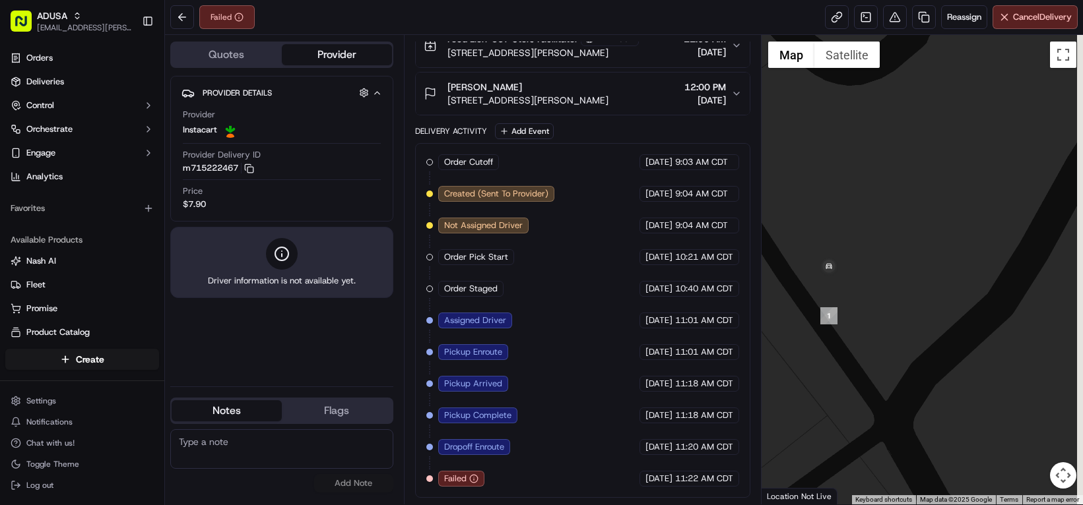
drag, startPoint x: 839, startPoint y: 315, endPoint x: 874, endPoint y: 334, distance: 40.4
click at [874, 335] on div at bounding box center [921, 270] width 321 height 470
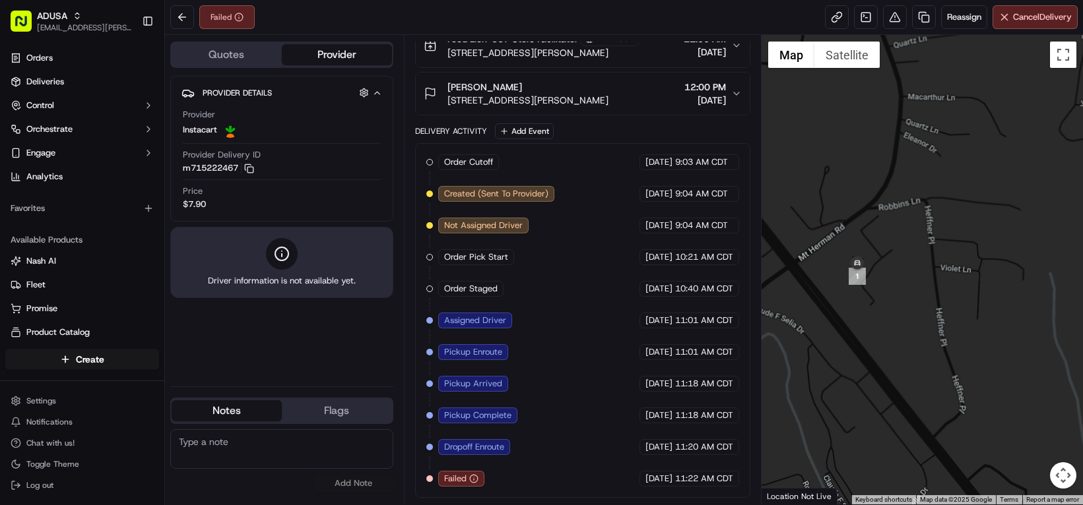
drag, startPoint x: 947, startPoint y: 379, endPoint x: 904, endPoint y: 316, distance: 75.6
click at [904, 315] on div at bounding box center [921, 270] width 321 height 470
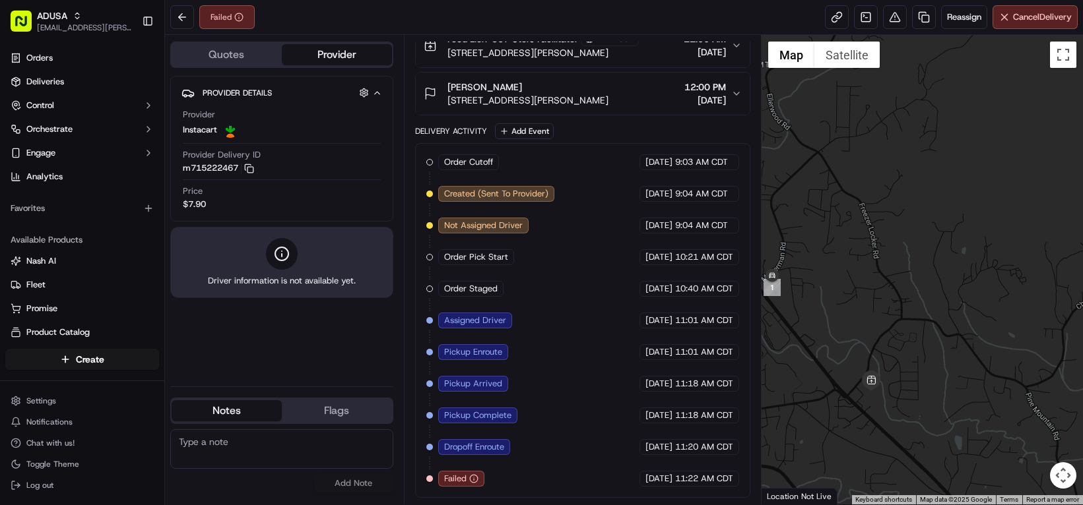
drag, startPoint x: 1029, startPoint y: 405, endPoint x: 866, endPoint y: 348, distance: 173.4
click at [866, 348] on div at bounding box center [921, 270] width 321 height 470
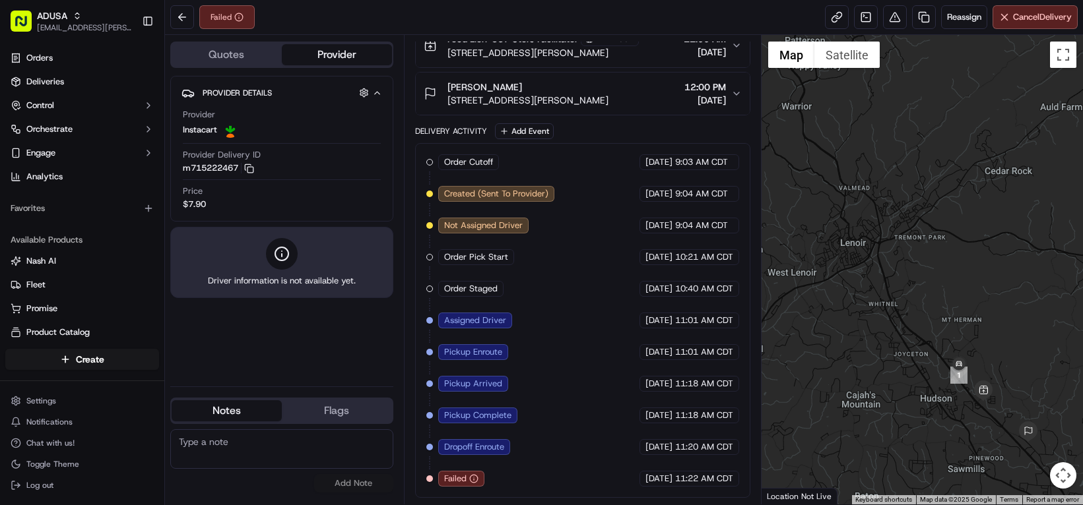
drag, startPoint x: 853, startPoint y: 360, endPoint x: 945, endPoint y: 369, distance: 92.8
click at [945, 369] on div at bounding box center [921, 270] width 321 height 470
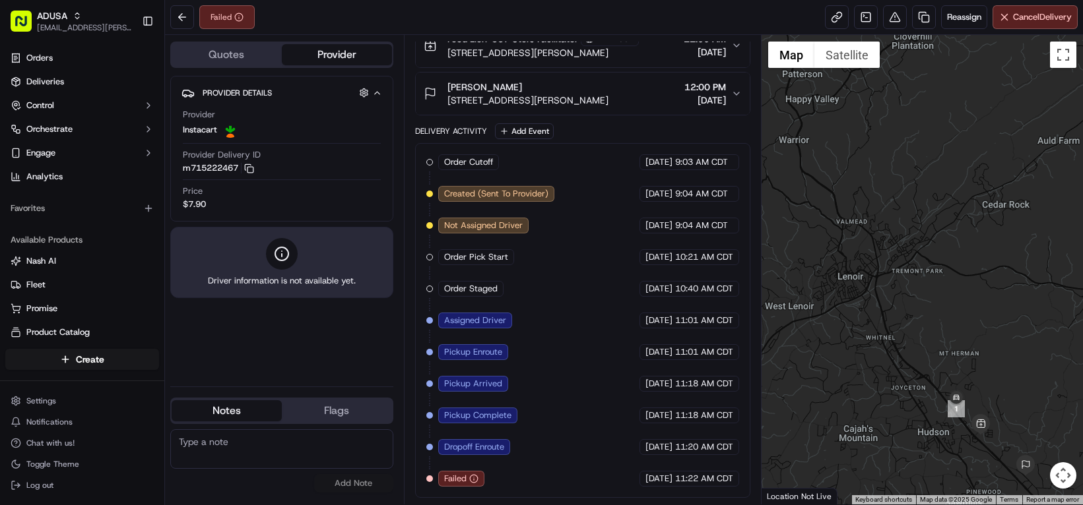
drag, startPoint x: 907, startPoint y: 294, endPoint x: 947, endPoint y: 358, distance: 75.8
click at [903, 327] on div at bounding box center [921, 270] width 321 height 470
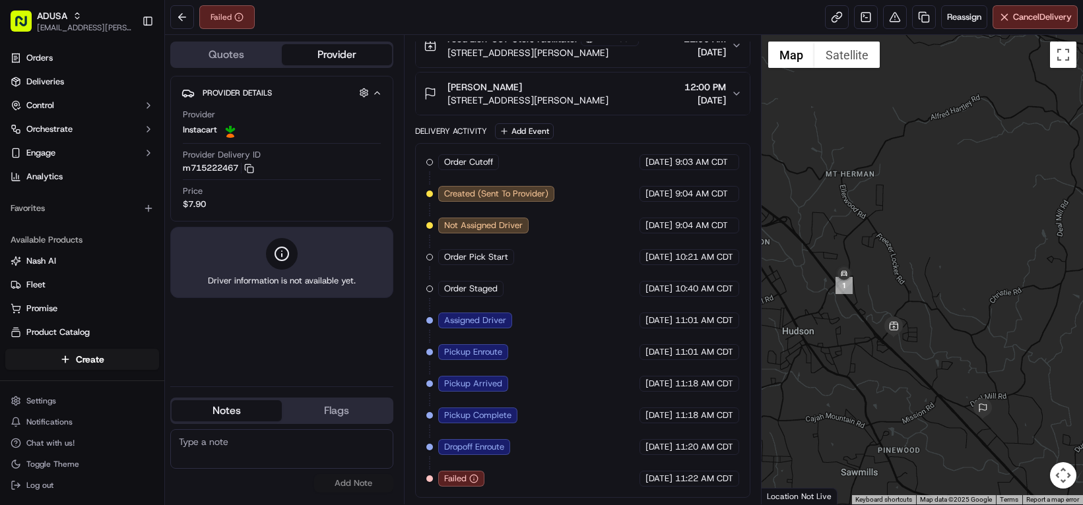
drag, startPoint x: 949, startPoint y: 385, endPoint x: 912, endPoint y: 327, distance: 69.7
click at [912, 327] on div at bounding box center [921, 270] width 321 height 470
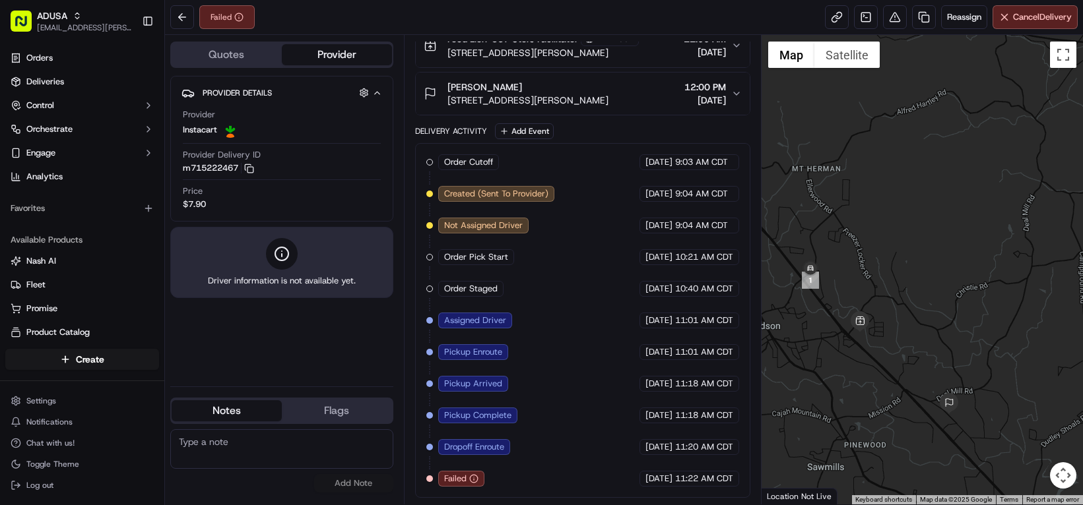
drag, startPoint x: 943, startPoint y: 363, endPoint x: 908, endPoint y: 358, distance: 35.4
click at [908, 358] on div at bounding box center [921, 270] width 321 height 470
click at [294, 454] on textarea at bounding box center [281, 449] width 223 height 40
click at [385, 457] on textarea "Order failed shortly after driver picked up. Called store to see if they still …" at bounding box center [281, 449] width 223 height 40
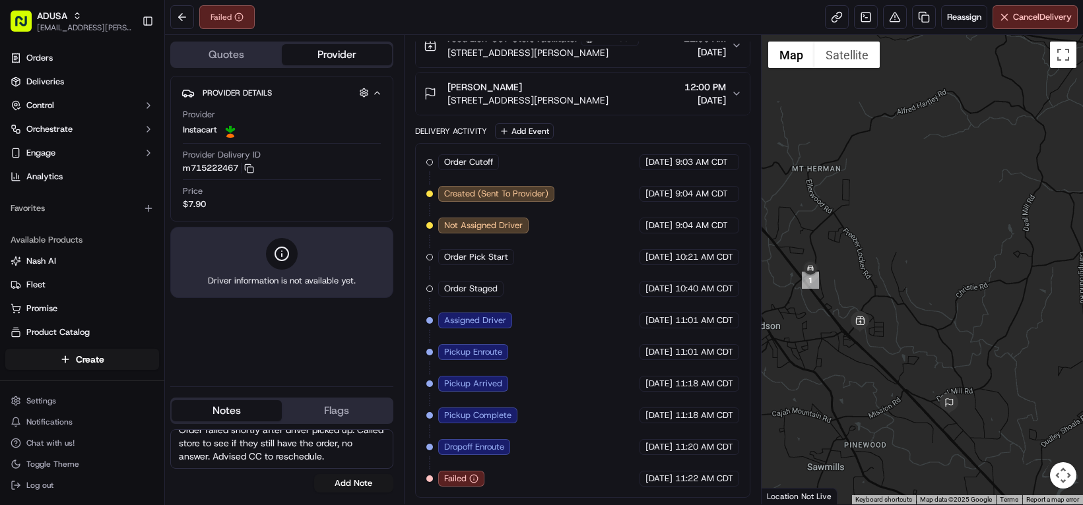
scroll to position [57, 0]
type textarea "Order failed shortly after driver picked up. Called store to see if they still …"
click at [375, 488] on button "Add Note" at bounding box center [353, 483] width 79 height 18
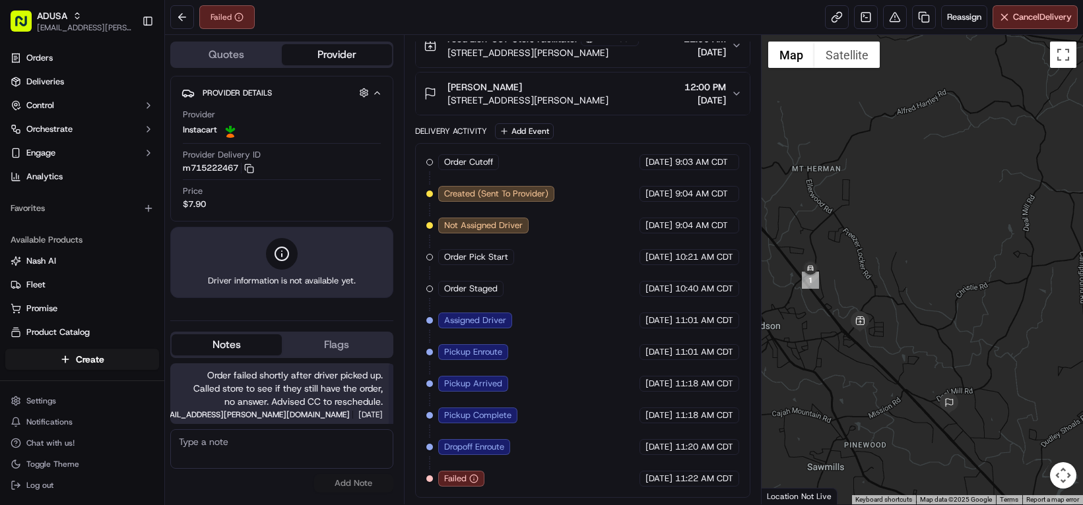
scroll to position [0, 0]
click at [285, 454] on textarea at bounding box center [281, 449] width 223 height 40
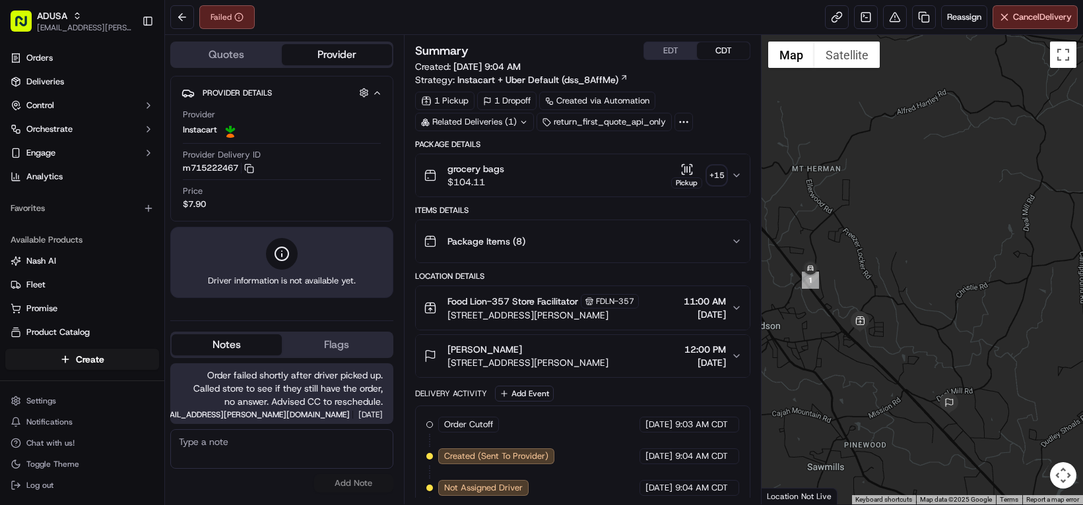
click at [289, 450] on textarea at bounding box center [281, 449] width 223 height 40
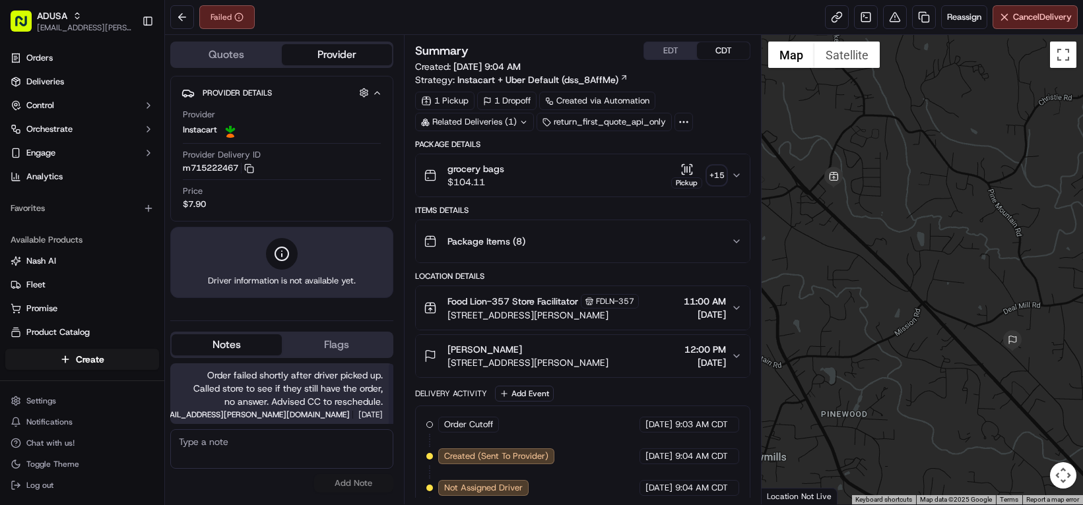
scroll to position [8, 0]
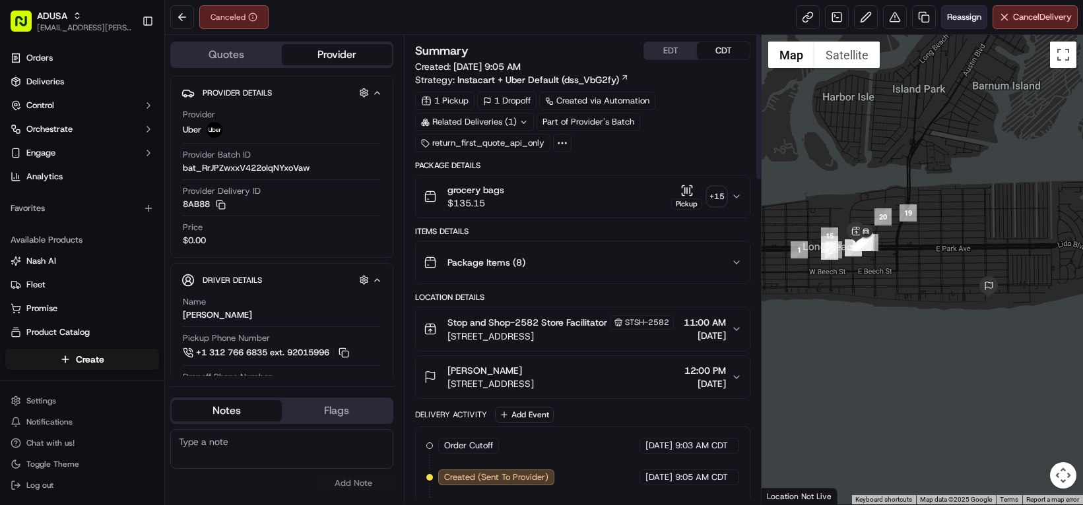
click at [947, 23] on span "Reassign" at bounding box center [964, 17] width 34 height 12
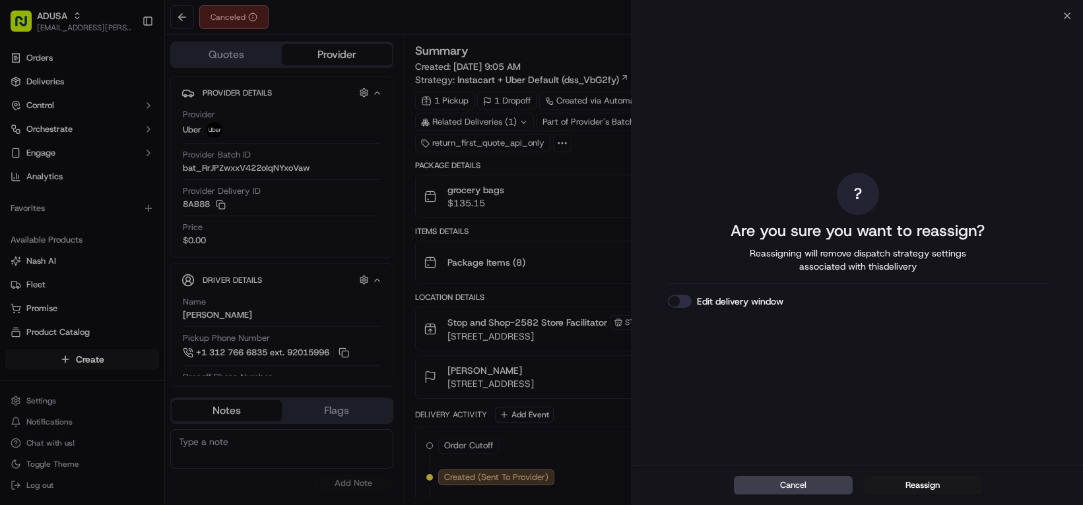
click at [682, 308] on button "Edit delivery window" at bounding box center [680, 301] width 24 height 13
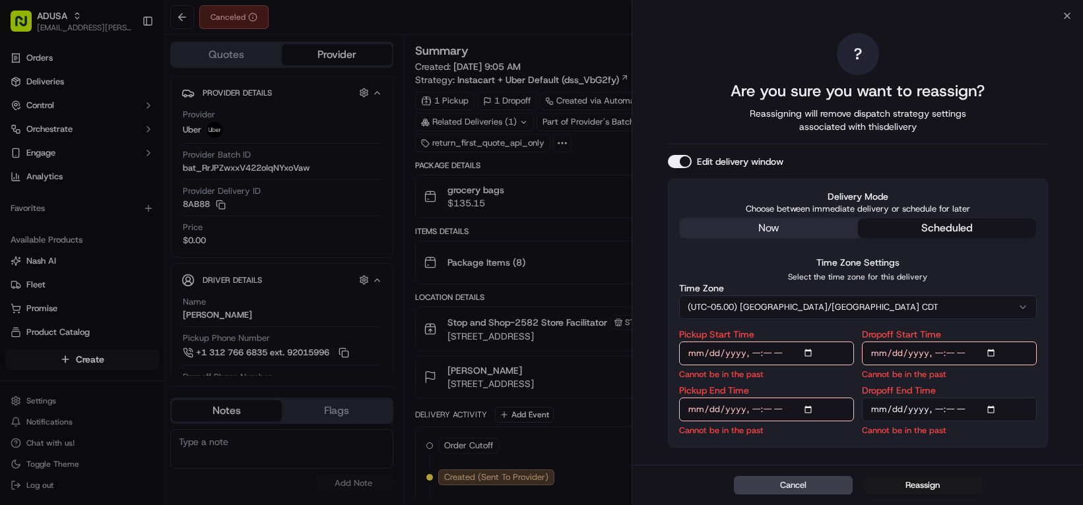
scroll to position [90, 0]
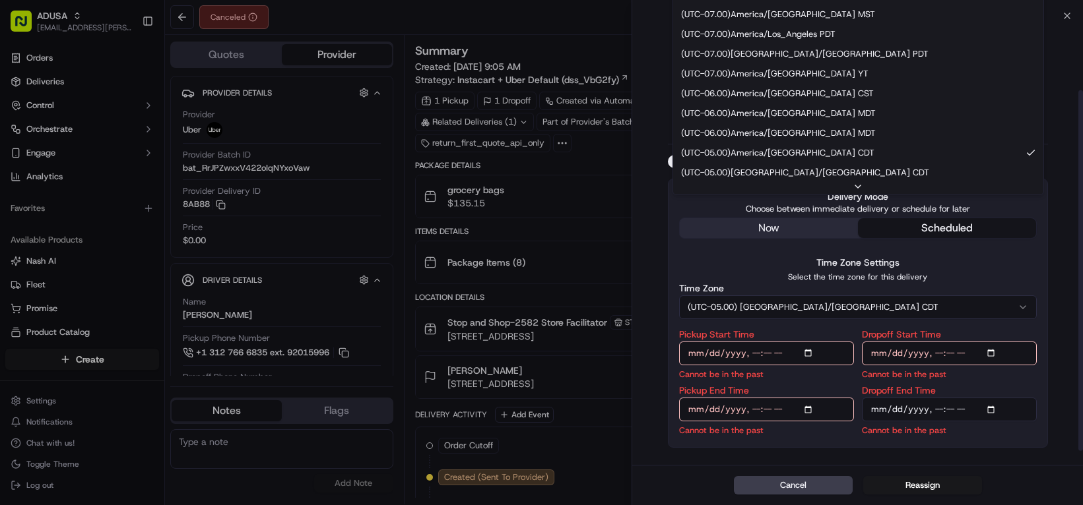
click at [840, 296] on button "(UTC-05.00) [GEOGRAPHIC_DATA]/[GEOGRAPHIC_DATA] CDT" at bounding box center [858, 308] width 358 height 24
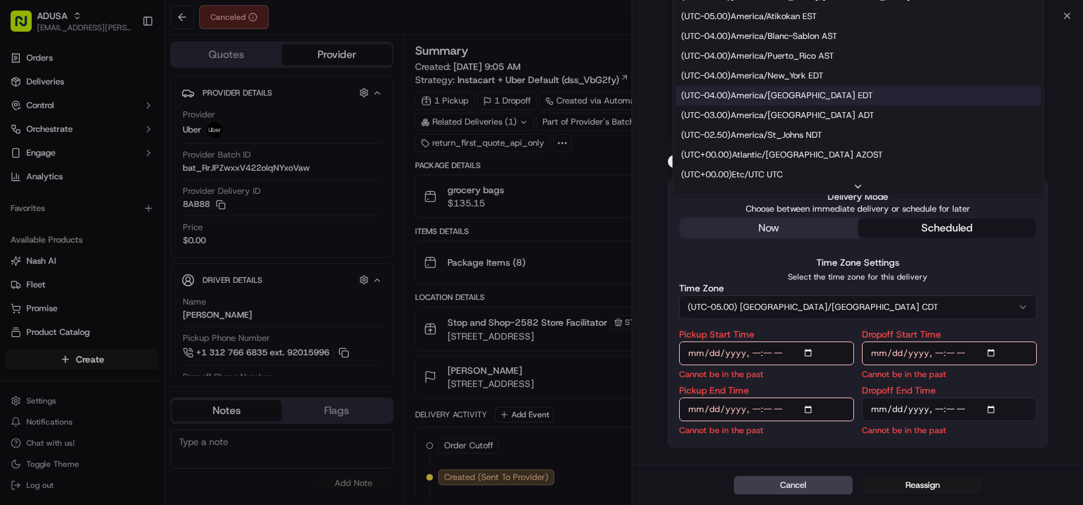
scroll to position [198, 0]
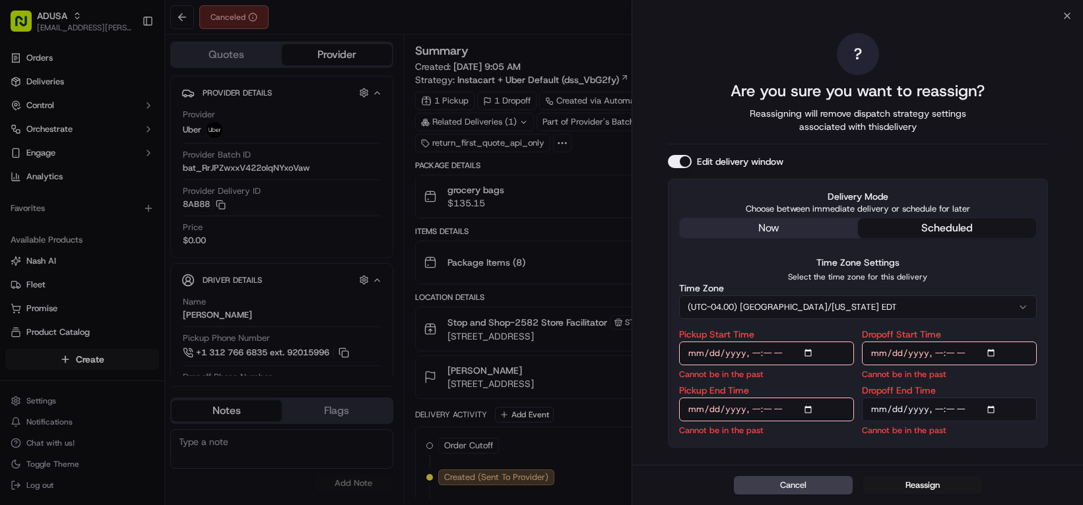
click at [765, 342] on input "Pickup Start Time" at bounding box center [766, 354] width 175 height 24
type input "[DATE]T14:30"
click at [758, 400] on input "Pickup End Time" at bounding box center [766, 410] width 175 height 24
click at [802, 403] on input "Pickup End Time" at bounding box center [766, 410] width 175 height 24
type input "[DATE]T15:00"
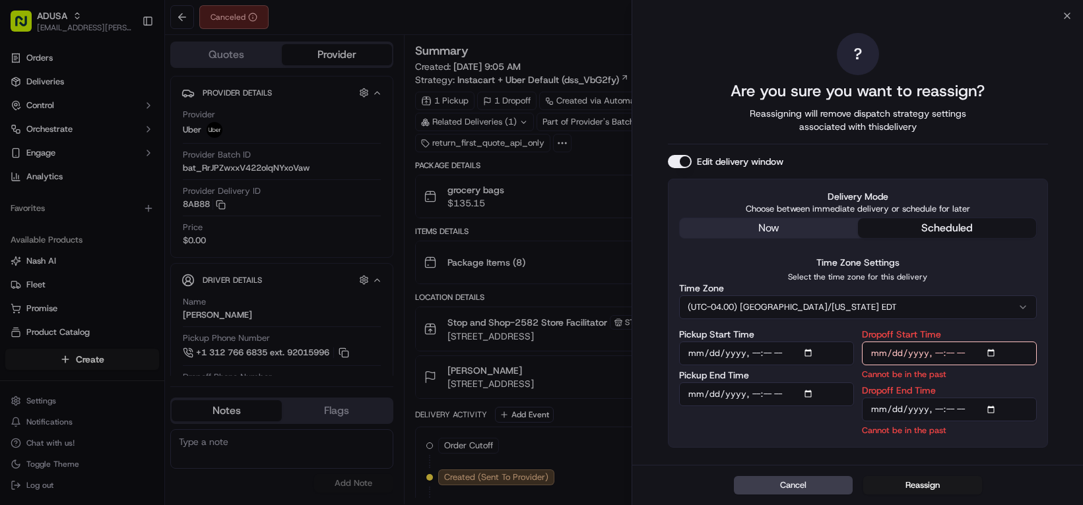
click at [949, 342] on input "Dropoff Start Time" at bounding box center [949, 354] width 175 height 24
click at [992, 342] on input "Dropoff Start Time" at bounding box center [949, 354] width 175 height 24
type input "[DATE]T15:00"
click at [953, 406] on input "Dropoff End Time" at bounding box center [949, 410] width 175 height 24
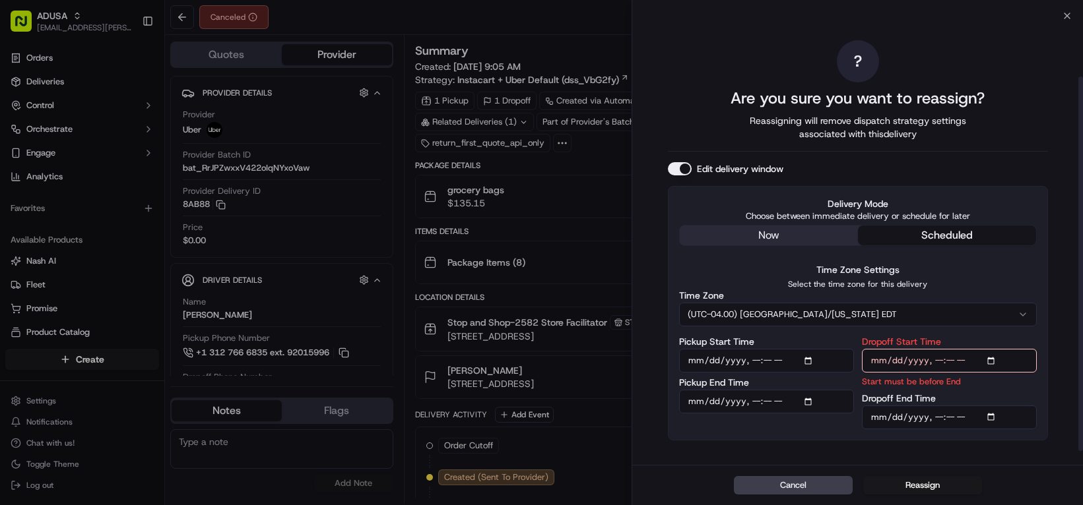
scroll to position [51, 0]
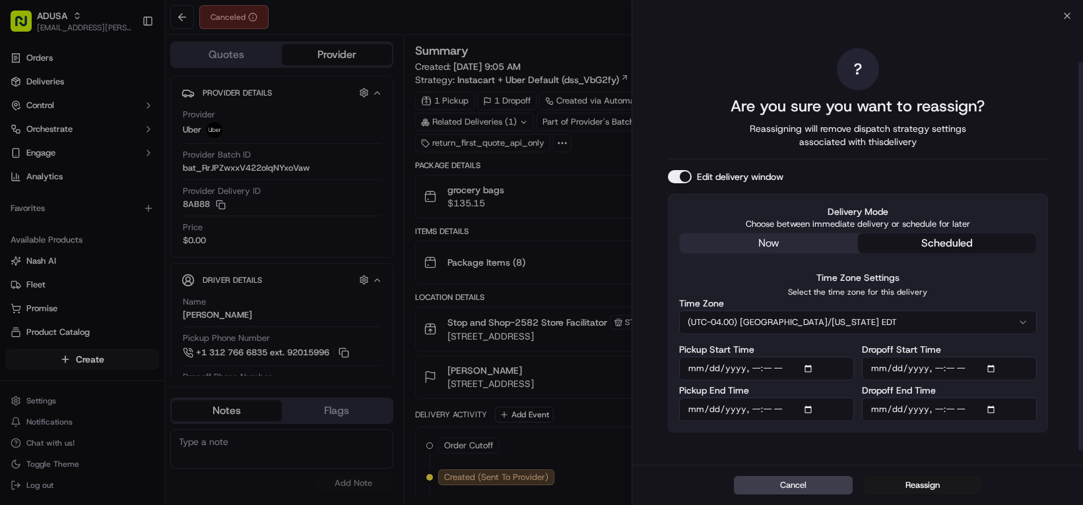
type input "[DATE]T15:30"
click at [904, 487] on button "Reassign" at bounding box center [922, 485] width 119 height 18
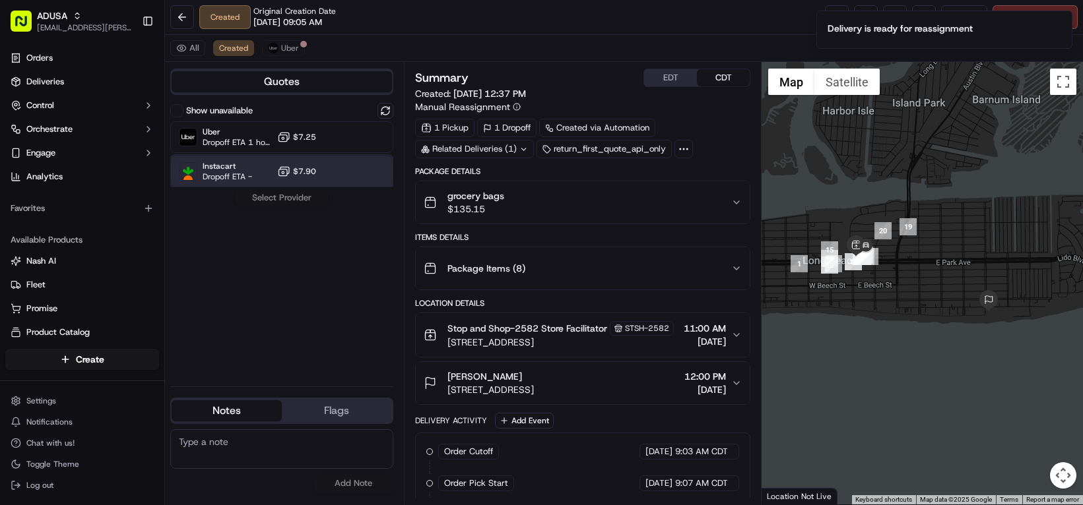
click at [333, 187] on div "Instacart Dropoff ETA - $7.90" at bounding box center [281, 172] width 223 height 32
click at [325, 206] on button "Assign Provider" at bounding box center [282, 198] width 94 height 16
click at [323, 465] on textarea at bounding box center [281, 449] width 223 height 40
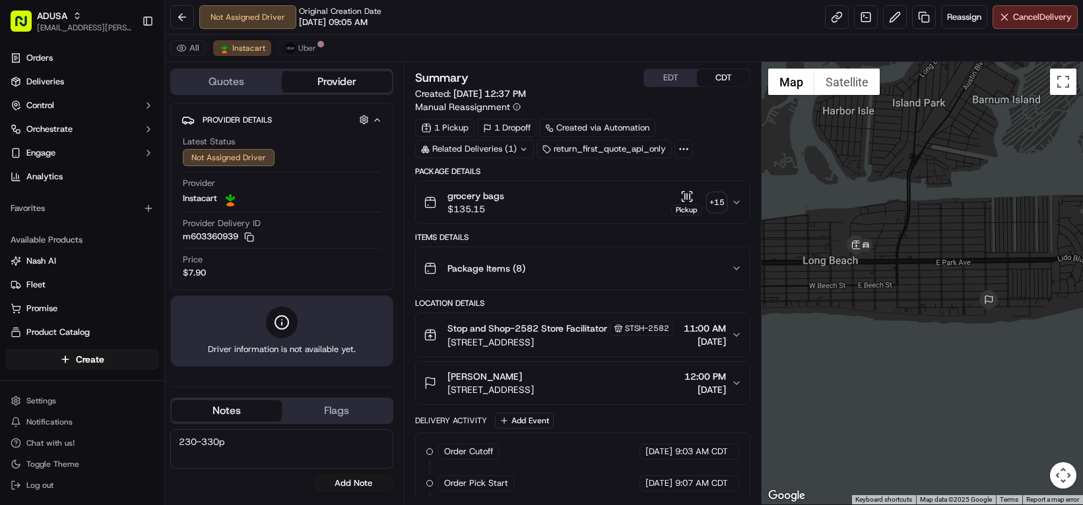
click at [298, 459] on textarea "230-330p" at bounding box center [281, 449] width 223 height 40
click at [344, 453] on textarea "230-330p reassigned, Uber cancelled, too many drivers unassigned themselves fro…" at bounding box center [281, 449] width 223 height 40
drag, startPoint x: 265, startPoint y: 460, endPoint x: 201, endPoint y: 420, distance: 75.0
click at [201, 420] on div "ADUSA [EMAIL_ADDRESS][PERSON_NAME][DOMAIN_NAME] Toggle Sidebar Orders Deliverie…" at bounding box center [541, 252] width 1083 height 505
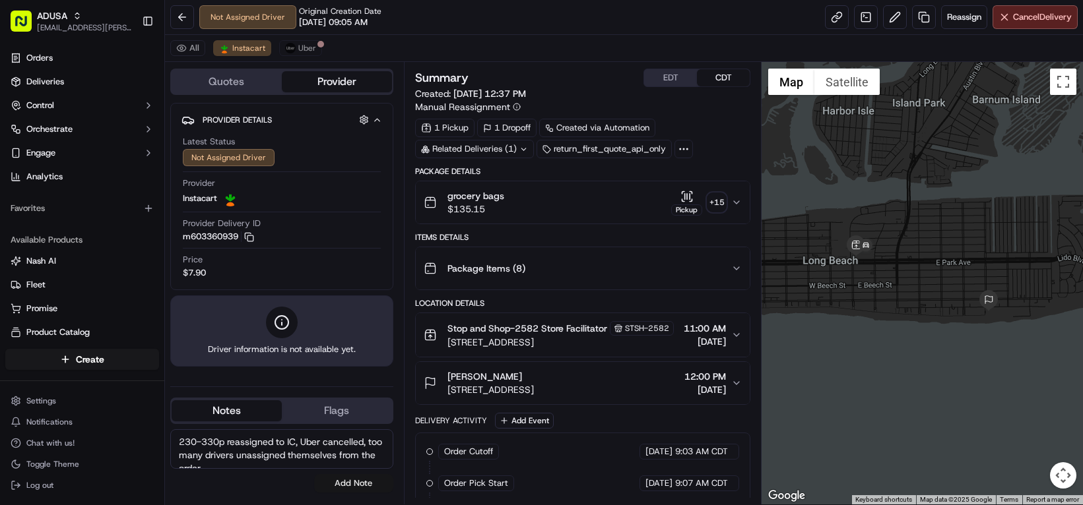
type textarea "230-330p reassigned to IC, Uber cancelled, too many drivers unassigned themselv…"
click at [375, 490] on button "Add Note" at bounding box center [353, 483] width 79 height 18
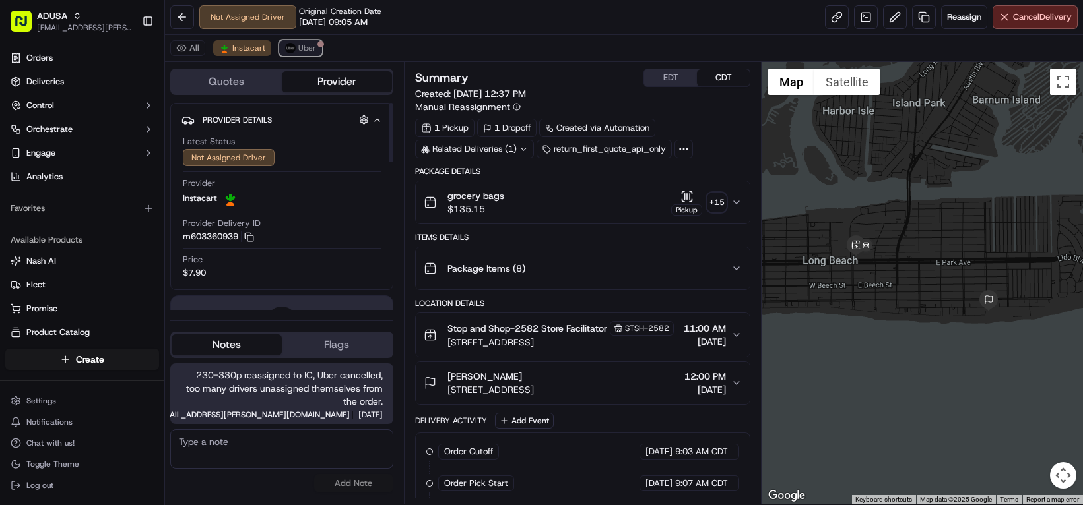
click at [316, 53] on span "Uber" at bounding box center [307, 48] width 18 height 11
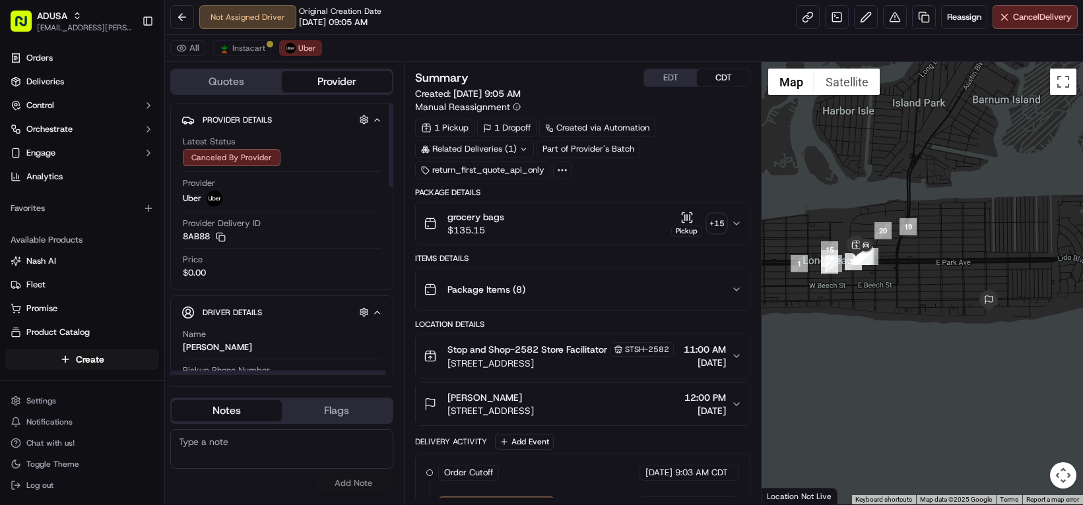
click at [269, 455] on textarea at bounding box center [281, 449] width 223 height 40
paste textarea "230-330p reassigned to IC, Uber cancelled, too many drivers unassigned themselv…"
type textarea "230-330p reassigned to IC, Uber cancelled, too many drivers unassigned themselv…"
click at [390, 491] on button "Add Note" at bounding box center [353, 483] width 79 height 18
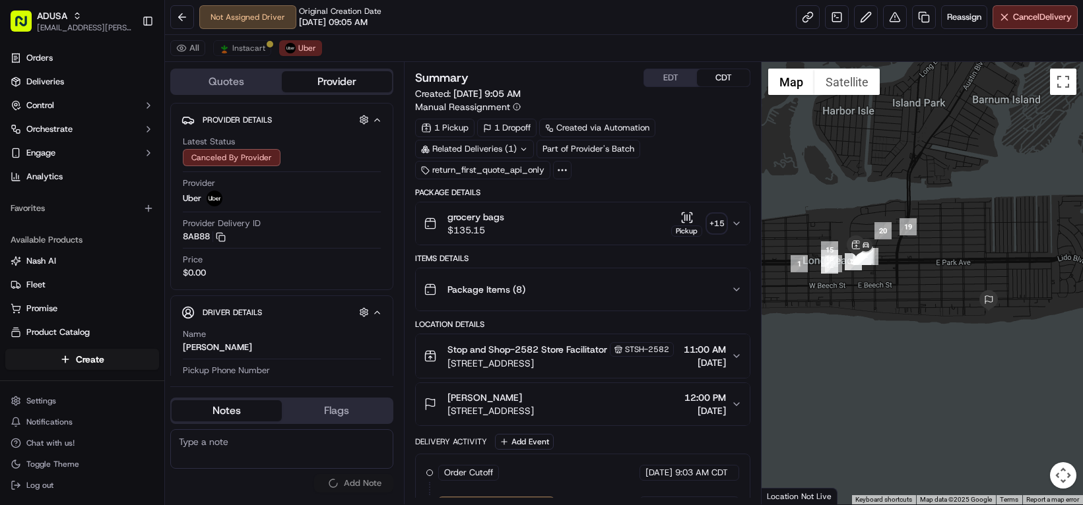
scroll to position [0, 0]
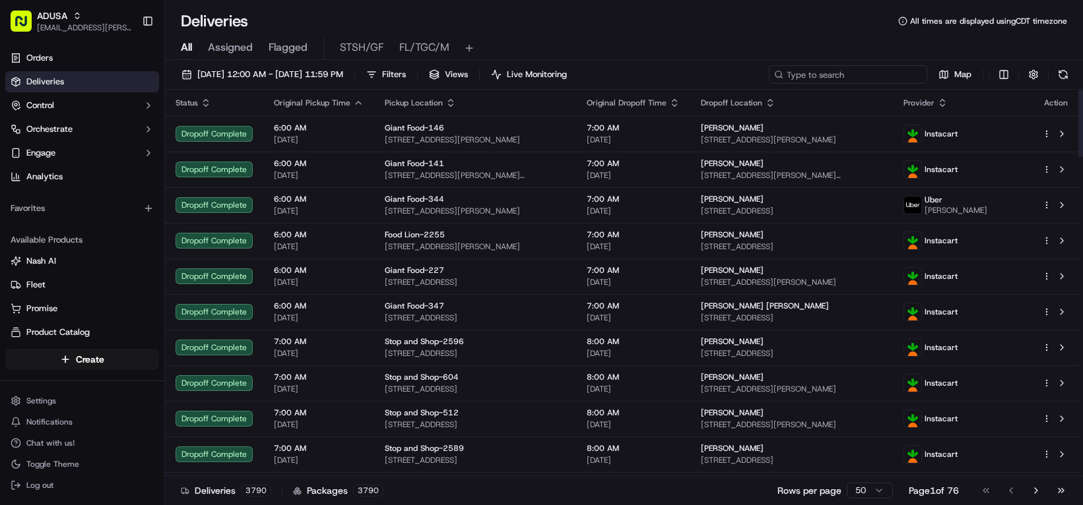
click at [769, 84] on input at bounding box center [848, 74] width 158 height 18
paste input "m715109068"
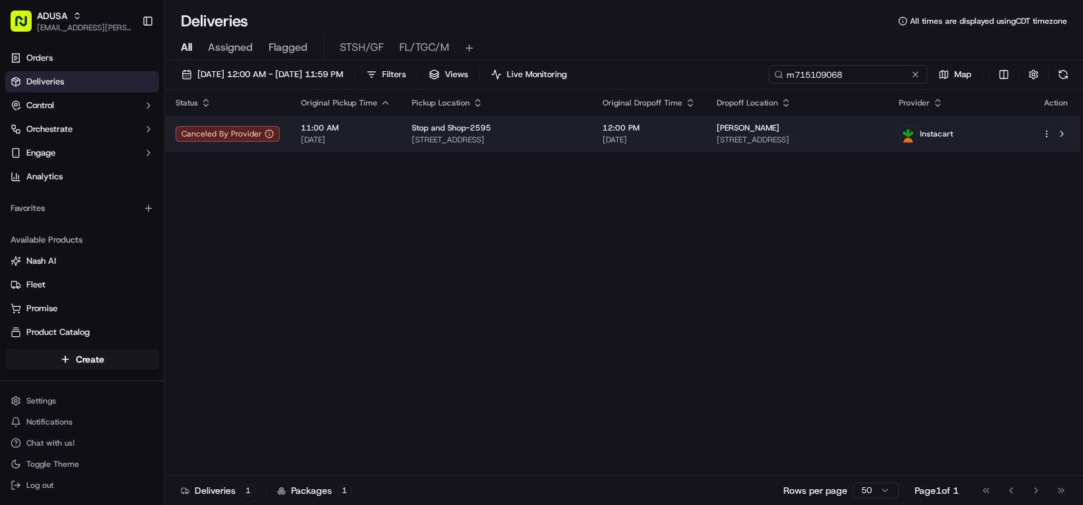
type input "m715109068"
click at [779, 133] on span "Alicia Crump" at bounding box center [747, 128] width 63 height 11
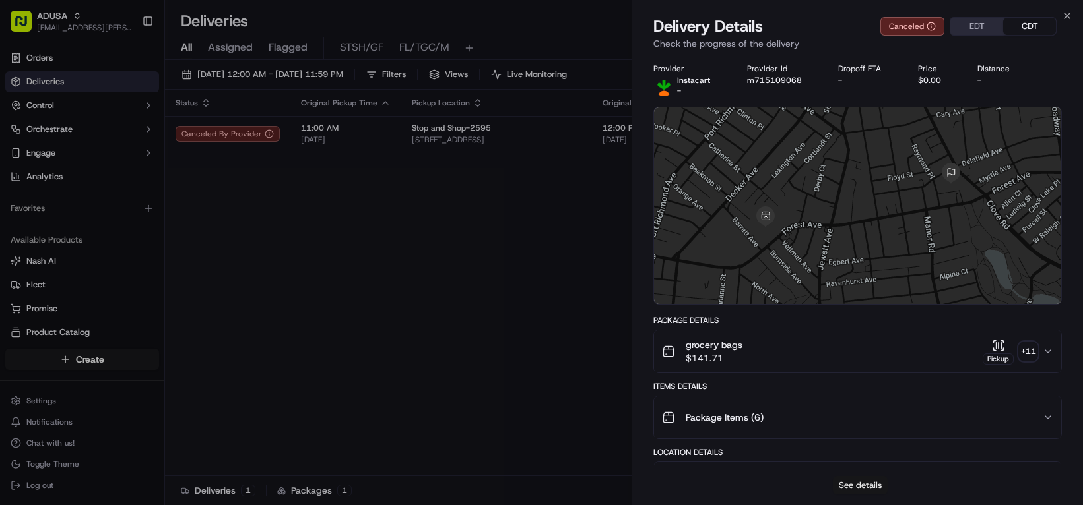
click at [859, 480] on button "See details" at bounding box center [860, 485] width 55 height 18
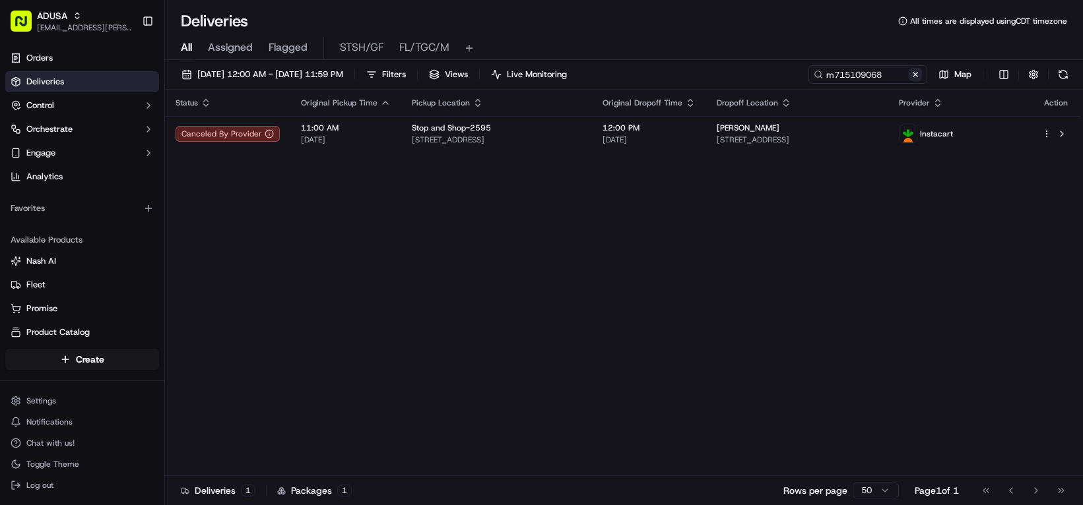
click at [908, 81] on button at bounding box center [914, 74] width 13 height 13
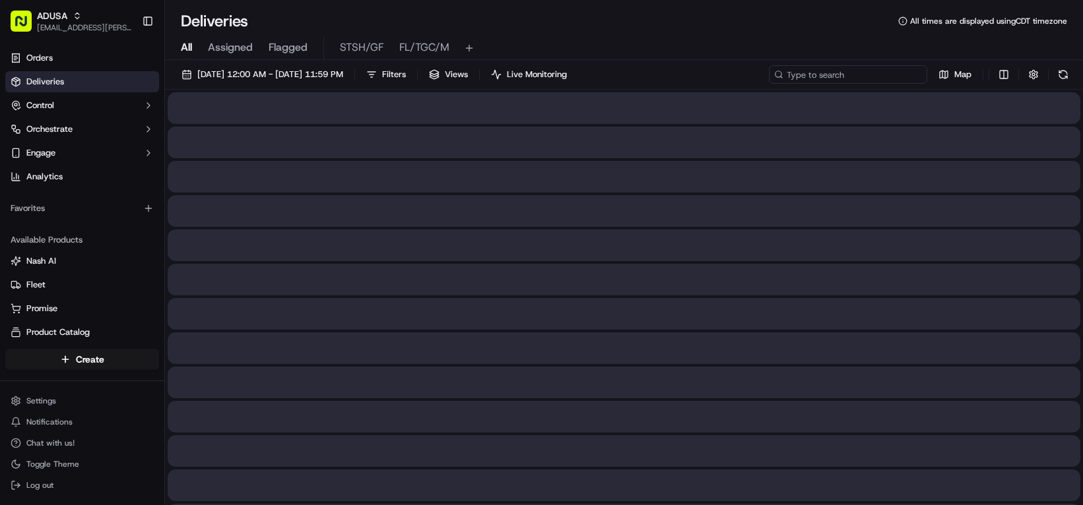
click at [769, 84] on input at bounding box center [848, 74] width 158 height 18
paste input "m705704411"
type input "m705704411"
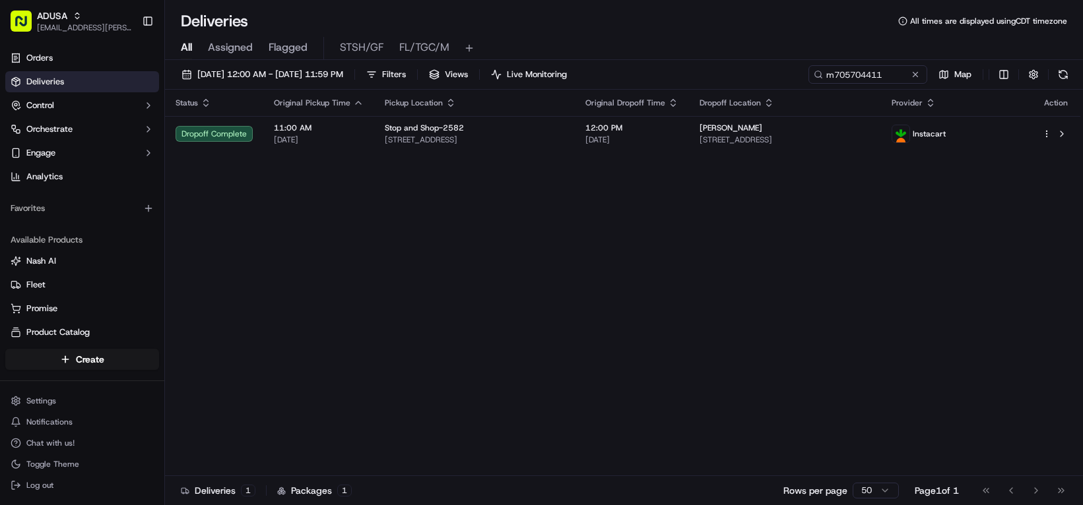
click at [333, 287] on div "Status Original Pickup Time Pickup Location Original Dropoff Time Dropoff Locat…" at bounding box center [622, 283] width 915 height 387
drag, startPoint x: 319, startPoint y: 273, endPoint x: 348, endPoint y: 270, distance: 29.9
click at [319, 273] on div "Status Original Pickup Time Pickup Location Original Dropoff Time Dropoff Locat…" at bounding box center [622, 283] width 915 height 387
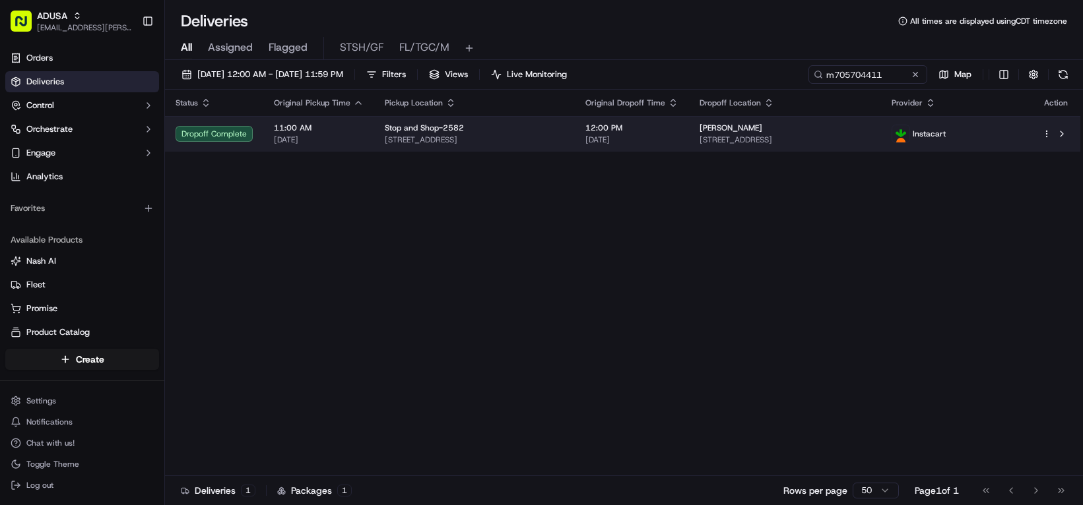
click at [870, 145] on div "Mary Handerhan 819 Shore Rd, Long Beach, NY 11561, US" at bounding box center [784, 134] width 170 height 22
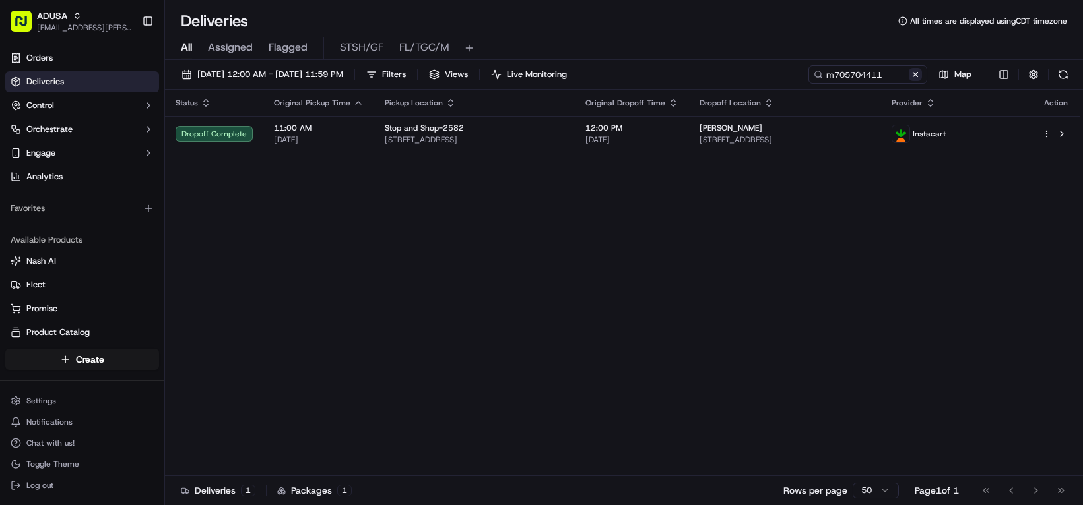
click at [908, 81] on button at bounding box center [914, 74] width 13 height 13
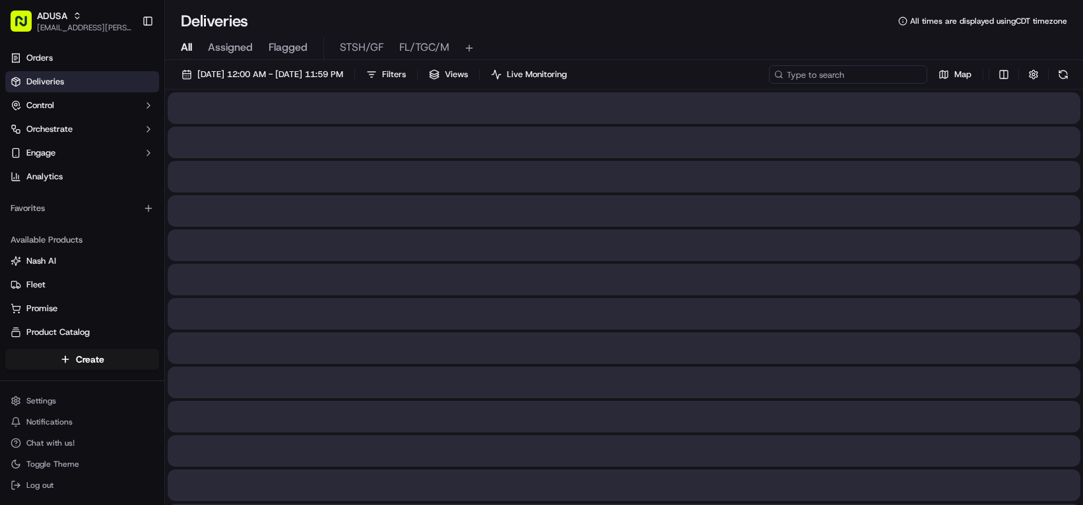
click at [769, 84] on input at bounding box center [848, 74] width 158 height 18
paste input "m603360939"
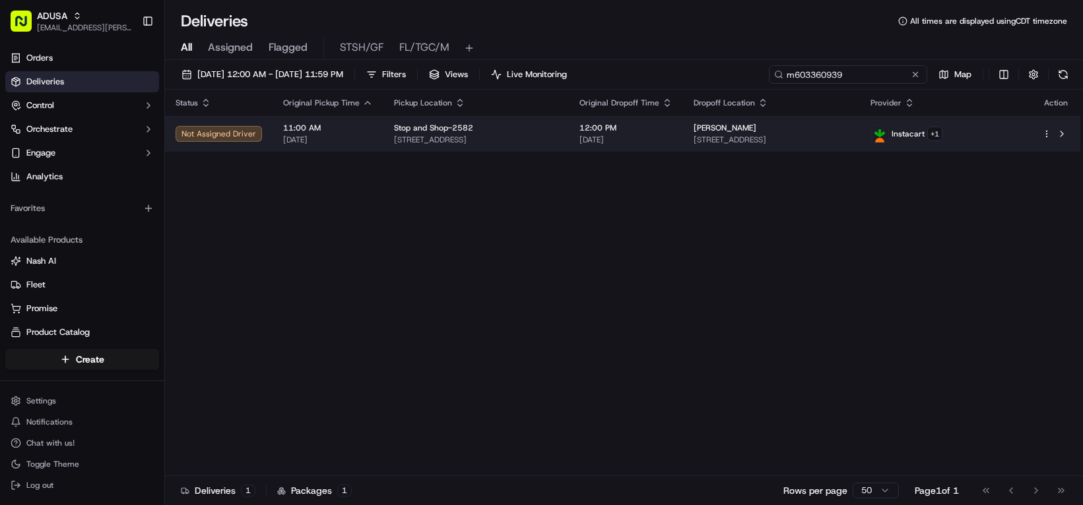
type input "m603360939"
click at [672, 145] on span "[DATE]" at bounding box center [625, 140] width 93 height 11
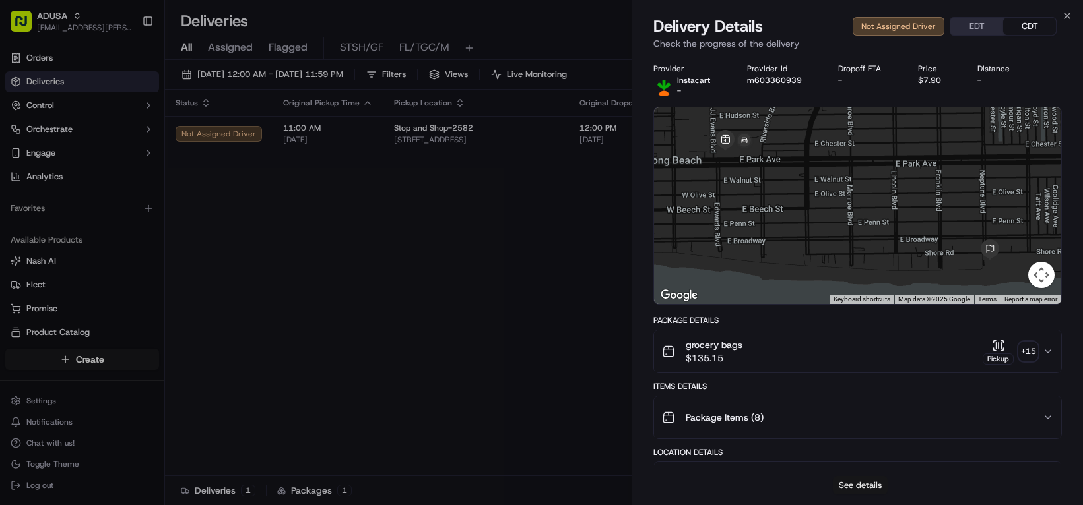
click at [862, 482] on button "See details" at bounding box center [860, 485] width 55 height 18
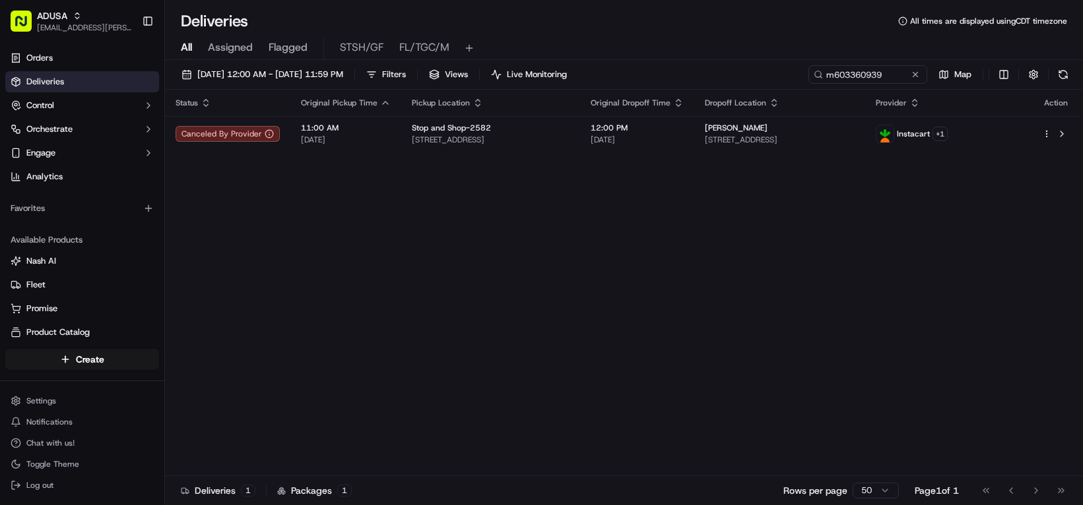
drag, startPoint x: 416, startPoint y: 321, endPoint x: 387, endPoint y: 259, distance: 68.8
click at [908, 81] on button at bounding box center [914, 74] width 13 height 13
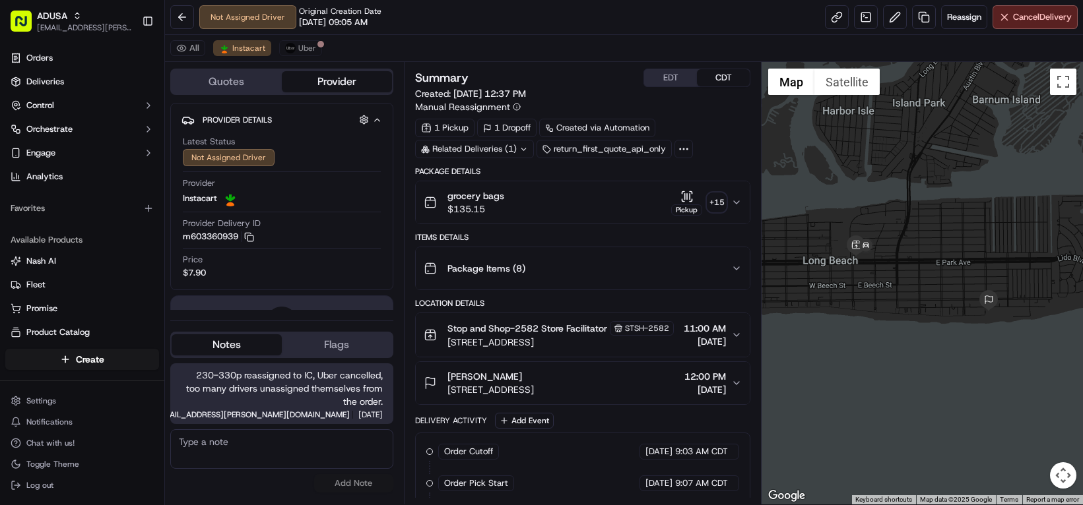
click at [305, 469] on textarea at bounding box center [281, 449] width 223 height 40
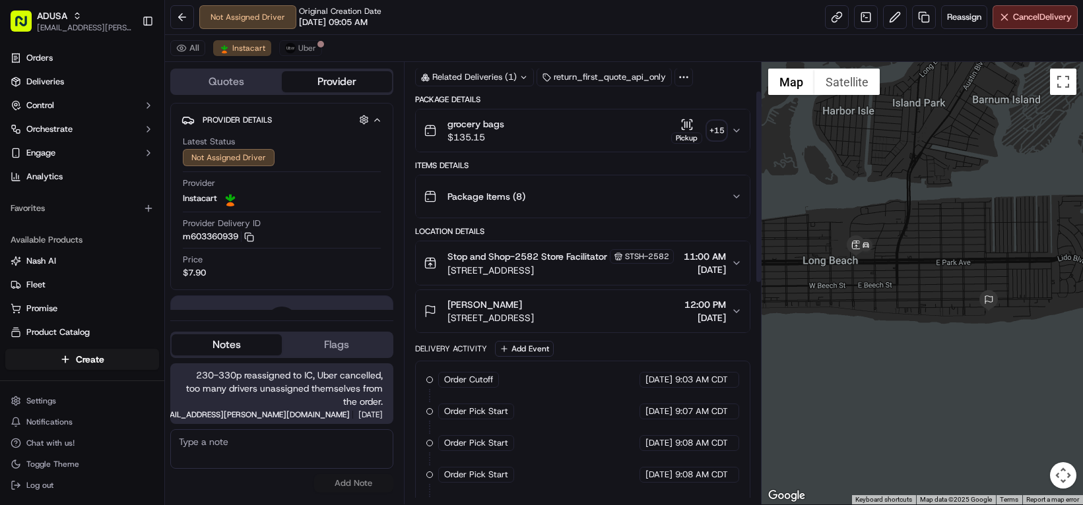
scroll to position [66, 0]
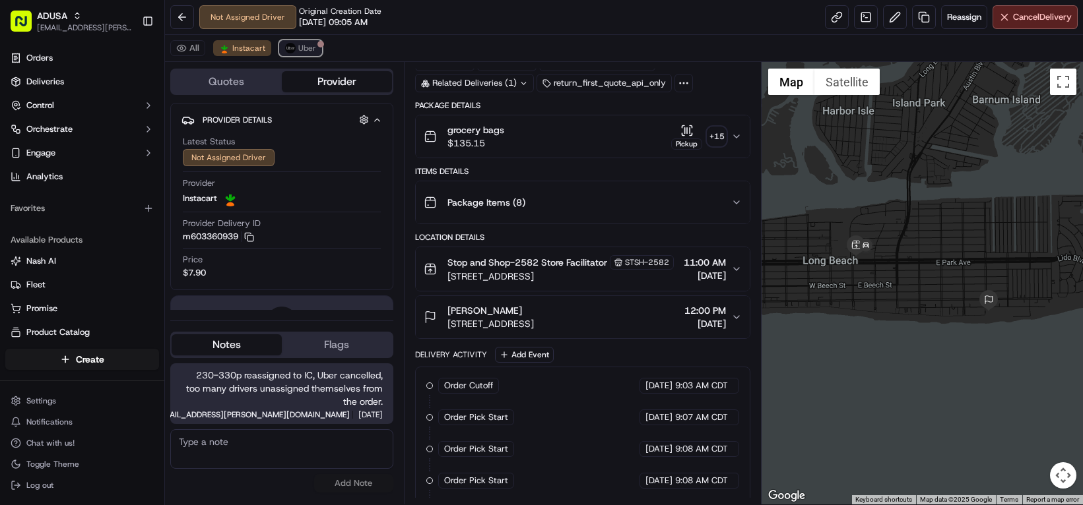
click at [316, 53] on span "Uber" at bounding box center [307, 48] width 18 height 11
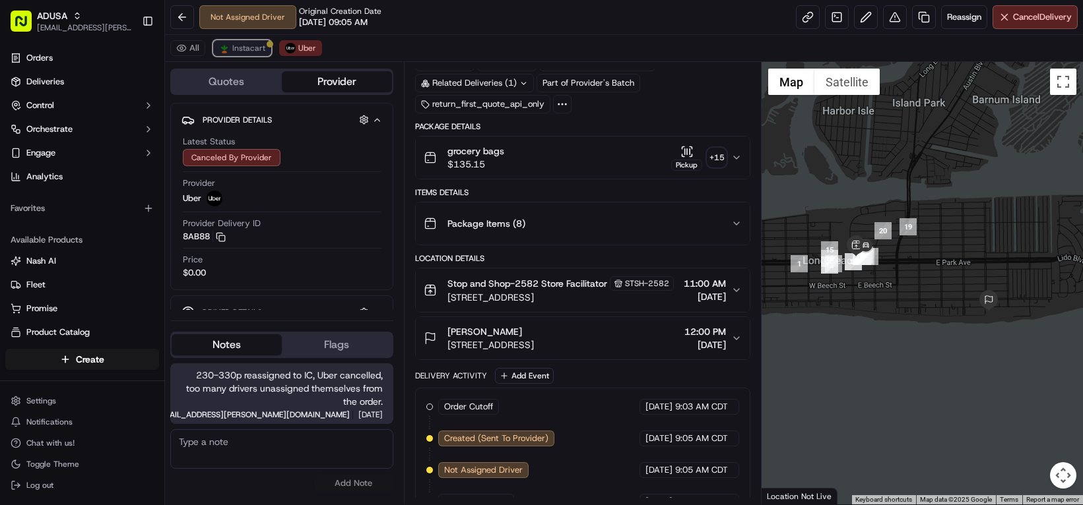
click at [265, 53] on span "Instacart" at bounding box center [248, 48] width 33 height 11
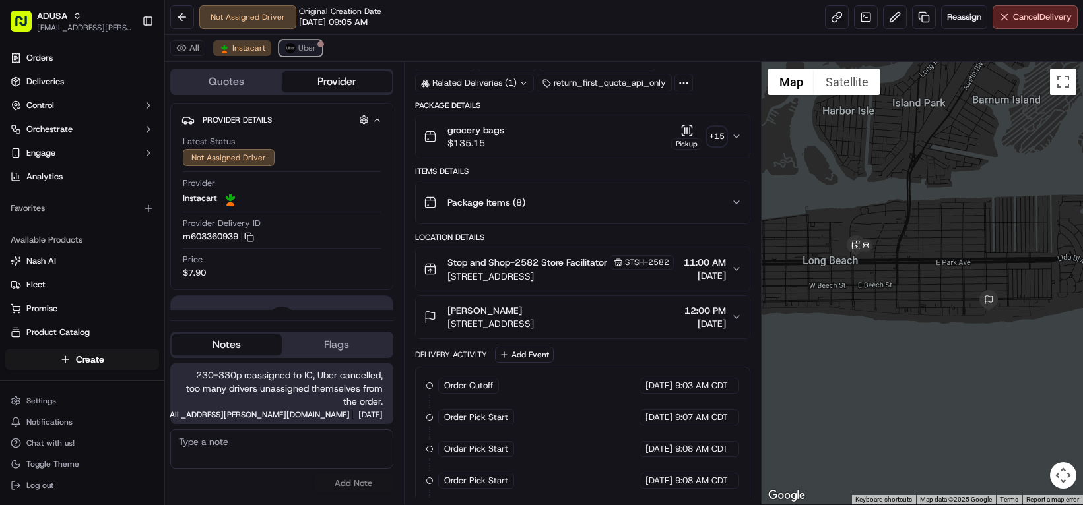
click at [316, 53] on span "Uber" at bounding box center [307, 48] width 18 height 11
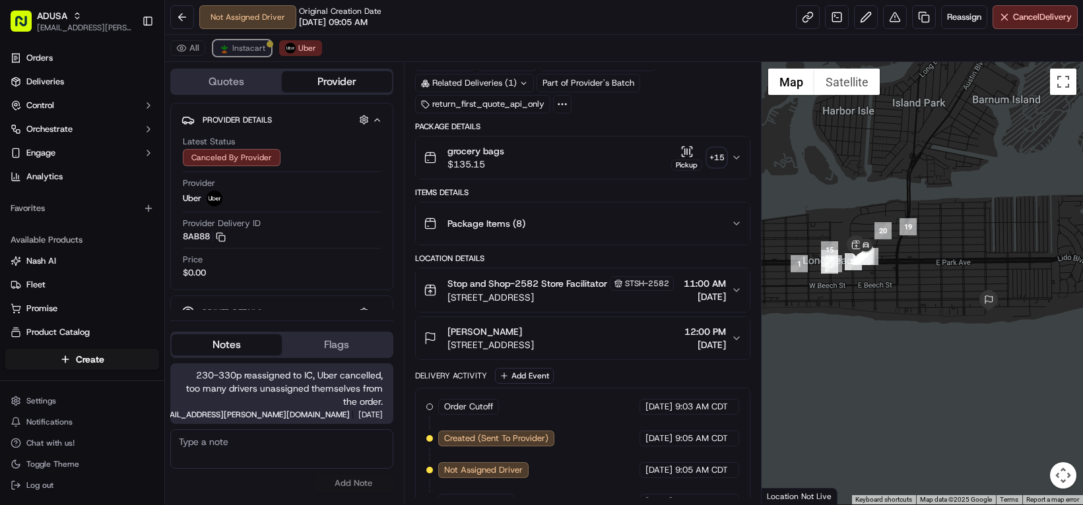
click at [265, 53] on span "Instacart" at bounding box center [248, 48] width 33 height 11
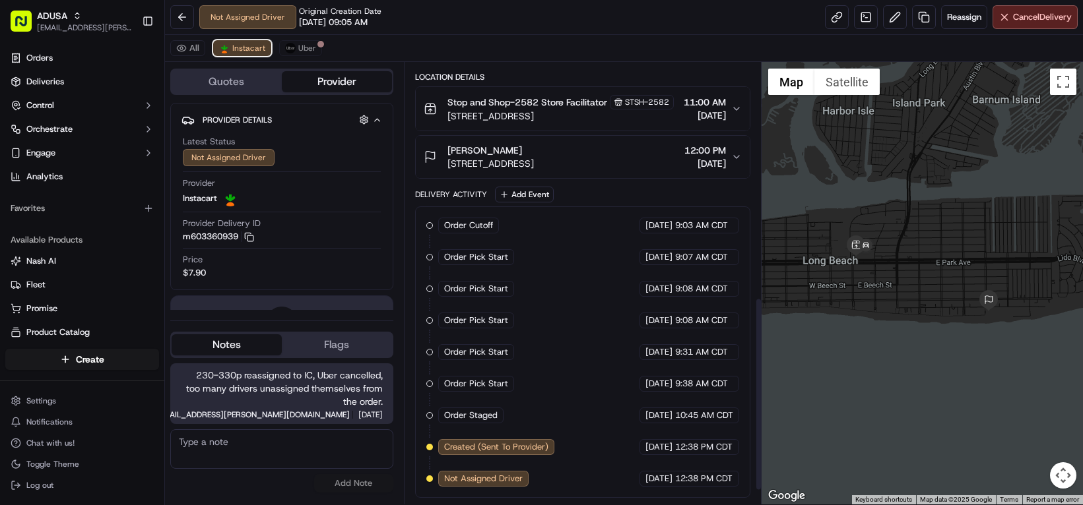
scroll to position [563, 0]
click at [322, 53] on button "Uber" at bounding box center [300, 48] width 43 height 16
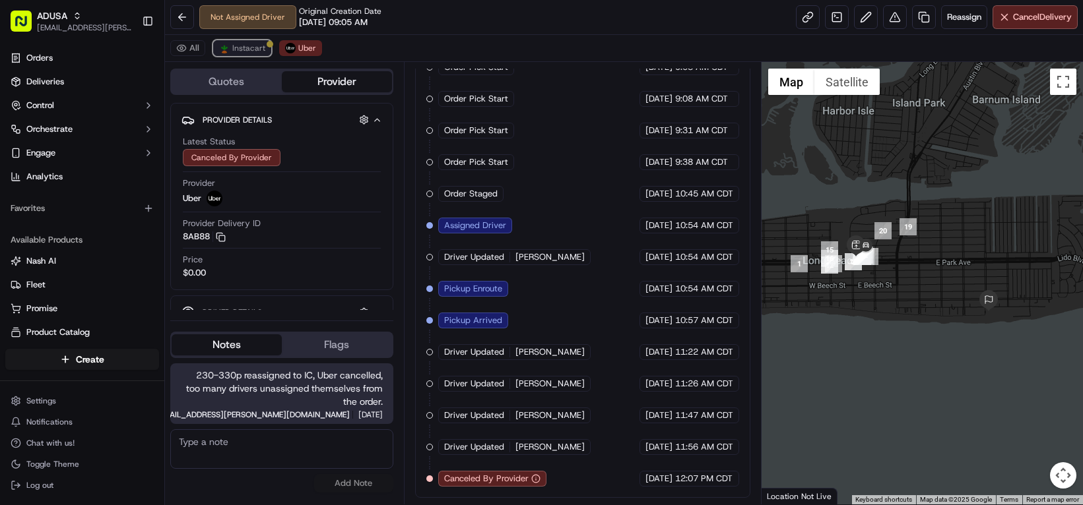
click at [265, 53] on span "Instacart" at bounding box center [248, 48] width 33 height 11
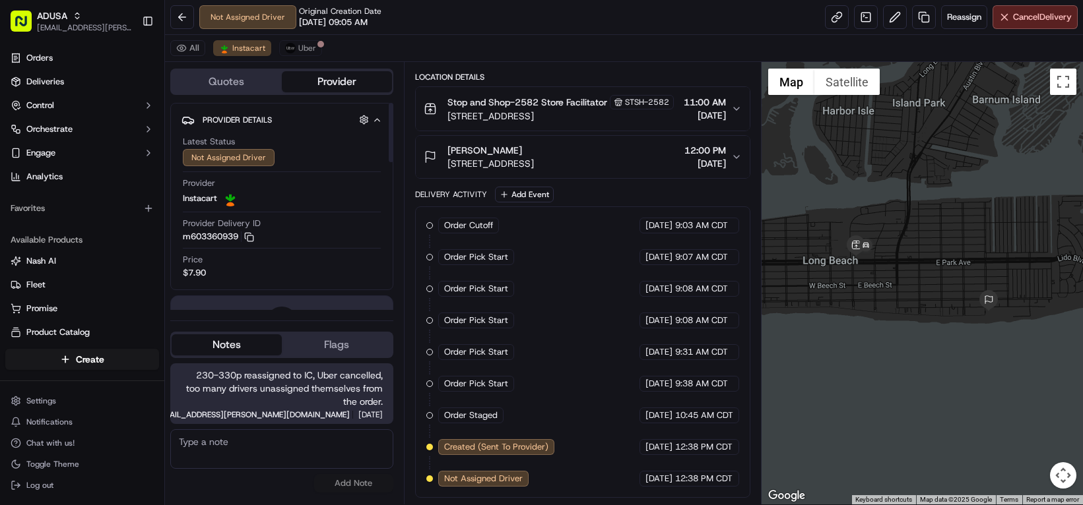
click at [282, 459] on textarea at bounding box center [281, 449] width 223 height 40
type textarea "Order was mixed up with another order. Store no longer has this order."
click at [384, 493] on button "Add Note" at bounding box center [353, 483] width 79 height 18
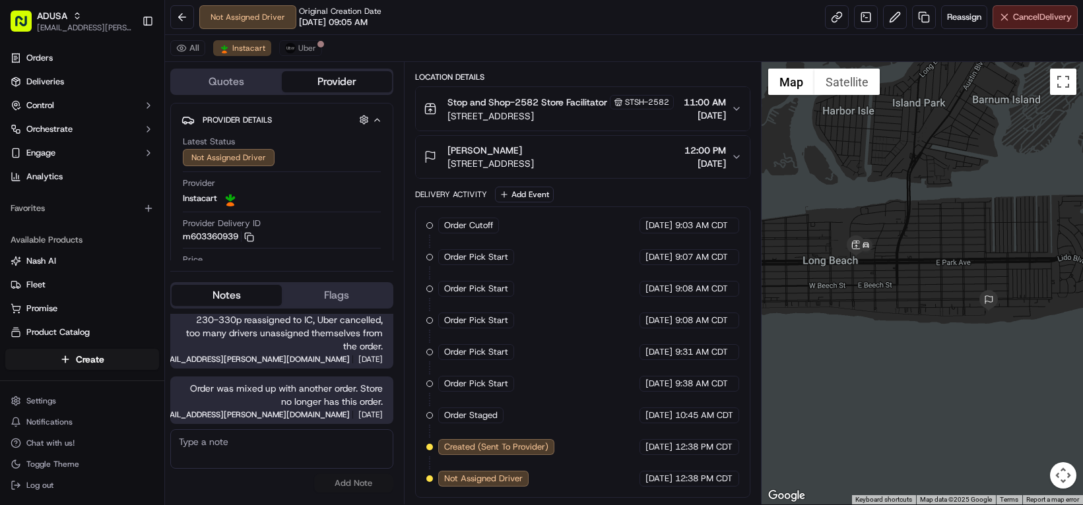
click at [1023, 23] on span "Cancel Delivery" at bounding box center [1042, 17] width 59 height 12
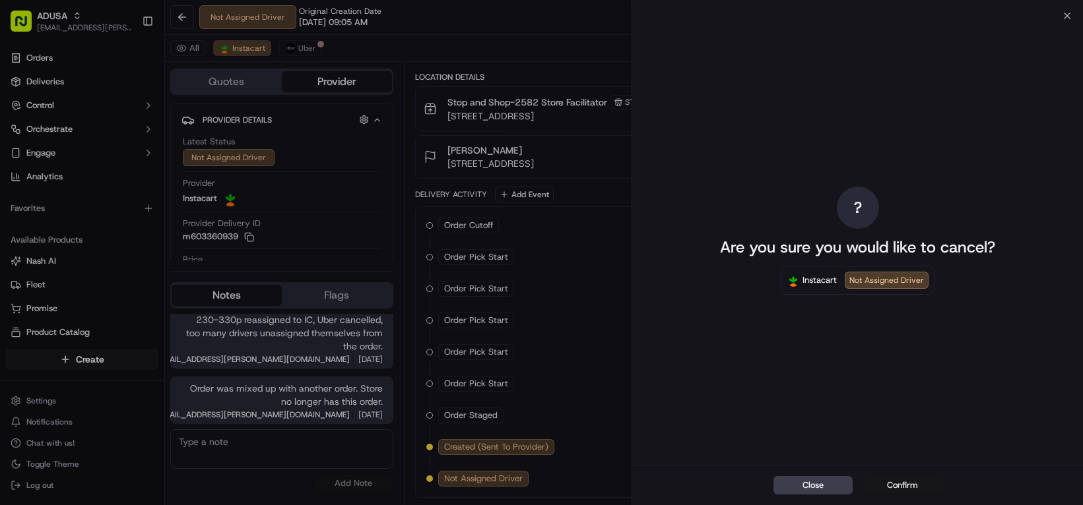
click at [893, 478] on button "Confirm" at bounding box center [902, 485] width 79 height 18
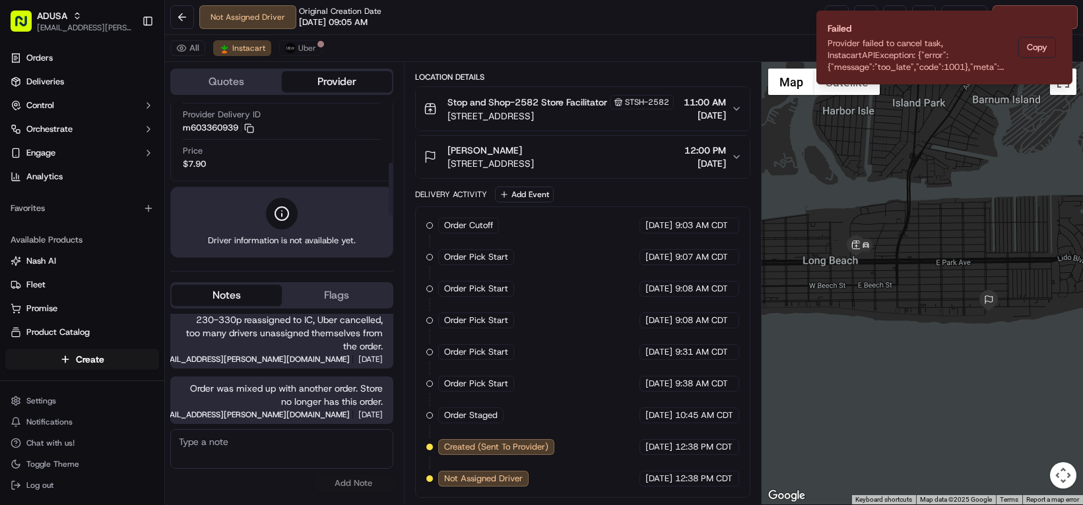
scroll to position [66, 0]
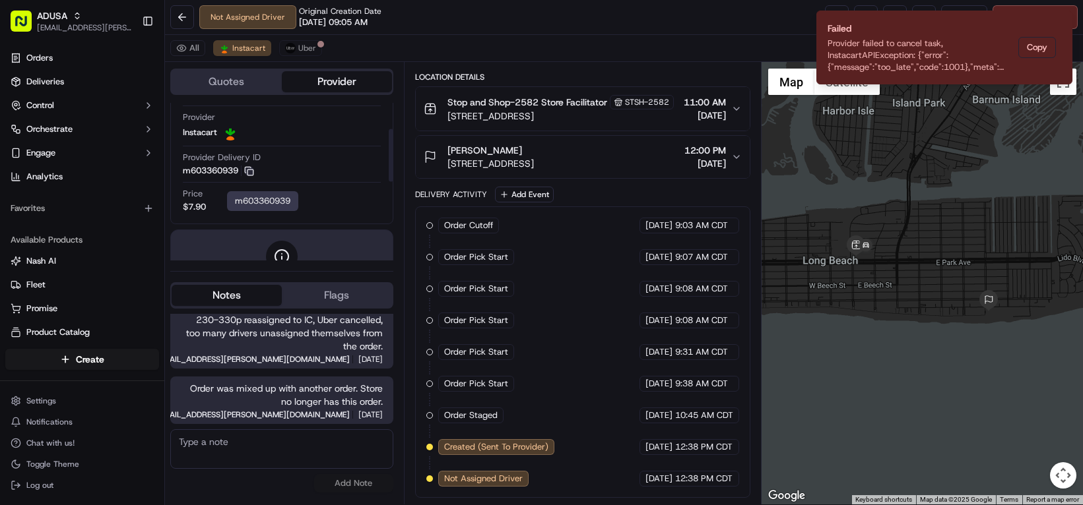
click at [254, 176] on icon "button" at bounding box center [249, 171] width 10 height 10
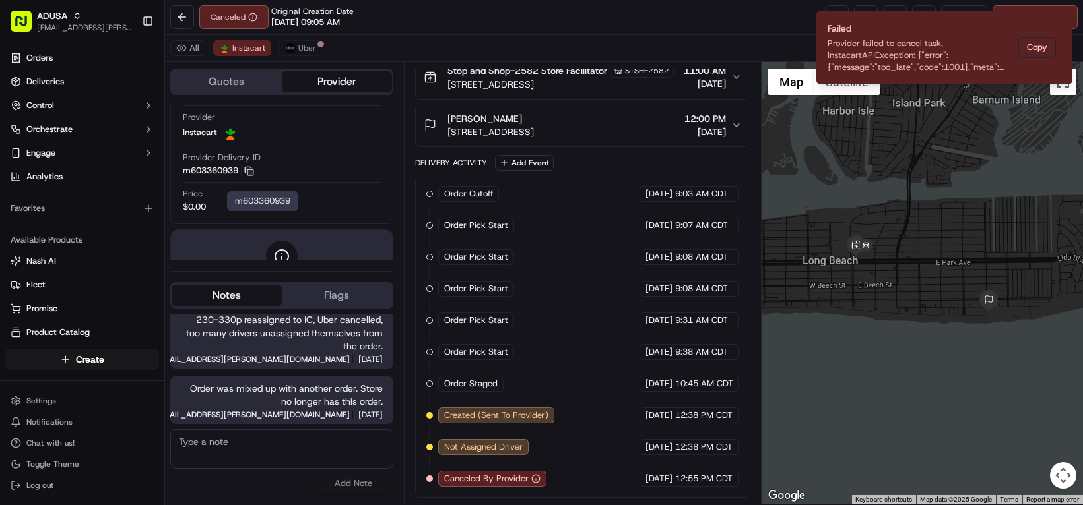
click at [307, 458] on textarea at bounding box center [281, 449] width 223 height 40
